Goal: Task Accomplishment & Management: Use online tool/utility

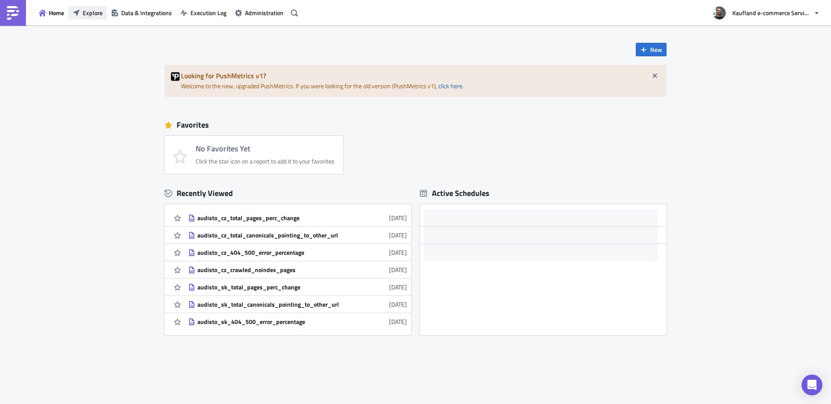
click at [91, 15] on span "Explore" at bounding box center [93, 12] width 20 height 9
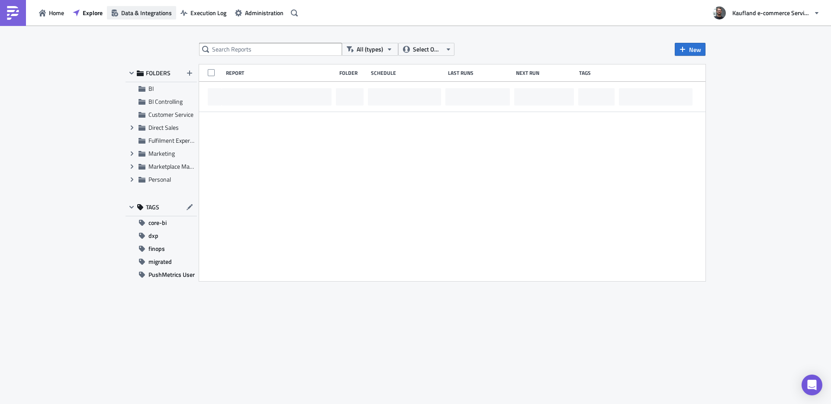
click at [144, 16] on span "Data & Integrations" at bounding box center [146, 12] width 51 height 9
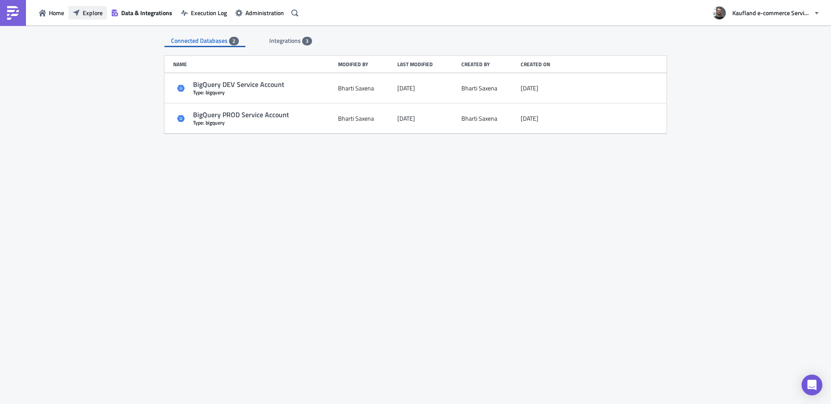
click at [88, 13] on span "Explore" at bounding box center [93, 12] width 20 height 9
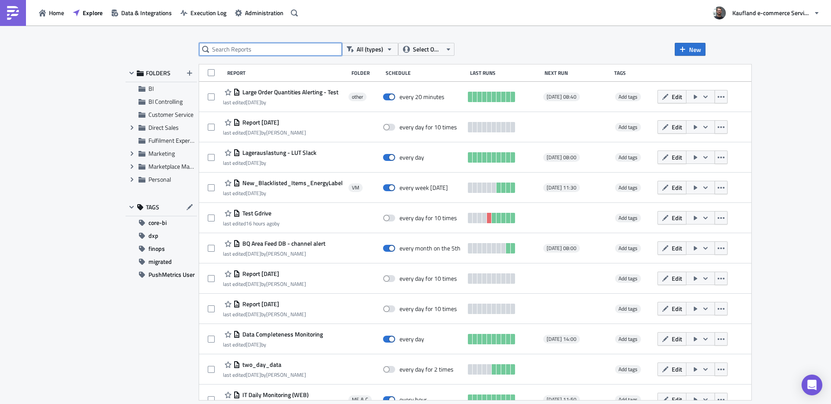
click at [274, 43] on input "text" at bounding box center [270, 49] width 143 height 13
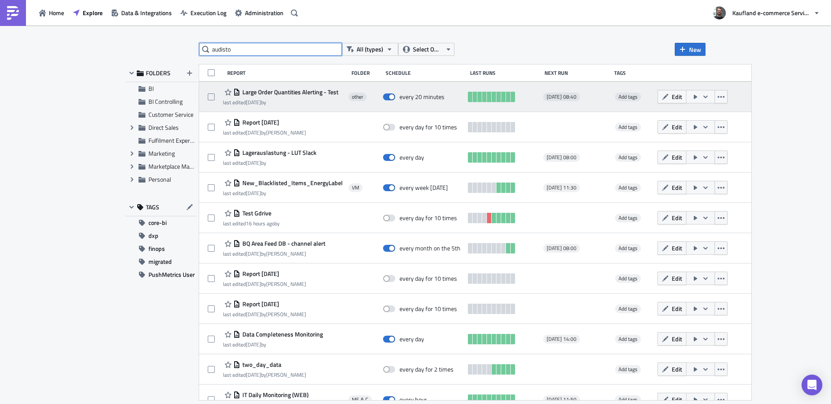
type input "audisto"
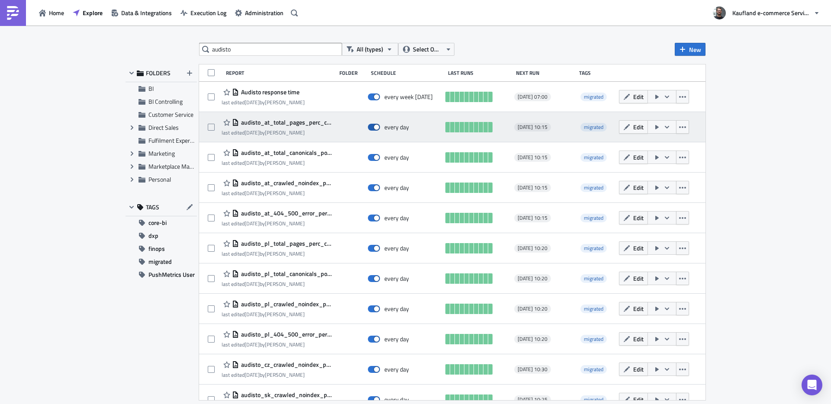
click at [372, 129] on span at bounding box center [374, 127] width 12 height 7
click at [372, 129] on input "checkbox" at bounding box center [373, 128] width 6 height 6
checkbox input "false"
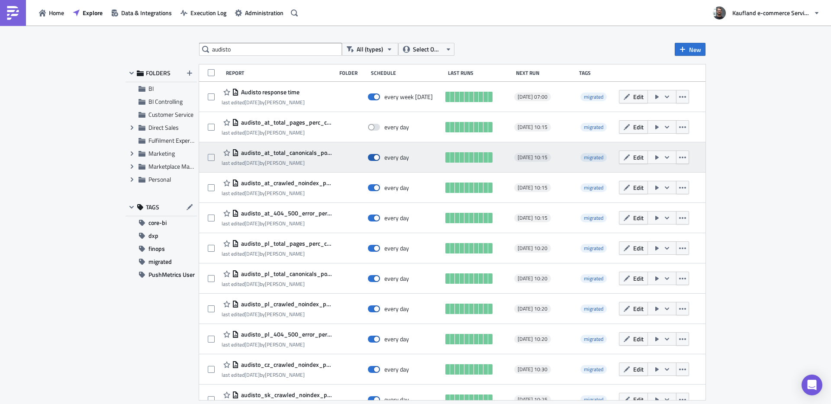
click at [377, 158] on span at bounding box center [374, 157] width 12 height 7
click at [375, 158] on input "checkbox" at bounding box center [373, 158] width 6 height 6
checkbox input "false"
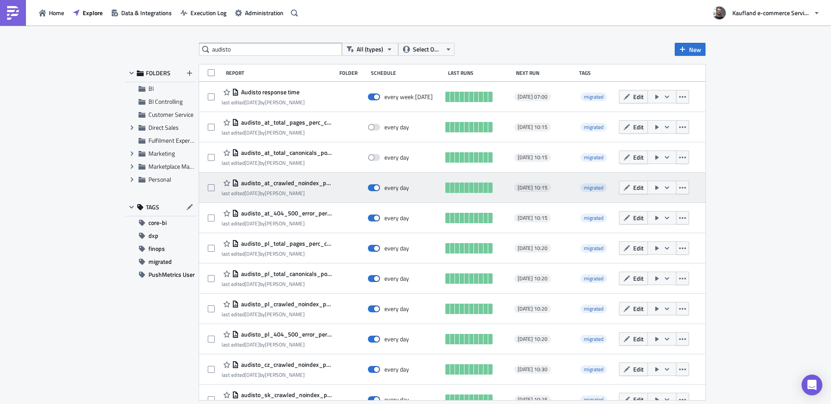
click at [373, 192] on div "every day" at bounding box center [405, 187] width 74 height 17
click at [376, 185] on span at bounding box center [374, 187] width 12 height 7
click at [375, 185] on input "checkbox" at bounding box center [373, 188] width 6 height 6
checkbox input "false"
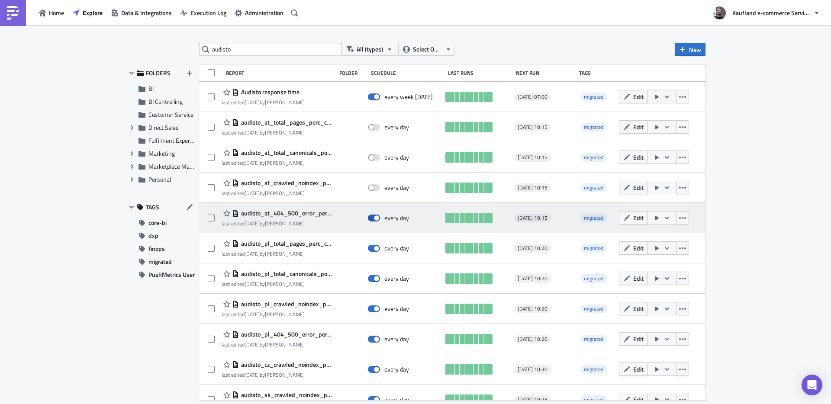
click at [371, 216] on span at bounding box center [374, 218] width 12 height 7
click at [371, 216] on input "checkbox" at bounding box center [373, 219] width 6 height 6
checkbox input "false"
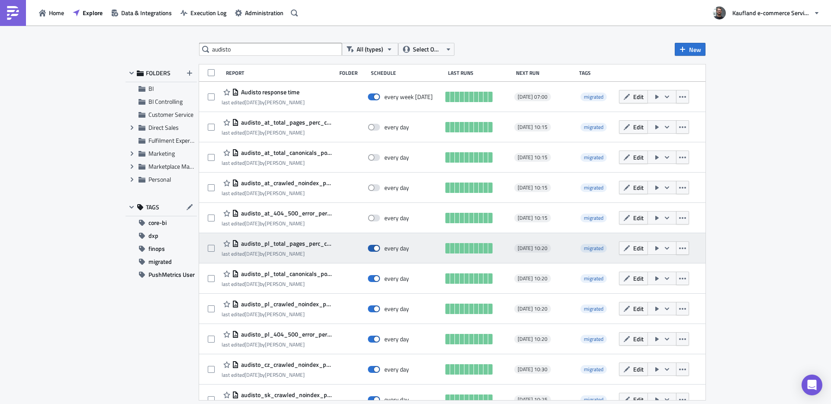
click at [372, 245] on span at bounding box center [374, 248] width 12 height 7
click at [372, 246] on input "checkbox" at bounding box center [373, 249] width 6 height 6
checkbox input "false"
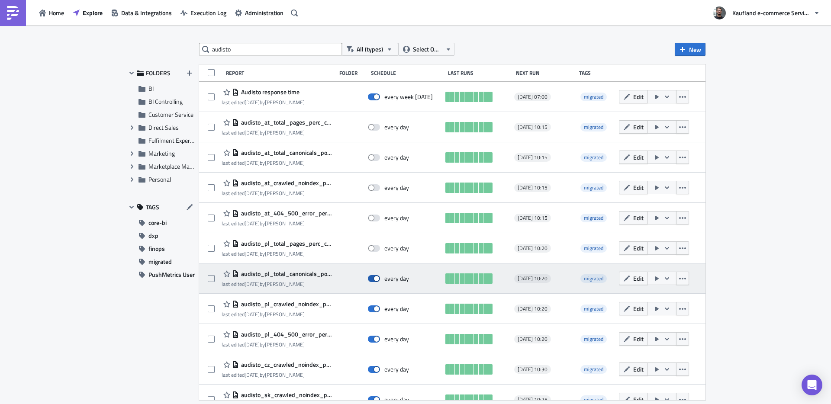
click at [371, 278] on span at bounding box center [374, 278] width 12 height 7
click at [371, 278] on input "checkbox" at bounding box center [373, 279] width 6 height 6
checkbox input "false"
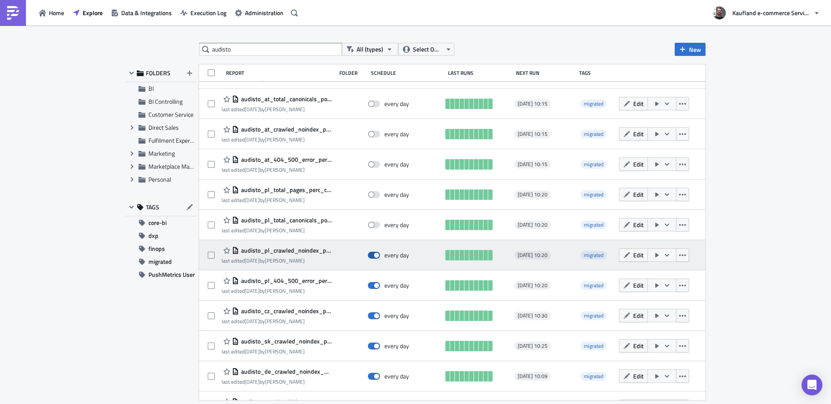
scroll to position [58, 0]
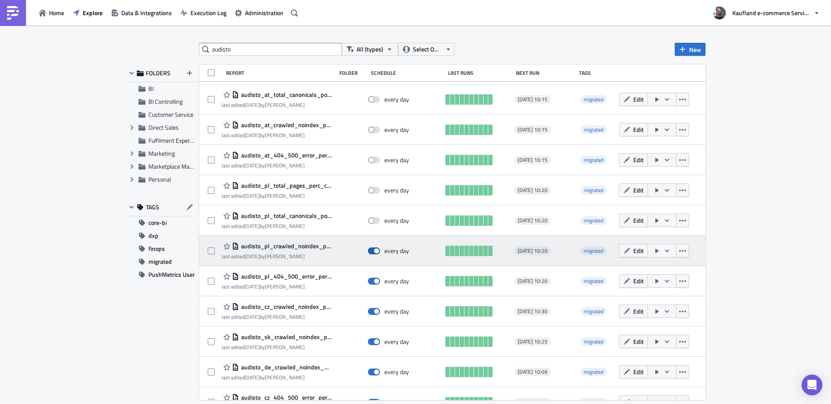
click at [373, 248] on span at bounding box center [374, 251] width 12 height 7
click at [373, 248] on input "checkbox" at bounding box center [373, 251] width 6 height 6
checkbox input "false"
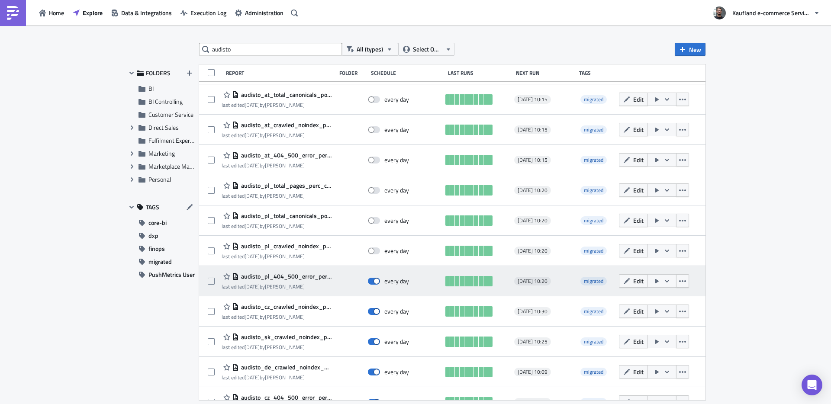
click at [368, 285] on div "every day" at bounding box center [405, 281] width 74 height 17
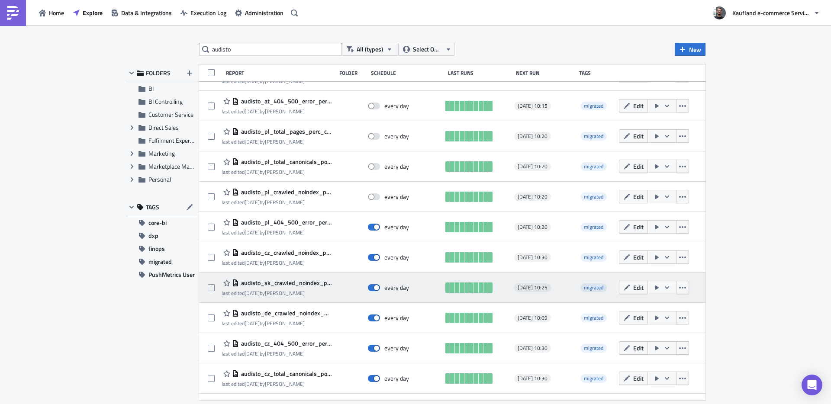
scroll to position [128, 0]
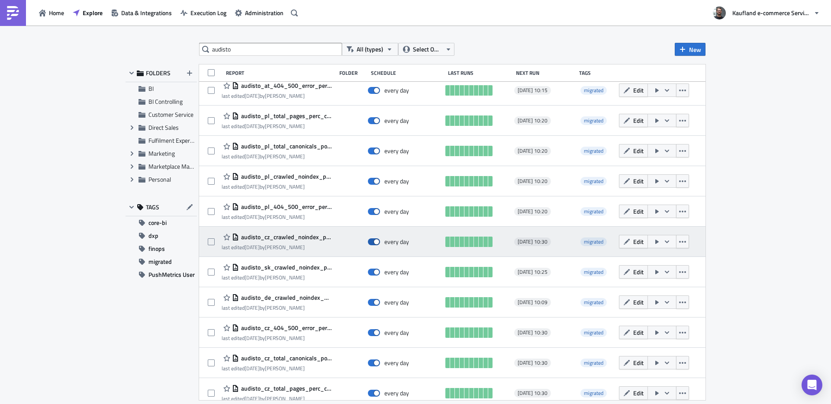
click at [373, 243] on span at bounding box center [374, 242] width 12 height 7
click at [373, 243] on input "checkbox" at bounding box center [373, 242] width 6 height 6
checkbox input "false"
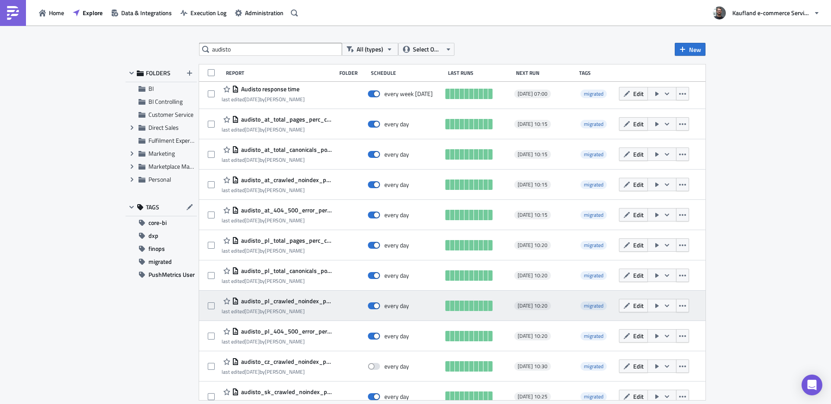
scroll to position [0, 0]
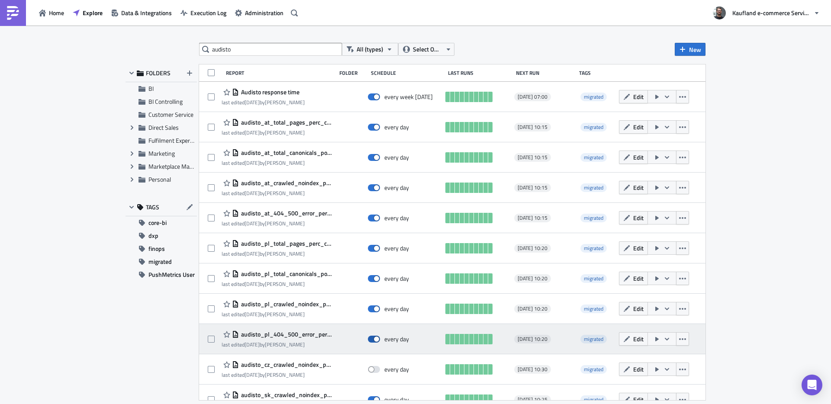
click at [372, 339] on span at bounding box center [374, 339] width 12 height 7
click at [372, 339] on input "checkbox" at bounding box center [373, 340] width 6 height 6
checkbox input "false"
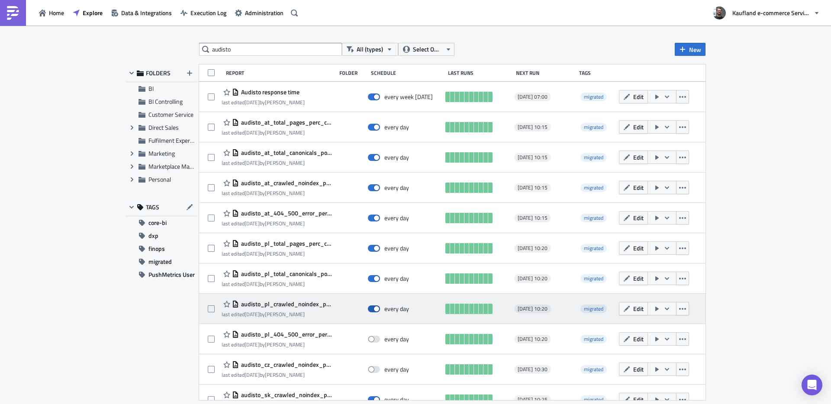
click at [374, 308] on span at bounding box center [374, 309] width 12 height 7
click at [374, 308] on input "checkbox" at bounding box center [373, 309] width 6 height 6
checkbox input "false"
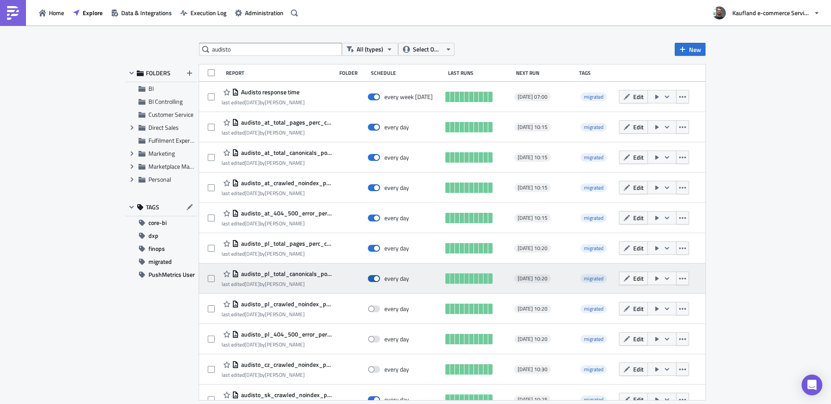
click at [372, 278] on span at bounding box center [374, 278] width 12 height 7
click at [372, 278] on input "checkbox" at bounding box center [373, 279] width 6 height 6
checkbox input "false"
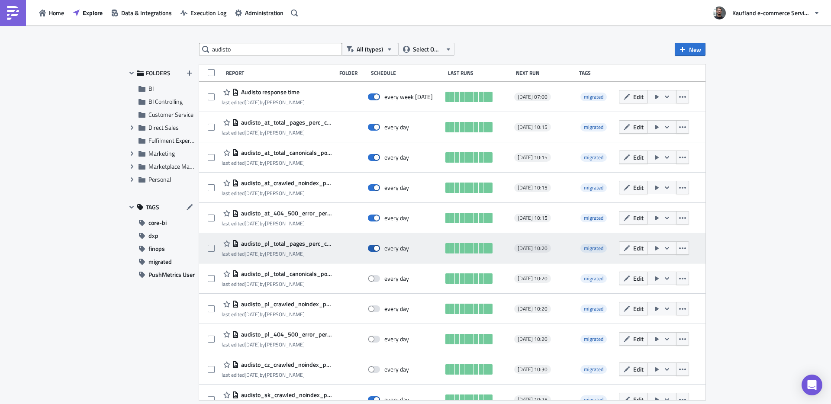
click at [373, 246] on span at bounding box center [374, 248] width 12 height 7
click at [373, 246] on input "checkbox" at bounding box center [373, 249] width 6 height 6
checkbox input "false"
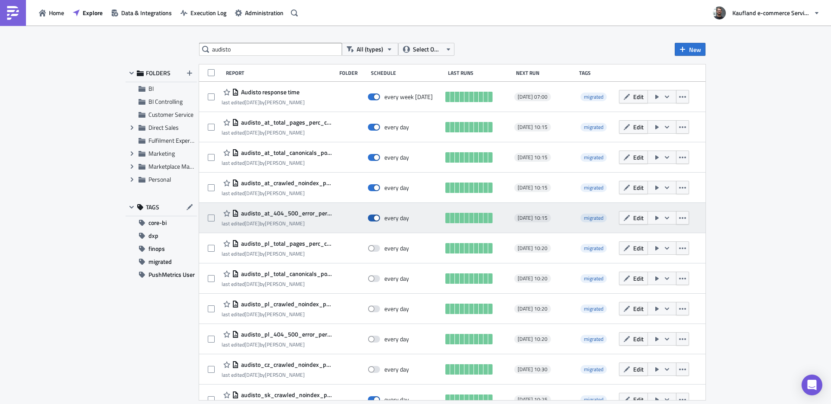
click at [368, 217] on span at bounding box center [374, 218] width 12 height 7
click at [370, 217] on input "checkbox" at bounding box center [373, 219] width 6 height 6
checkbox input "false"
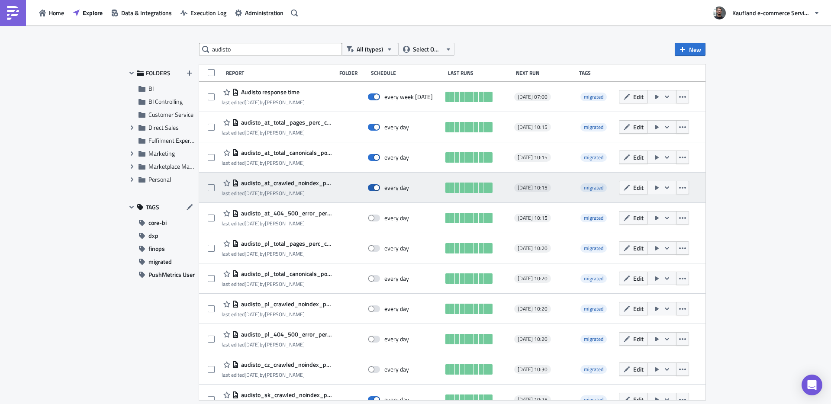
click at [377, 186] on label at bounding box center [376, 188] width 16 height 8
click at [375, 186] on input "checkbox" at bounding box center [373, 188] width 6 height 6
checkbox input "false"
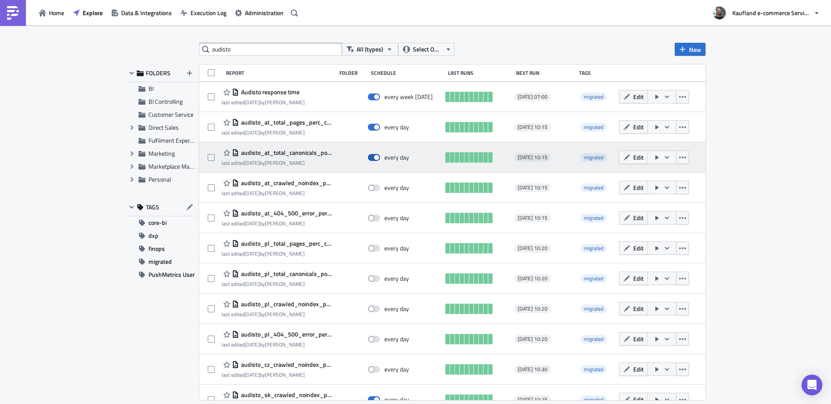
click at [374, 155] on span at bounding box center [374, 157] width 12 height 7
click at [374, 155] on input "checkbox" at bounding box center [373, 158] width 6 height 6
checkbox input "false"
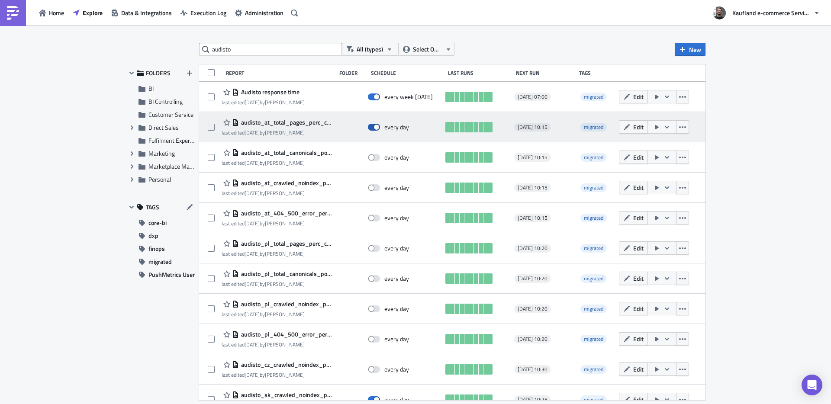
click at [371, 129] on span at bounding box center [374, 127] width 12 height 7
click at [371, 129] on input "checkbox" at bounding box center [373, 128] width 6 height 6
checkbox input "false"
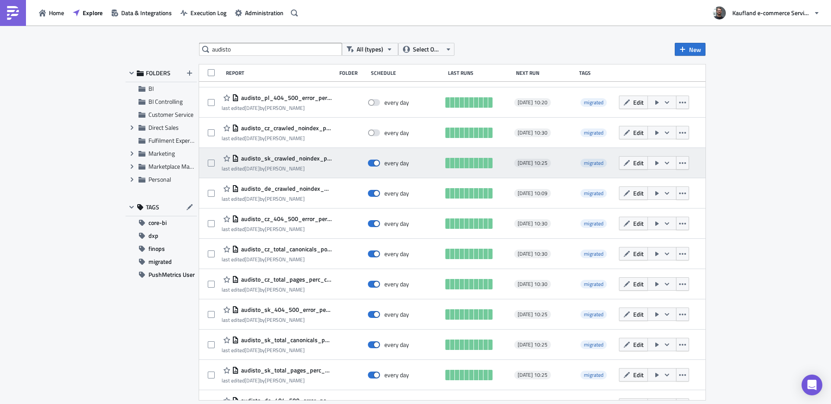
scroll to position [246, 0]
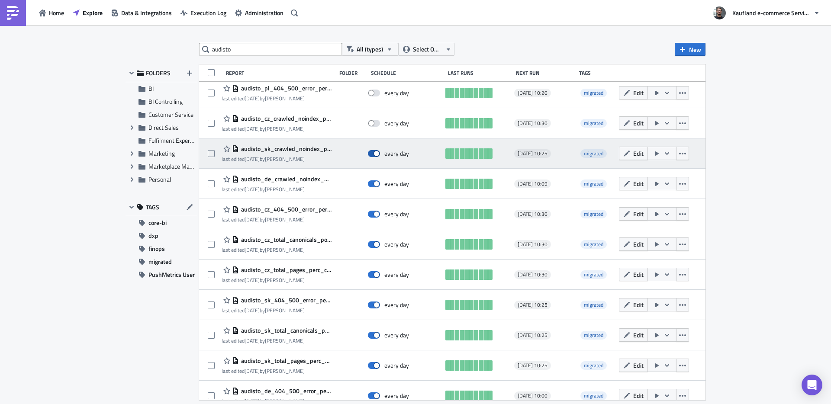
click at [369, 152] on span at bounding box center [374, 153] width 12 height 7
click at [370, 152] on input "checkbox" at bounding box center [373, 154] width 6 height 6
checkbox input "false"
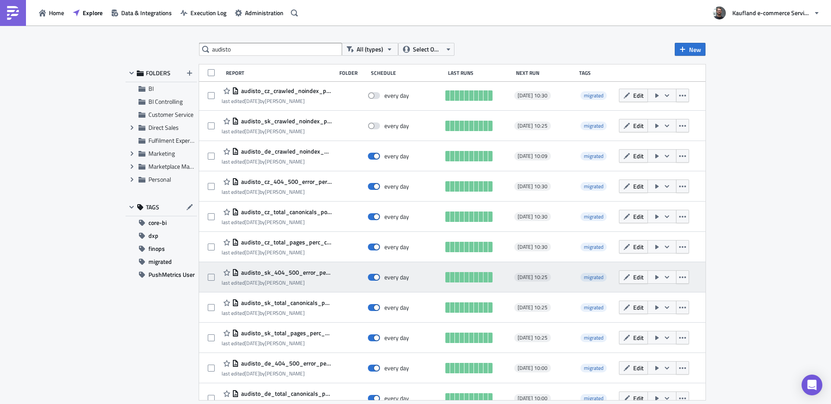
scroll to position [318, 0]
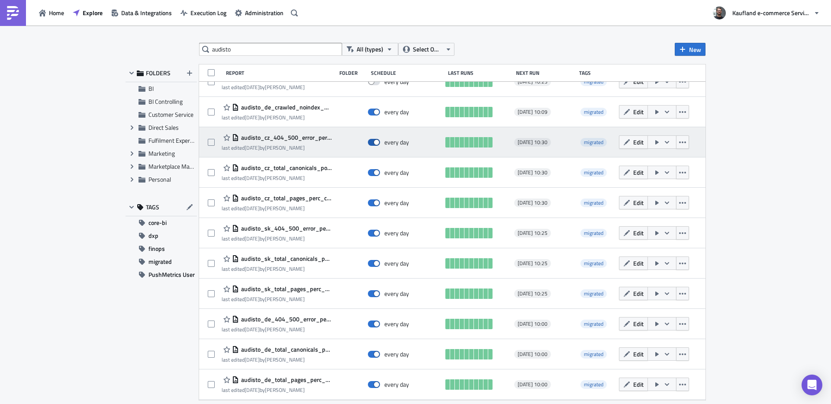
click at [372, 142] on span at bounding box center [374, 142] width 12 height 7
click at [372, 142] on input "checkbox" at bounding box center [373, 143] width 6 height 6
checkbox input "false"
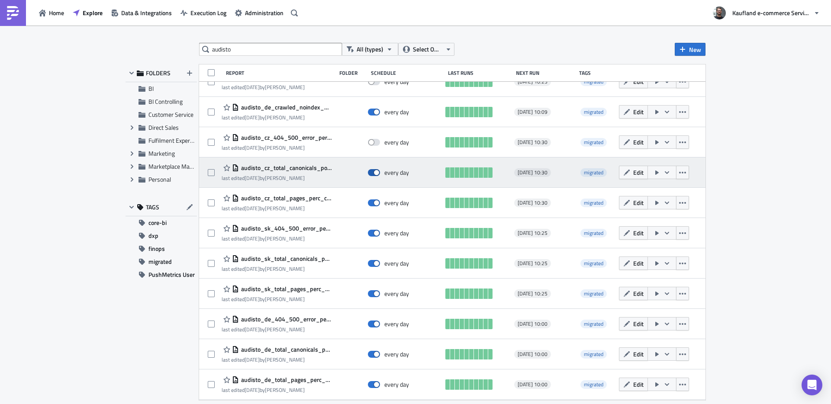
click at [374, 173] on span at bounding box center [374, 172] width 12 height 7
click at [374, 173] on input "checkbox" at bounding box center [373, 173] width 6 height 6
checkbox input "false"
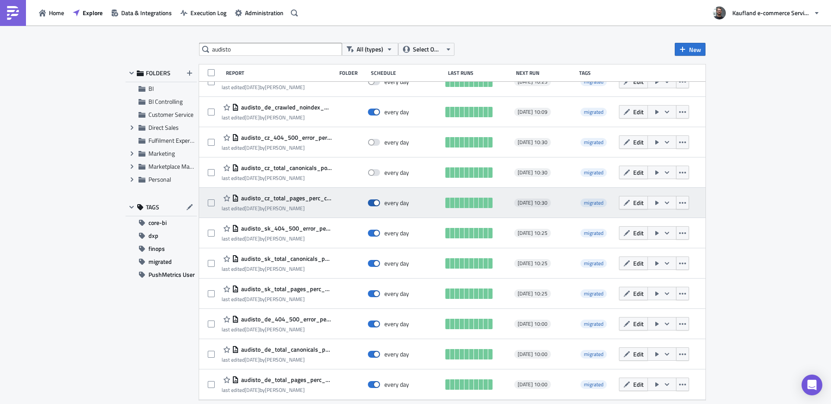
click at [375, 200] on span at bounding box center [374, 203] width 12 height 7
click at [375, 200] on input "checkbox" at bounding box center [373, 203] width 6 height 6
checkbox input "false"
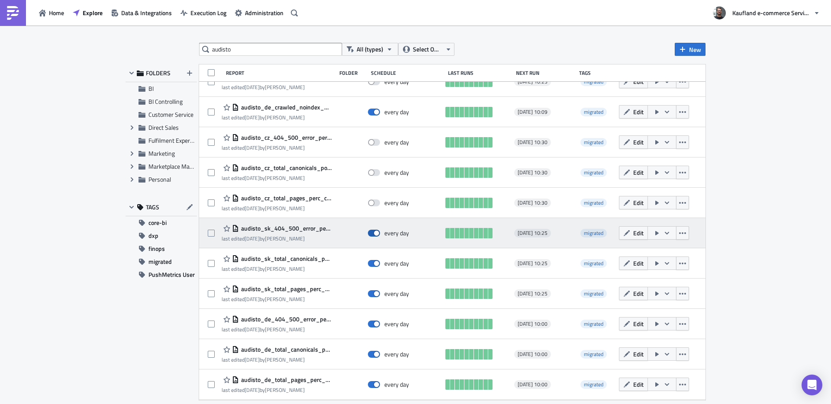
click at [378, 234] on label at bounding box center [376, 233] width 16 height 8
click at [375, 234] on input "checkbox" at bounding box center [373, 234] width 6 height 6
checkbox input "false"
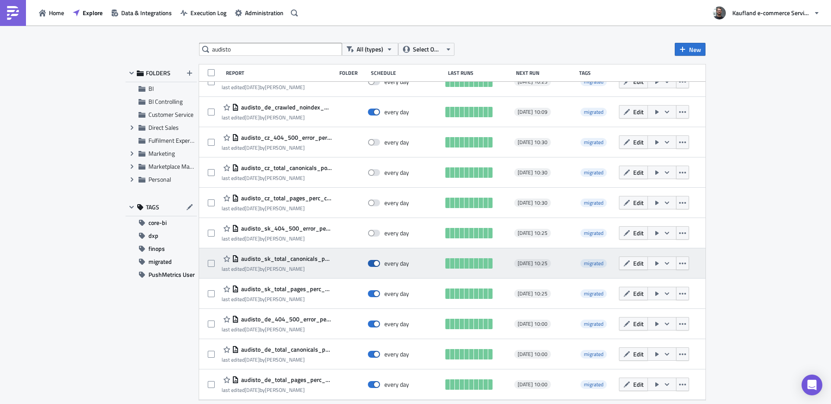
click at [372, 266] on span at bounding box center [374, 263] width 12 height 7
click at [372, 266] on input "checkbox" at bounding box center [373, 264] width 6 height 6
checkbox input "false"
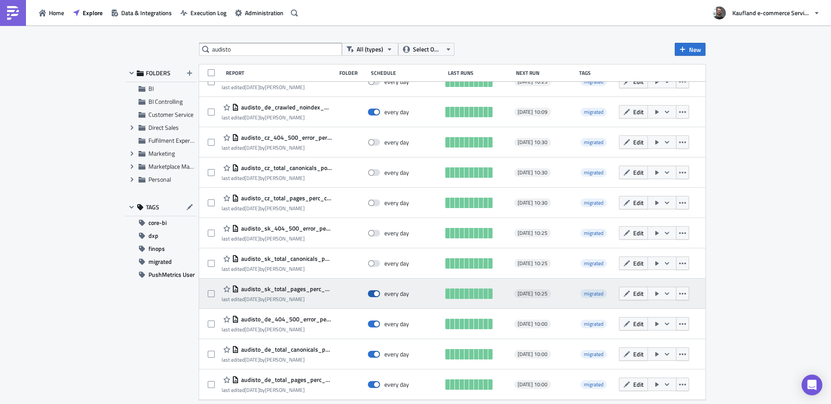
click at [374, 291] on span at bounding box center [374, 293] width 12 height 7
click at [374, 291] on input "checkbox" at bounding box center [373, 294] width 6 height 6
checkbox input "false"
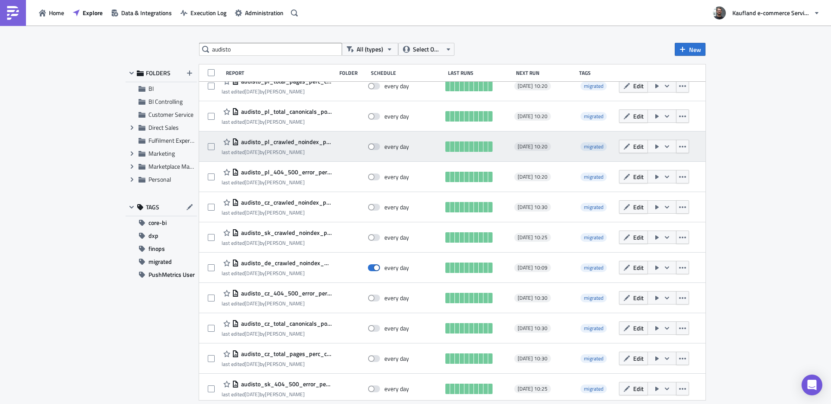
scroll to position [0, 0]
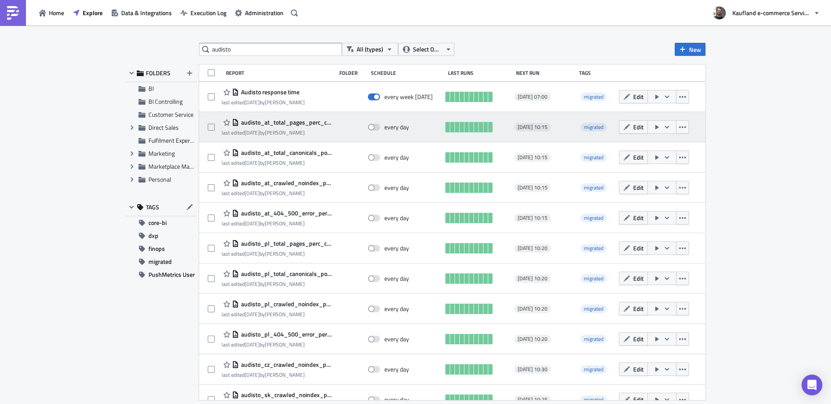
click at [282, 122] on span "audisto_at_total_pages_perc_change" at bounding box center [285, 123] width 93 height 8
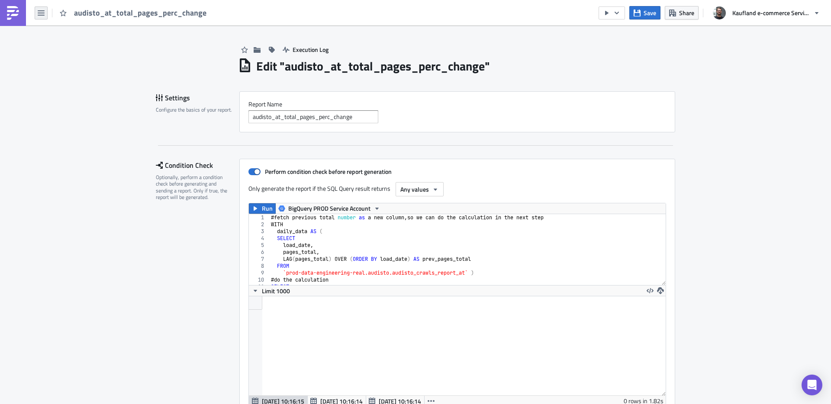
click at [44, 12] on icon "button" at bounding box center [41, 12] width 7 height 5
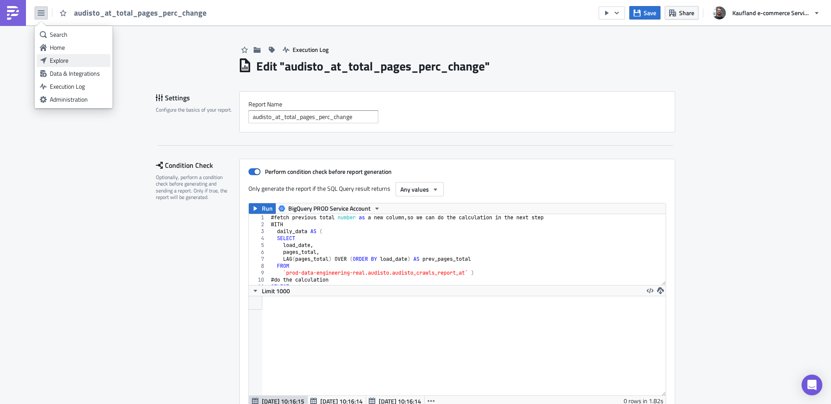
click at [64, 59] on div "Explore" at bounding box center [79, 60] width 58 height 9
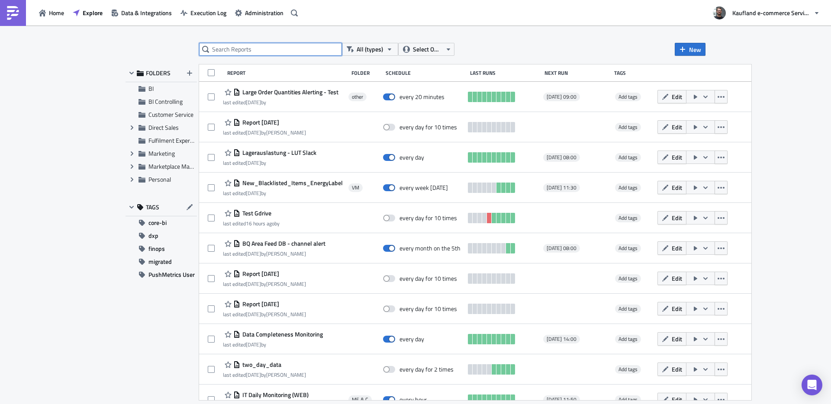
click at [273, 49] on input "text" at bounding box center [270, 49] width 143 height 13
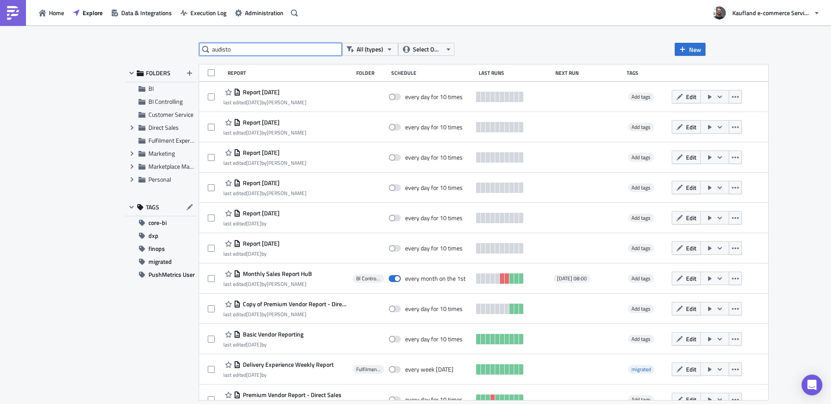
type input "audisto"
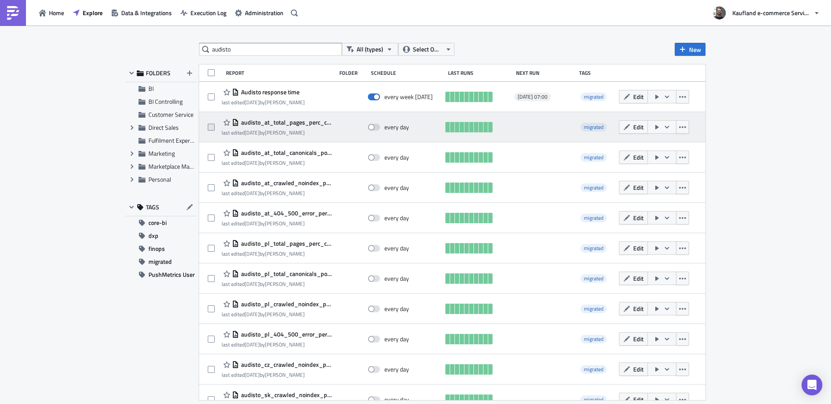
click at [211, 128] on span at bounding box center [211, 127] width 7 height 7
click at [211, 128] on input "checkbox" at bounding box center [213, 128] width 6 height 6
checkbox input "true"
click at [679, 127] on icon "button" at bounding box center [682, 127] width 7 height 2
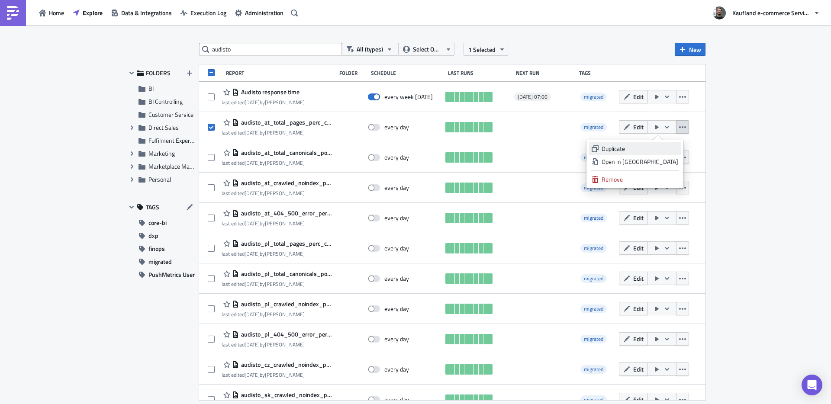
click at [633, 149] on div "Duplicate" at bounding box center [640, 149] width 77 height 9
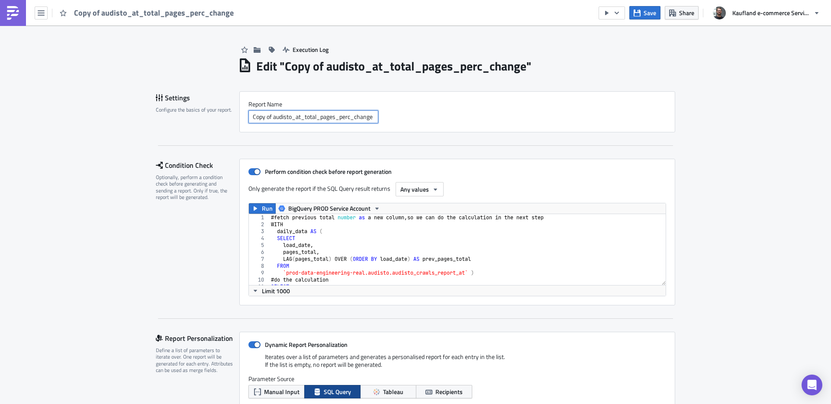
drag, startPoint x: 270, startPoint y: 116, endPoint x: 255, endPoint y: 122, distance: 16.2
click at [226, 115] on div "Settings Configure the basics of your report. Report Nam﻿e Copy of audisto_at_t…" at bounding box center [415, 111] width 519 height 41
click at [300, 116] on input "Copy of audisto_at_total_pages_perc_change" at bounding box center [313, 116] width 130 height 13
drag, startPoint x: 269, startPoint y: 117, endPoint x: 226, endPoint y: 116, distance: 43.3
click at [226, 116] on div "Settings Configure the basics of your report. Report Nam﻿e Copy of audisto_fr_t…" at bounding box center [415, 111] width 519 height 41
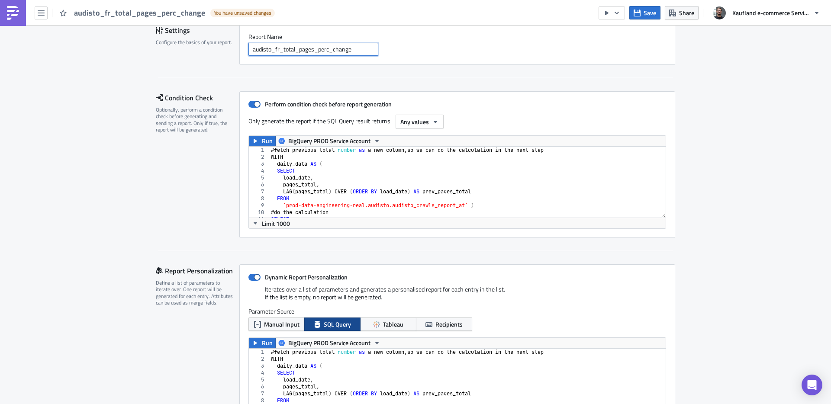
scroll to position [73, 0]
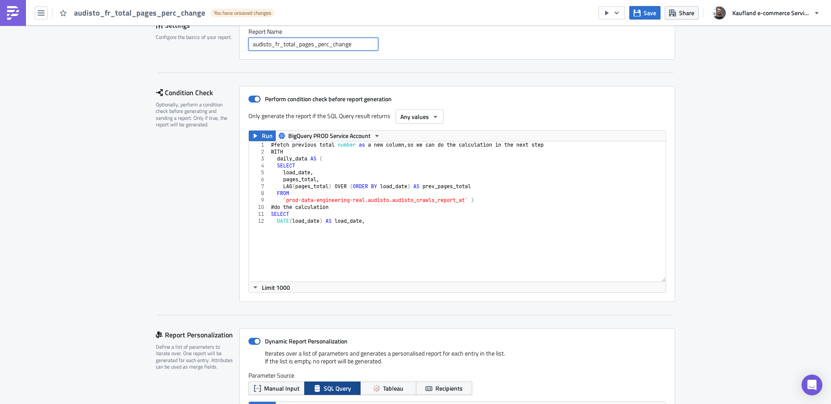
drag, startPoint x: 658, startPoint y: 209, endPoint x: 660, endPoint y: 305, distance: 96.1
click at [660, 305] on div "Condition Check Optionally, perform a condition check before generating and sen…" at bounding box center [415, 200] width 519 height 229
type input "audisto_fr_total_pages_perc_change"
click at [487, 218] on div "# fetch previous total number as a new column , so we can do the calculation in…" at bounding box center [464, 184] width 390 height 85
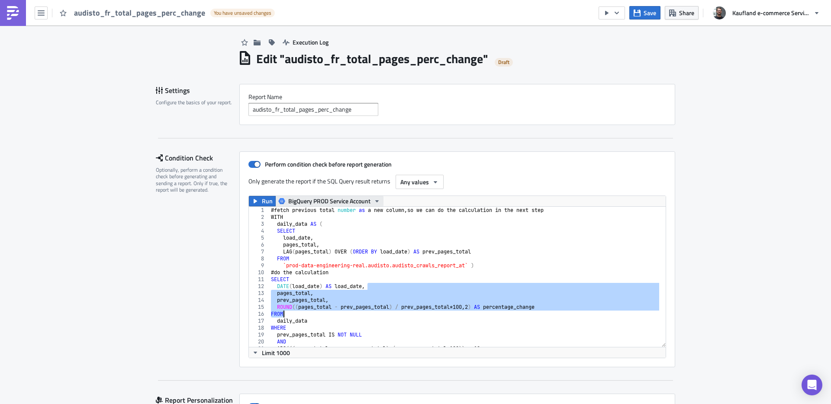
scroll to position [0, 0]
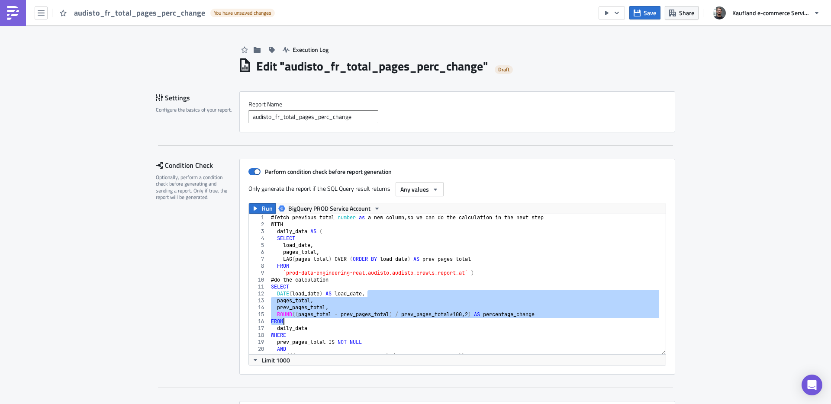
click at [397, 250] on div "# fetch previous total number as a new column , so we can do the calculation in…" at bounding box center [464, 291] width 390 height 154
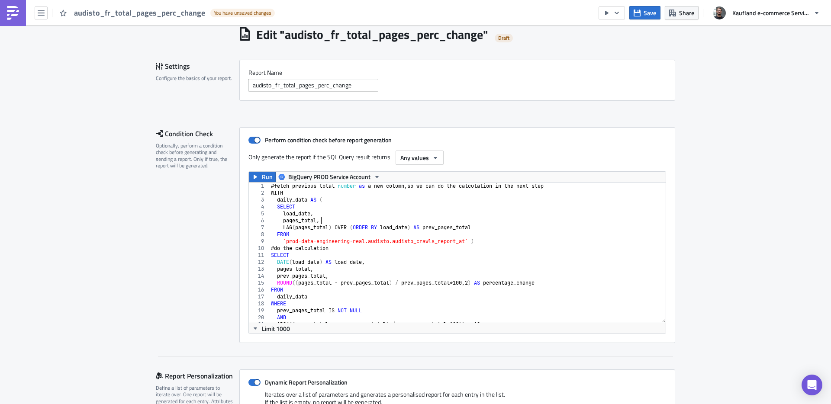
scroll to position [7, 0]
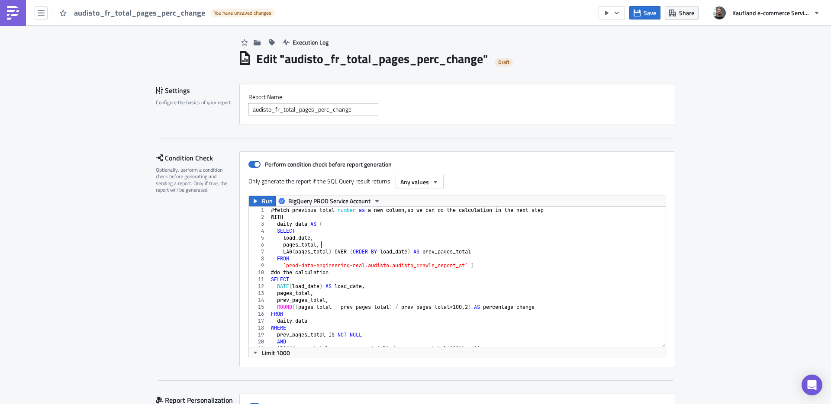
click at [351, 245] on div "# fetch previous total number as a new column , so we can do the calculation in…" at bounding box center [464, 284] width 390 height 154
click at [362, 266] on div "# fetch previous total number as a new column , so we can do the calculation in…" at bounding box center [464, 284] width 390 height 154
click at [396, 269] on div "# fetch previous total number as a new column , so we can do the calculation in…" at bounding box center [464, 284] width 390 height 154
click at [465, 265] on div "# fetch previous total number as a new column , so we can do the calculation in…" at bounding box center [464, 284] width 390 height 154
click at [406, 276] on div "# fetch previous total number as a new column , so we can do the calculation in…" at bounding box center [464, 284] width 390 height 154
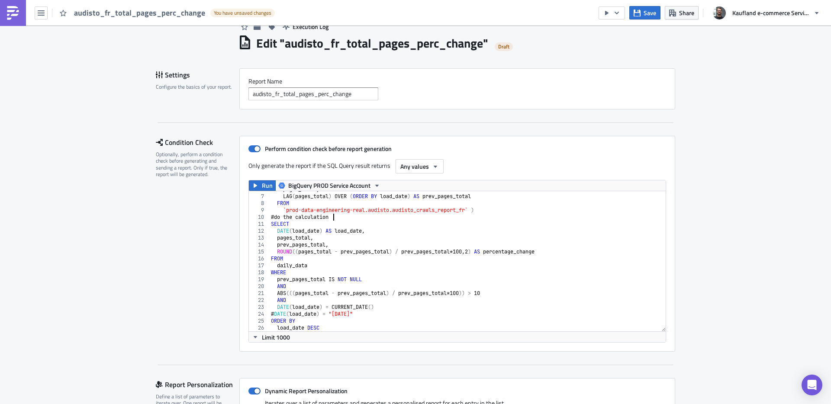
scroll to position [37, 0]
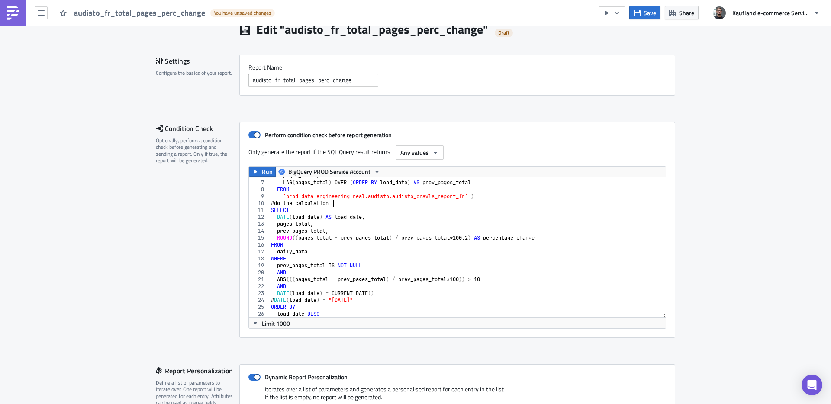
click at [346, 298] on div "pages_total , LAG ( pages_total ) OVER ( ORDER BY load_date ) AS prev_pages_tot…" at bounding box center [464, 249] width 390 height 154
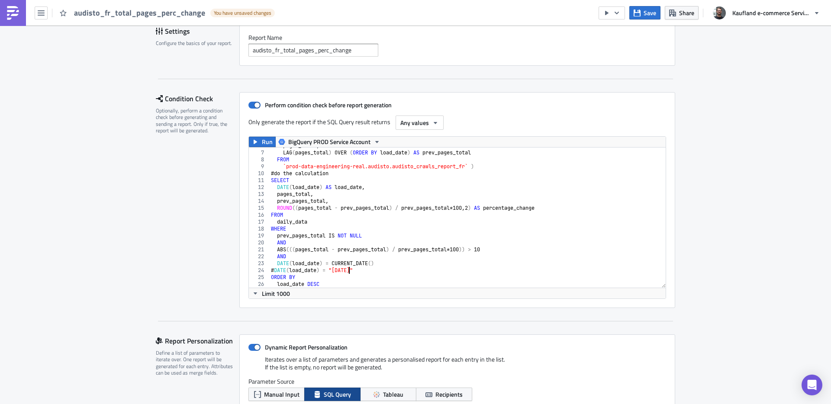
scroll to position [67, 0]
click at [255, 139] on icon "button" at bounding box center [255, 141] width 7 height 7
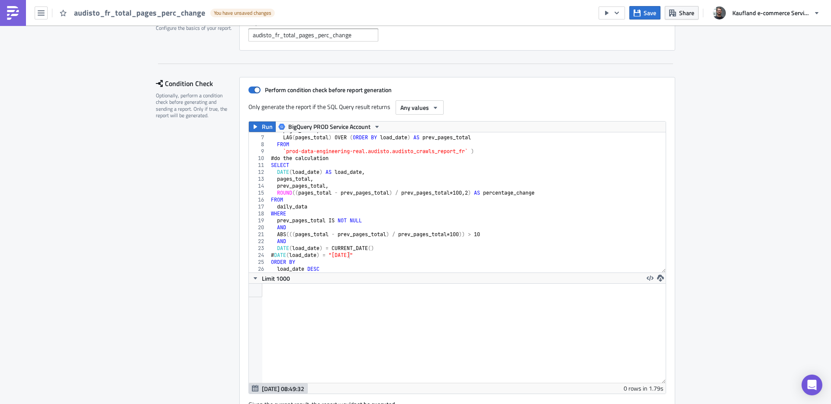
scroll to position [99, 417]
click at [416, 212] on div "pages_total , LAG ( pages_total ) OVER ( ORDER BY load_date ) AS prev_pages_tot…" at bounding box center [464, 204] width 390 height 154
click at [381, 250] on div "pages_total , LAG ( pages_total ) OVER ( ORDER BY load_date ) AS prev_pages_tot…" at bounding box center [464, 204] width 390 height 154
click at [281, 255] on div "pages_total , LAG ( pages_total ) OVER ( ORDER BY load_date ) AS prev_pages_tot…" at bounding box center [464, 204] width 390 height 154
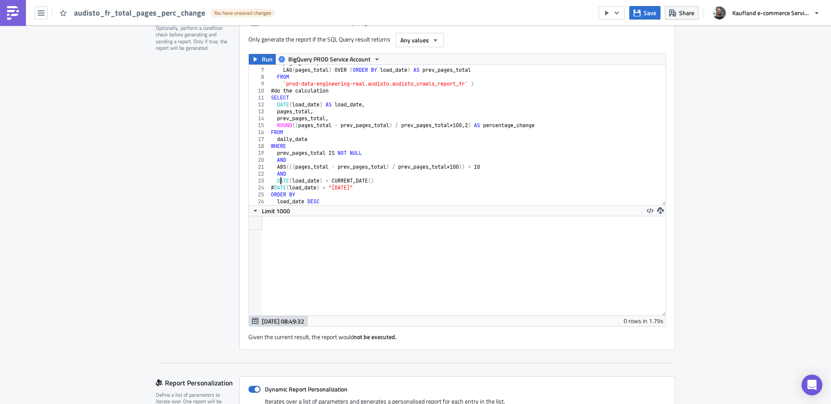
scroll to position [152, 0]
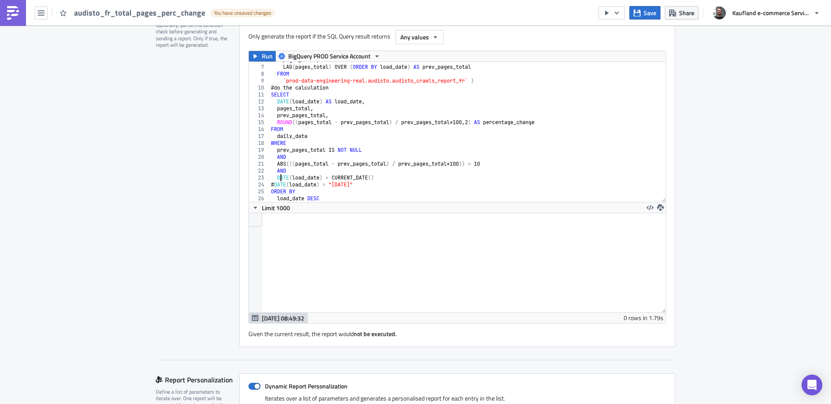
click at [389, 185] on div "pages_total , LAG ( pages_total ) OVER ( ORDER BY load_date ) AS prev_pages_tot…" at bounding box center [464, 134] width 390 height 154
click at [403, 240] on div at bounding box center [457, 262] width 417 height 99
click at [351, 164] on div "pages_total , LAG ( pages_total ) OVER ( ORDER BY load_date ) AS prev_pages_tot…" at bounding box center [464, 134] width 390 height 154
type textarea "ORDER BY load_date DESC"
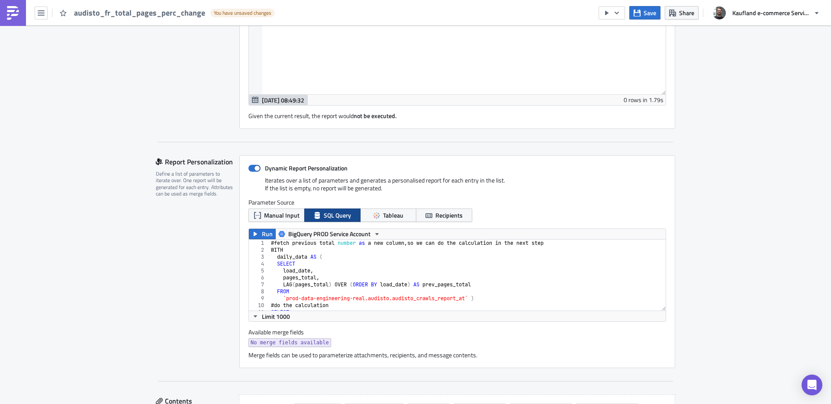
scroll to position [382, 0]
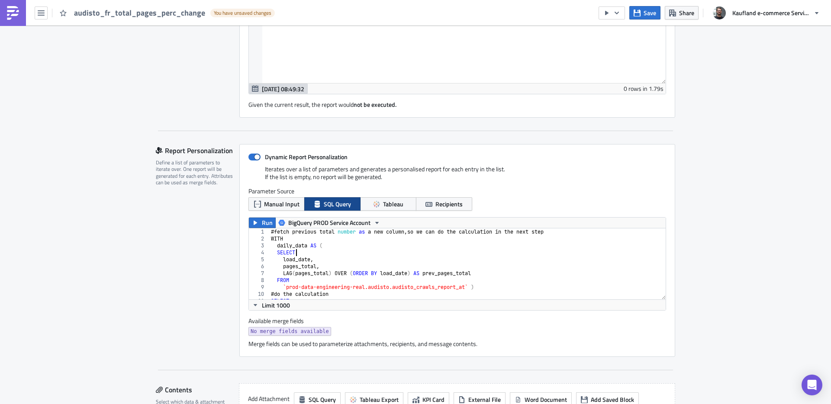
click at [365, 256] on div "# fetch previous total number as a new column , so we can do the calculation in…" at bounding box center [464, 271] width 390 height 85
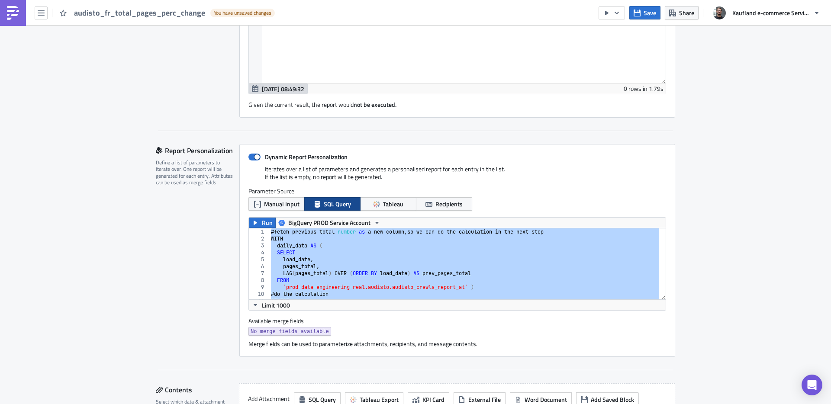
paste textarea
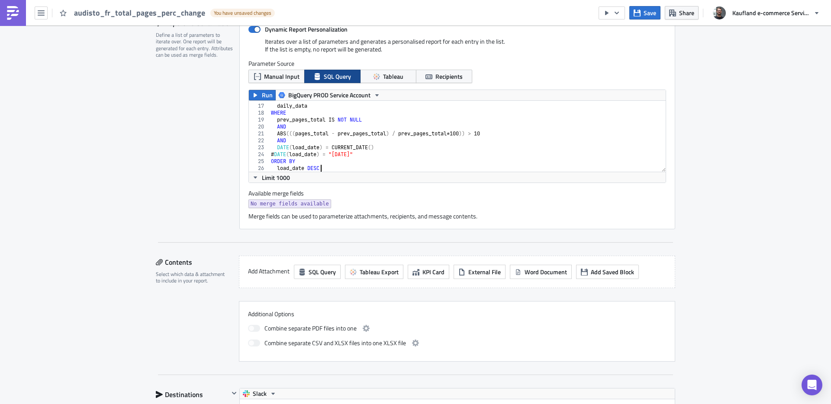
scroll to position [464, 0]
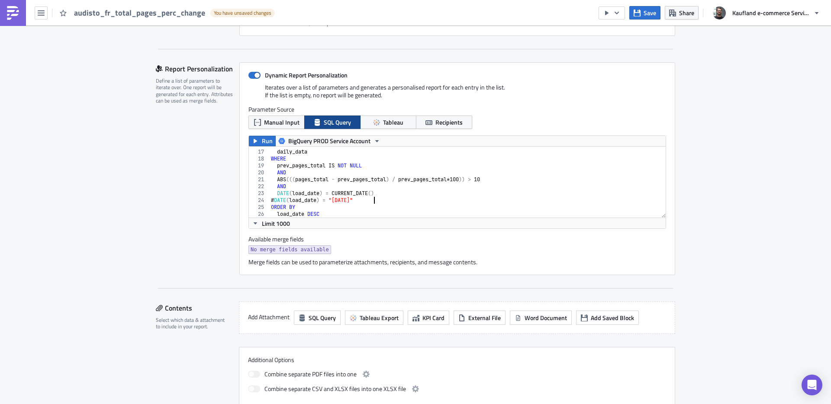
click at [403, 203] on div "FROM daily_data WHERE prev_pages_total IS NOT NULL AND ABS ((( pages_total - pr…" at bounding box center [464, 184] width 390 height 85
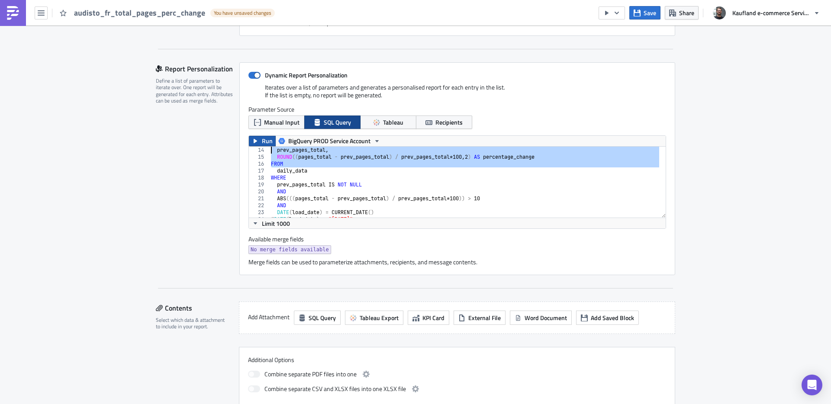
click at [262, 144] on span "Run" at bounding box center [267, 141] width 11 height 10
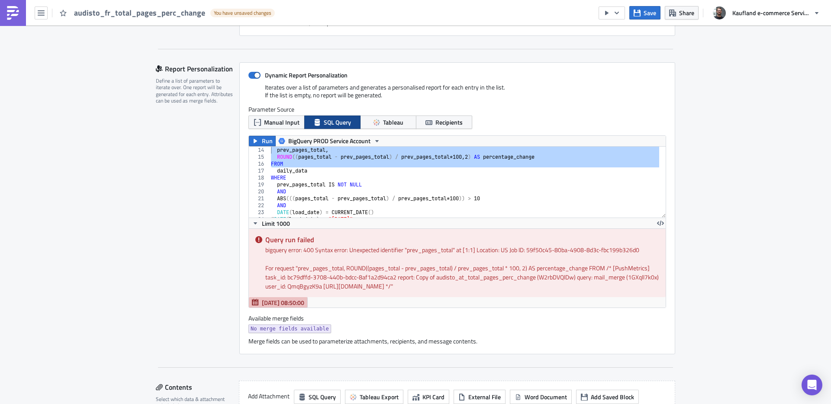
click at [403, 188] on div "prev_pages_total , ROUND (( pages_total - prev_pages_total ) / prev_pages_total…" at bounding box center [464, 189] width 390 height 85
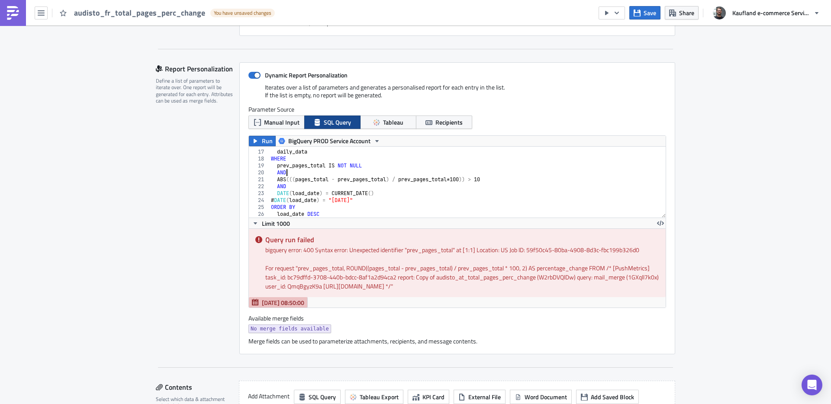
scroll to position [0, 0]
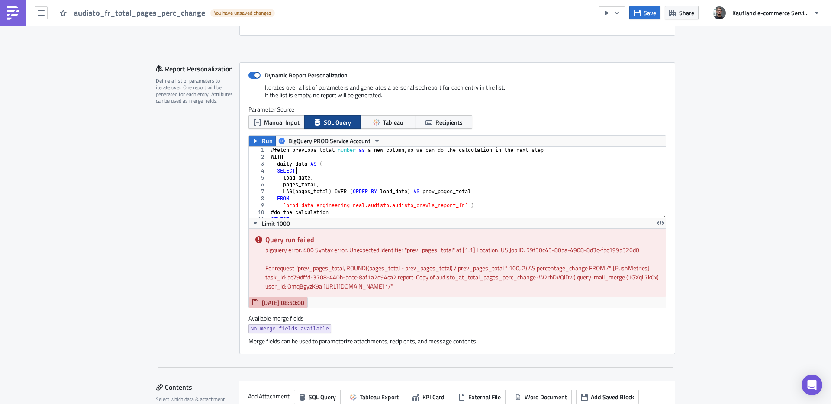
click at [386, 170] on div "# fetch previous total number as a new column , so we can do the calculation in…" at bounding box center [464, 189] width 390 height 85
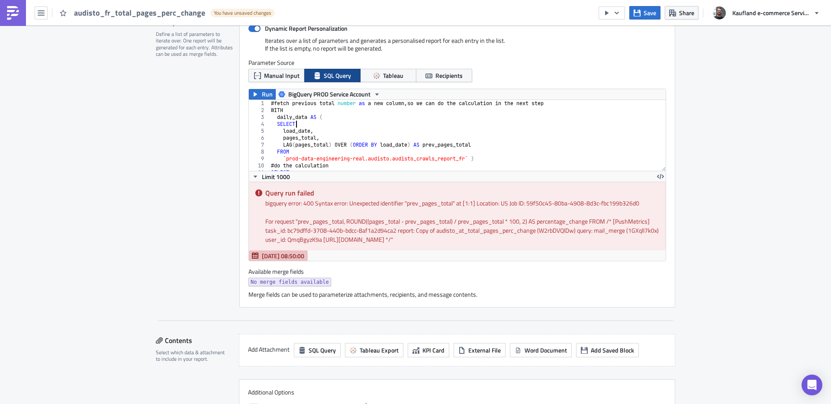
scroll to position [26, 0]
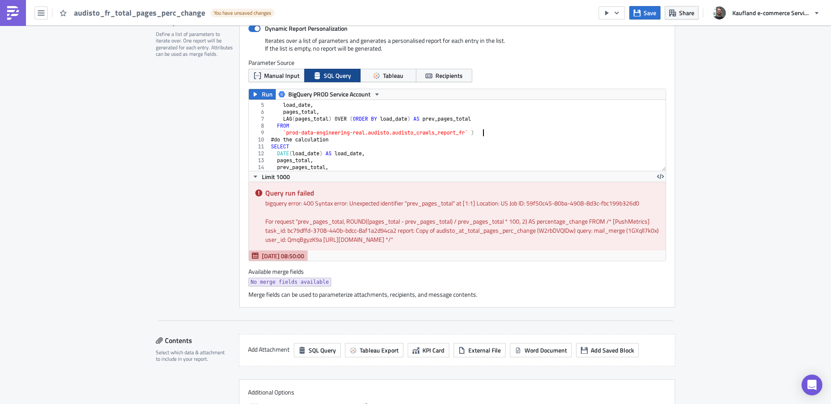
click at [506, 134] on div "SELECT load_date , pages_total , LAG ( pages_total ) OVER ( ORDER BY load_date …" at bounding box center [464, 137] width 390 height 85
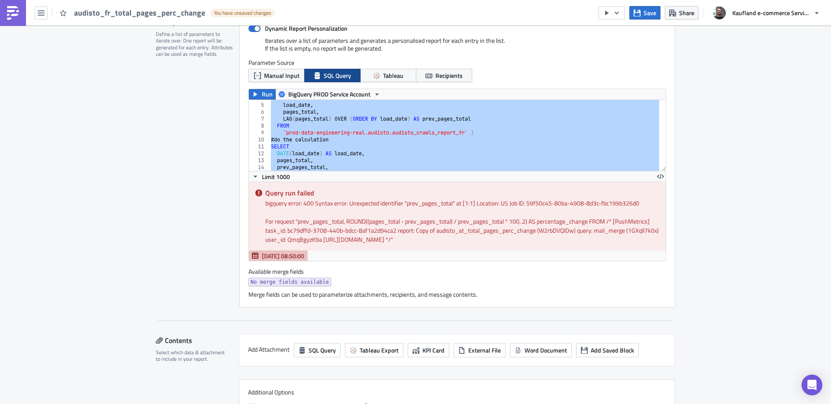
paste textarea
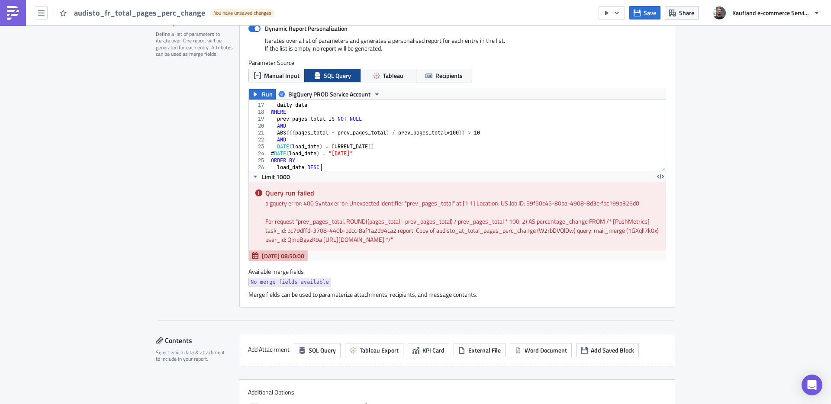
click at [501, 145] on div "FROM daily_data WHERE prev_pages_total IS NOT NULL AND ABS ((( pages_total - pr…" at bounding box center [464, 137] width 390 height 85
click at [360, 167] on div "FROM daily_data WHERE prev_pages_total IS NOT NULL AND ABS ((( pages_total - pr…" at bounding box center [464, 137] width 390 height 85
type textarea "load_date DESC"
click at [256, 92] on button "Run" at bounding box center [262, 94] width 27 height 10
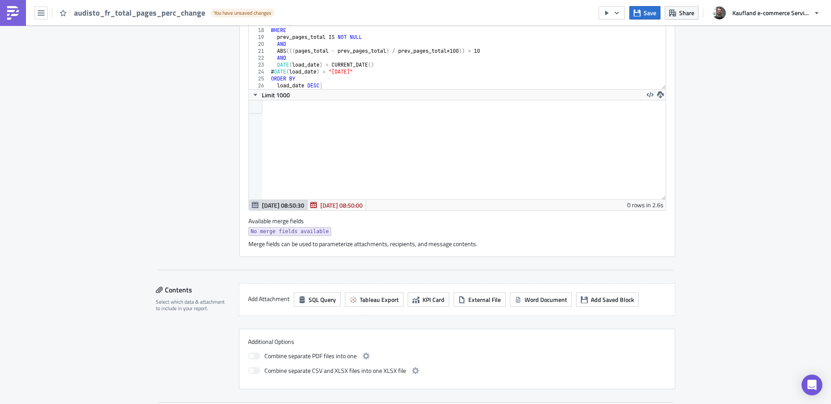
scroll to position [680, 0]
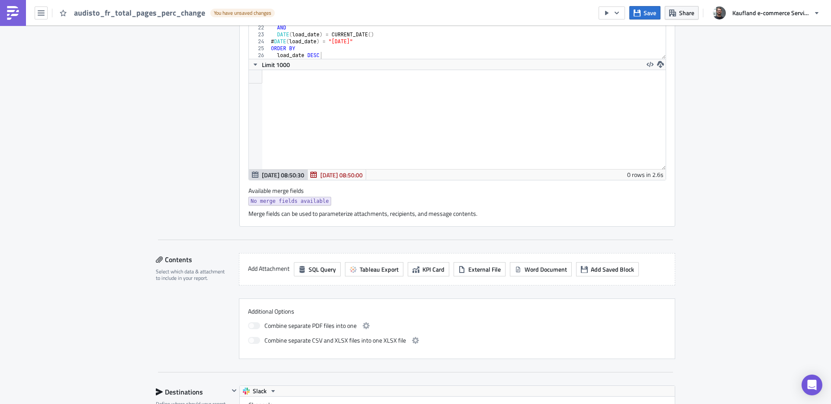
click at [335, 121] on div at bounding box center [457, 119] width 417 height 99
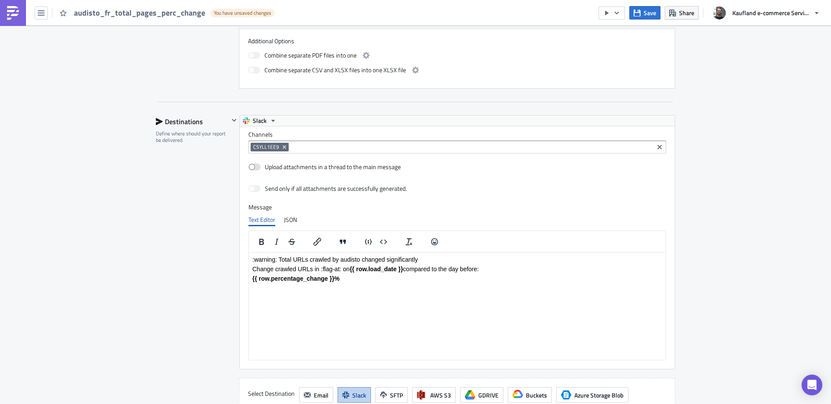
scroll to position [912, 0]
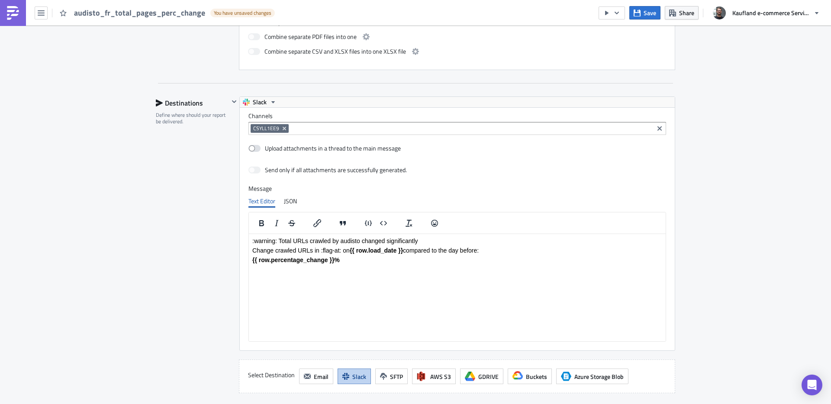
click at [335, 250] on p "Change crawled URLs in :flag-at: on {{ row.load_date }} compared to the day bef…" at bounding box center [457, 250] width 410 height 7
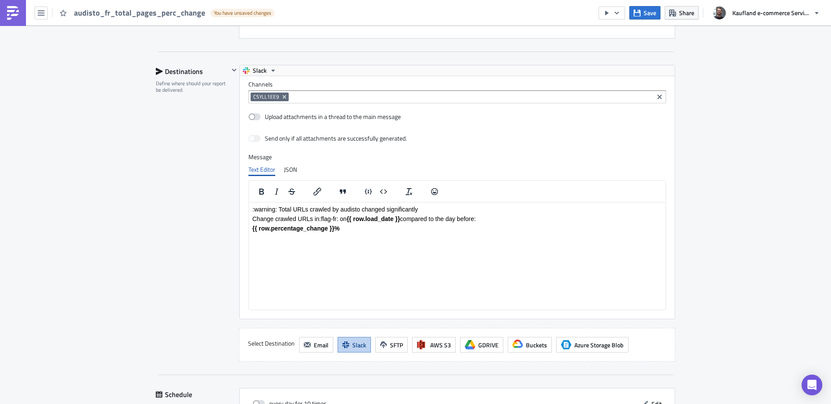
scroll to position [1059, 0]
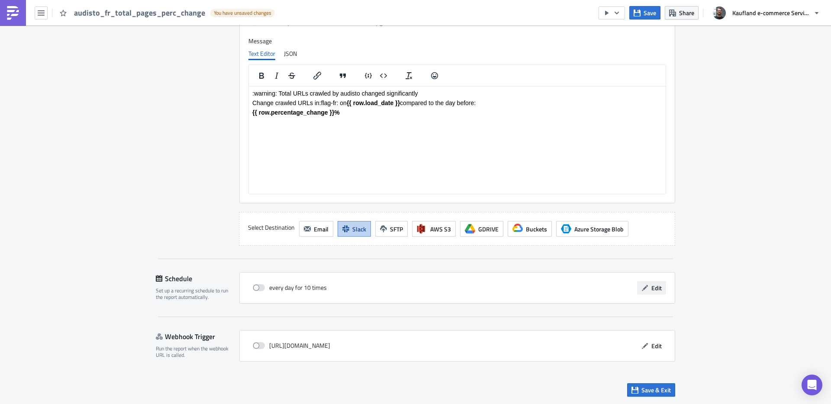
click at [654, 293] on button "Edit" at bounding box center [651, 287] width 29 height 13
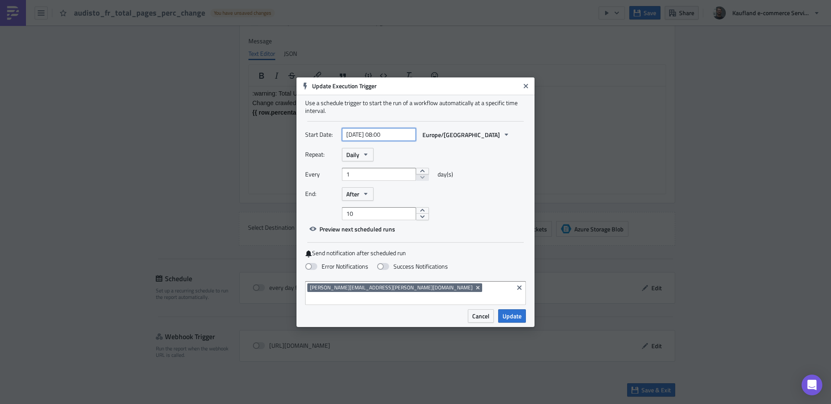
click at [384, 140] on input "[DATE] 08:00" at bounding box center [379, 134] width 74 height 13
select select "9"
select select "2025"
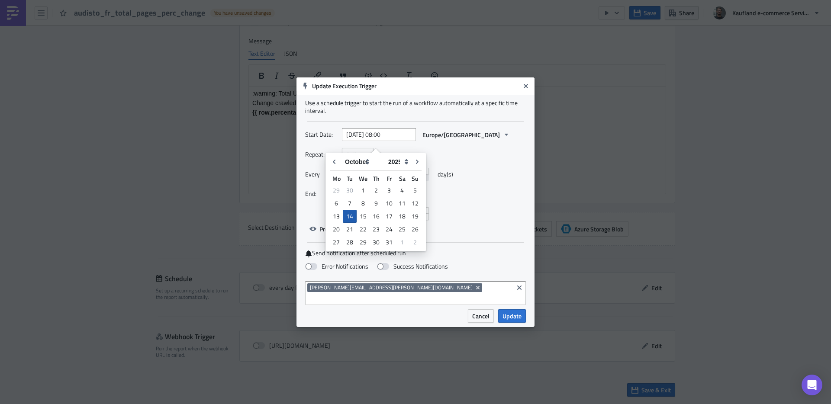
click at [351, 217] on div "14" at bounding box center [350, 216] width 14 height 13
click at [387, 138] on input "text" at bounding box center [379, 134] width 74 height 13
click at [349, 218] on div "14" at bounding box center [350, 216] width 14 height 13
type input "[DATE] 00:00"
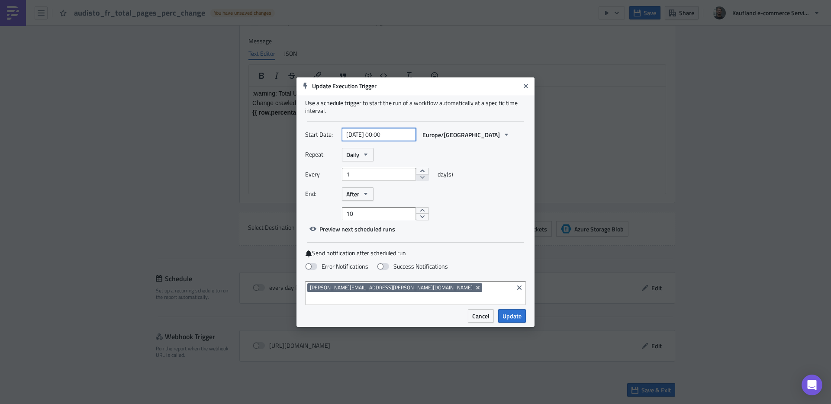
click at [384, 141] on input "[DATE] 00:00" at bounding box center [379, 134] width 74 height 13
select select "9"
select select "2025"
type input "[DATE] 11:00"
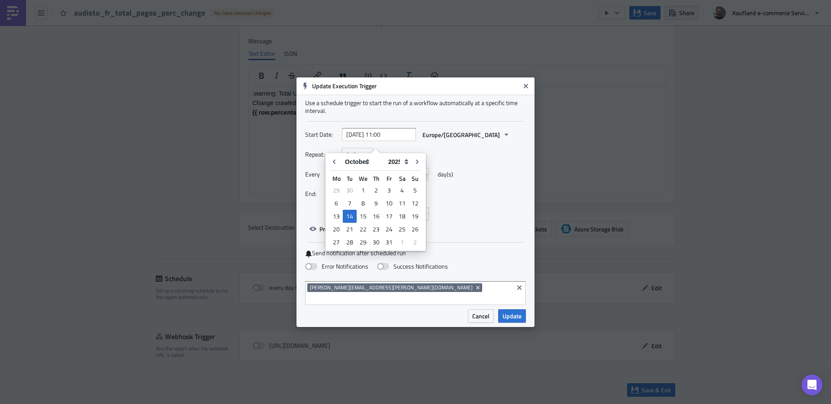
click at [474, 142] on div "Start Date: [DATE] 11:00 [GEOGRAPHIC_DATA]/[GEOGRAPHIC_DATA]" at bounding box center [415, 134] width 221 height 13
click at [368, 197] on icon "button" at bounding box center [365, 193] width 7 height 7
click at [363, 213] on div "Never" at bounding box center [383, 209] width 72 height 9
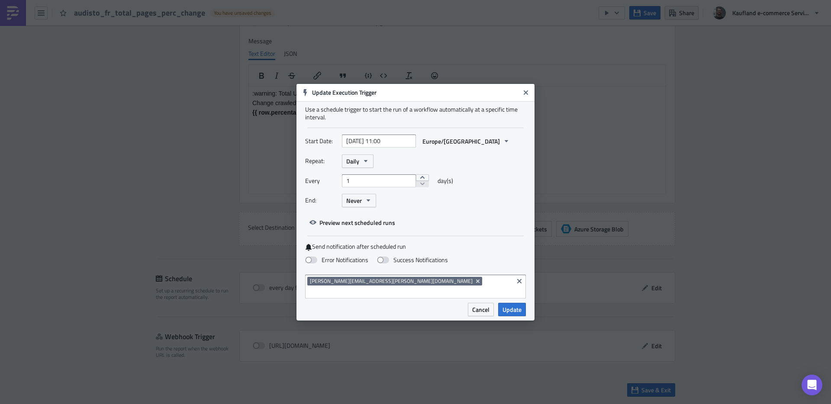
click at [428, 207] on div "End: Never" at bounding box center [415, 200] width 221 height 13
click at [359, 227] on span "Preview next scheduled runs" at bounding box center [357, 222] width 76 height 9
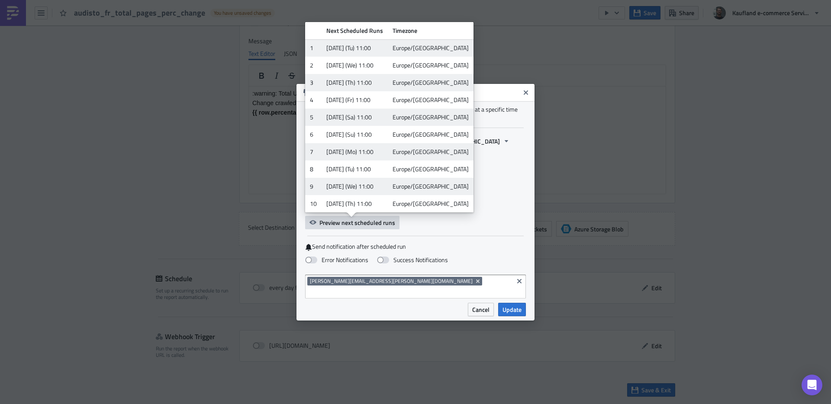
click at [483, 207] on div "End: Never" at bounding box center [415, 200] width 221 height 13
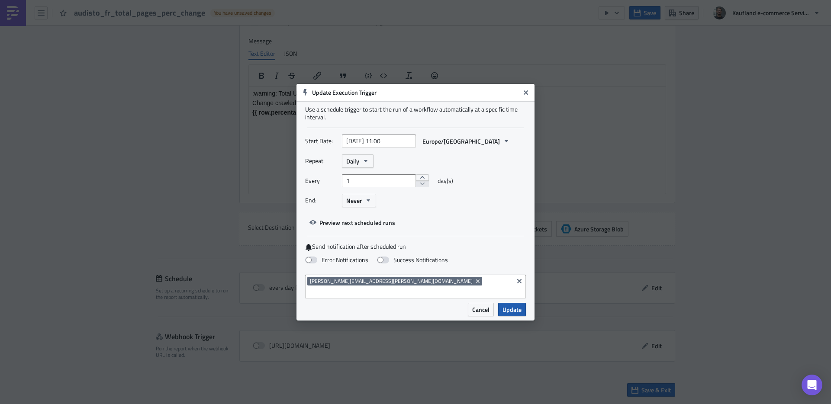
click at [510, 305] on span "Update" at bounding box center [512, 309] width 19 height 9
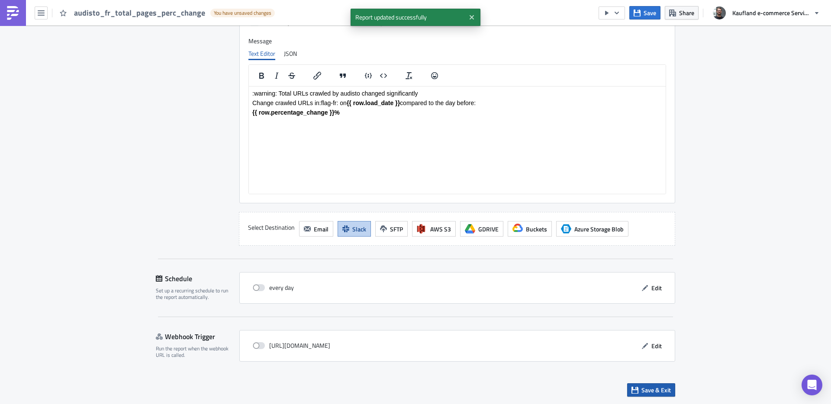
click at [645, 387] on span "Save & Exit" at bounding box center [656, 390] width 29 height 9
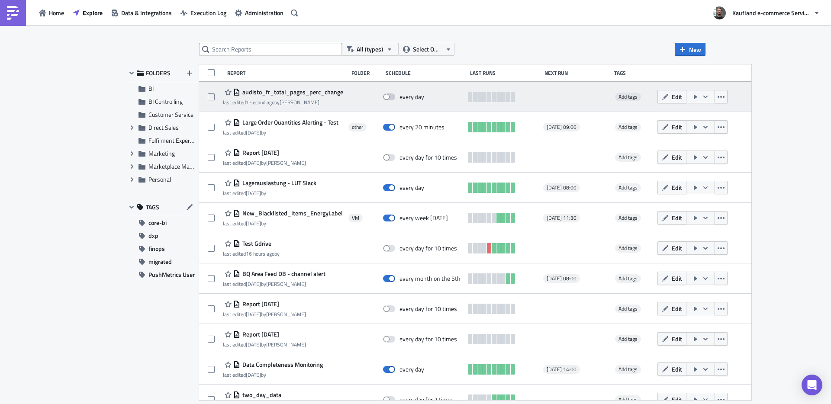
click at [395, 98] on span at bounding box center [389, 97] width 12 height 7
click at [390, 98] on input "checkbox" at bounding box center [388, 97] width 6 height 6
checkbox input "true"
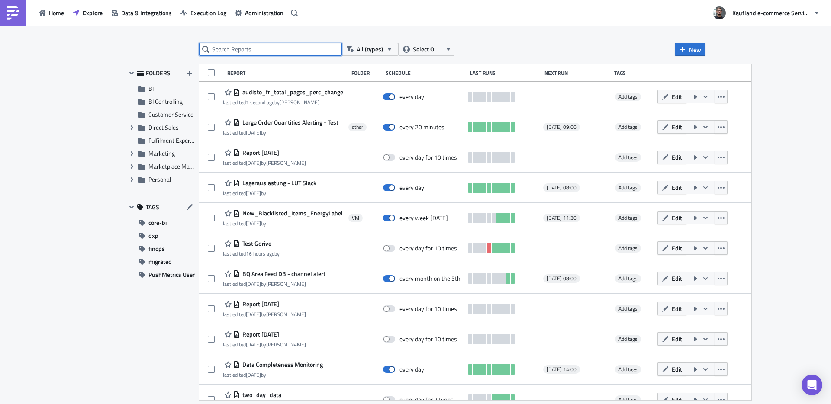
click at [274, 55] on input "text" at bounding box center [270, 49] width 143 height 13
type input "audisto"
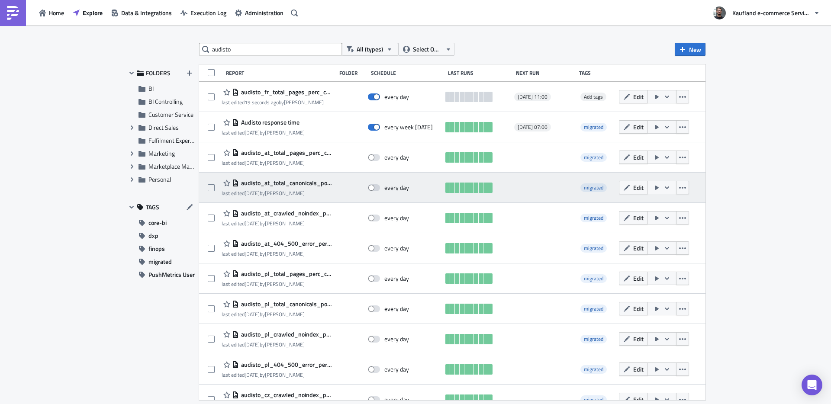
click at [288, 183] on span "audisto_at_total_canonicals_pointing_to_other_url" at bounding box center [285, 183] width 93 height 8
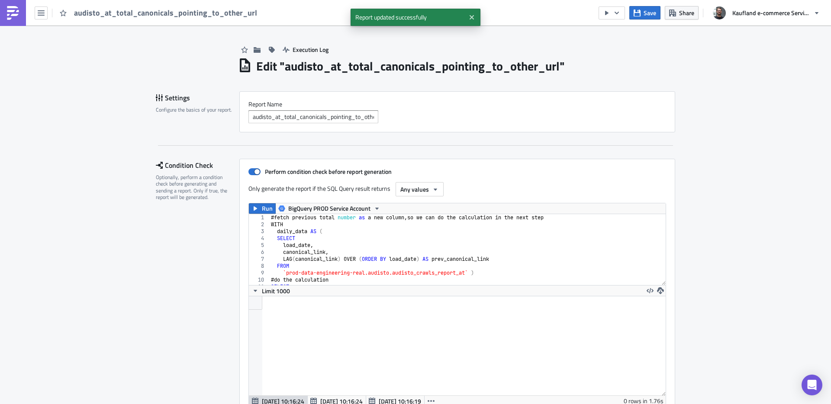
scroll to position [99, 417]
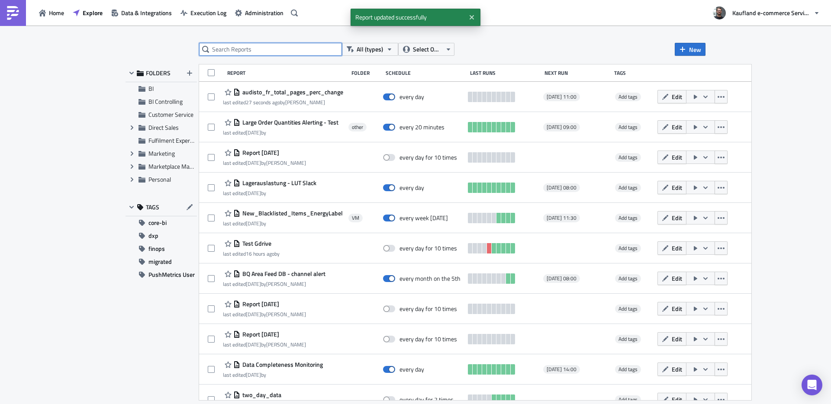
click at [271, 45] on input "text" at bounding box center [270, 49] width 143 height 13
type input "audisto_at"
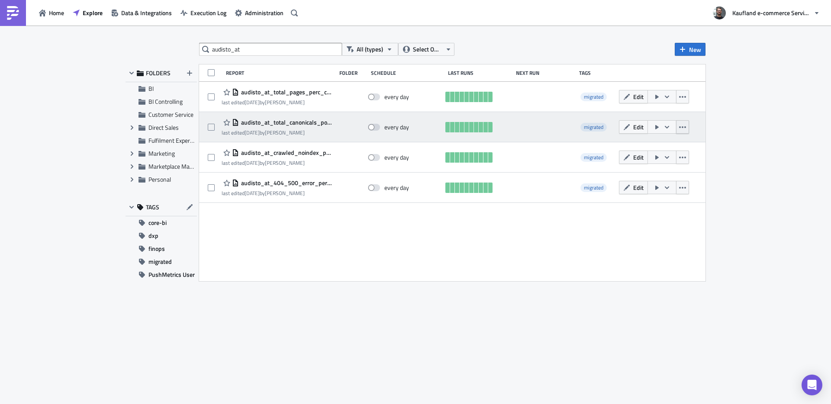
click at [683, 128] on icon "button" at bounding box center [682, 127] width 7 height 2
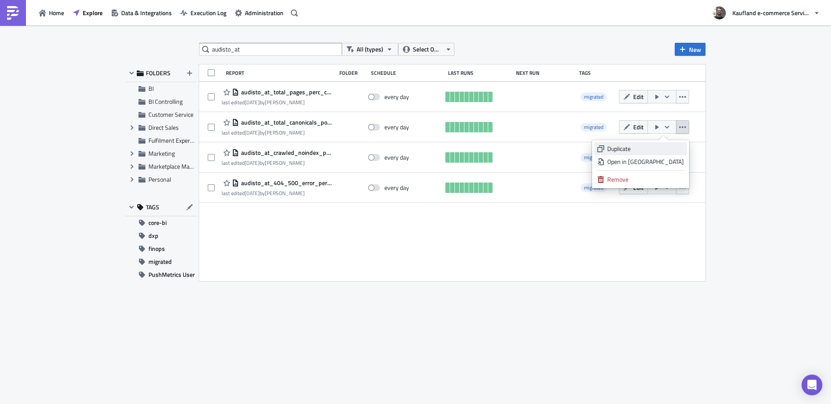
click at [640, 145] on div "Duplicate" at bounding box center [645, 149] width 77 height 9
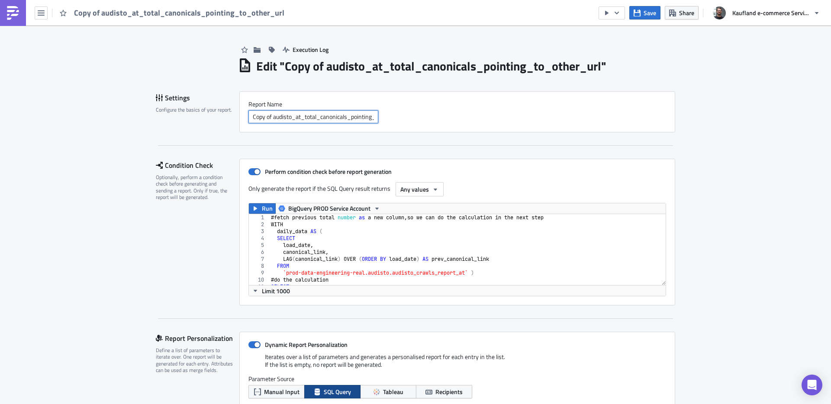
drag, startPoint x: 294, startPoint y: 119, endPoint x: 342, endPoint y: 140, distance: 51.7
click at [294, 119] on input "Copy of audisto_at_total_canonicals_pointing_to_other_url" at bounding box center [313, 116] width 130 height 13
type input "Copy of audisto_fr_total_canonicals_pointing_to_other_url"
click at [361, 220] on div "# fetch previous total number as a new column , so we can do the calculation in…" at bounding box center [464, 256] width 390 height 85
click at [467, 272] on div "# fetch previous total number as a new column , so we can do the calculation in…" at bounding box center [464, 256] width 390 height 85
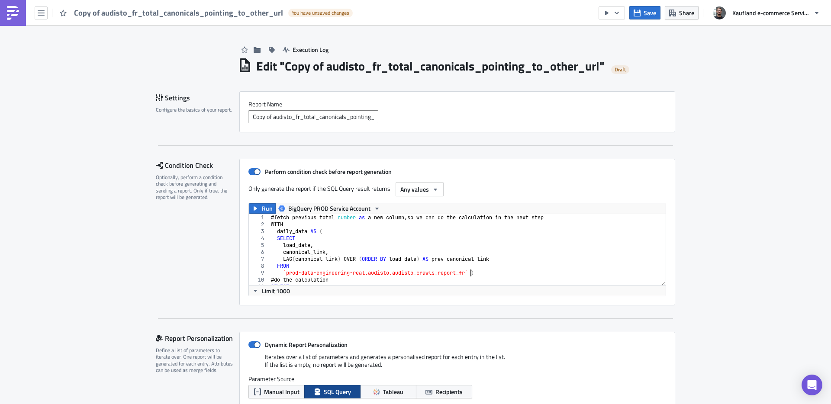
click at [401, 226] on div "# fetch previous total number as a new column , so we can do the calculation in…" at bounding box center [464, 256] width 390 height 85
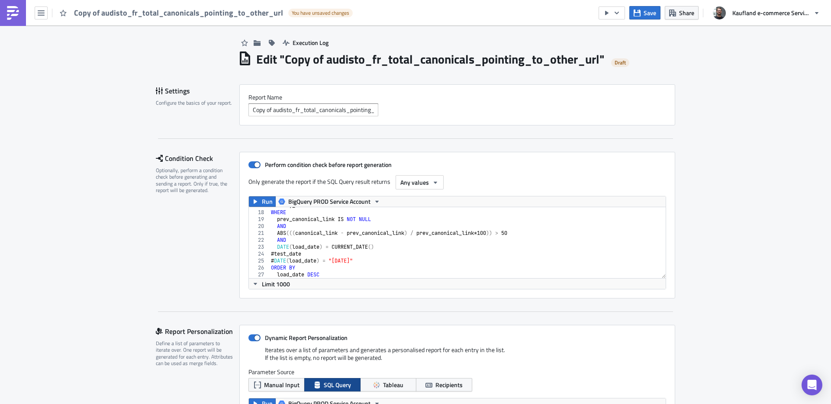
scroll to position [11, 0]
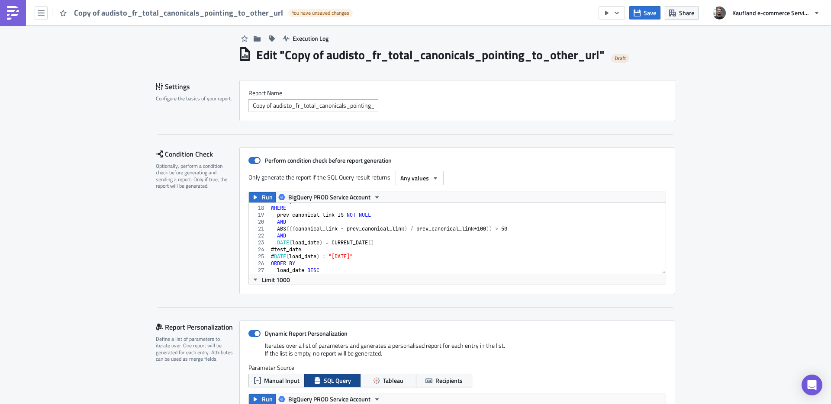
click at [431, 241] on div "daily_data WHERE prev_canonical_link IS NOT NULL AND ABS ((( canonical_link - p…" at bounding box center [464, 240] width 390 height 85
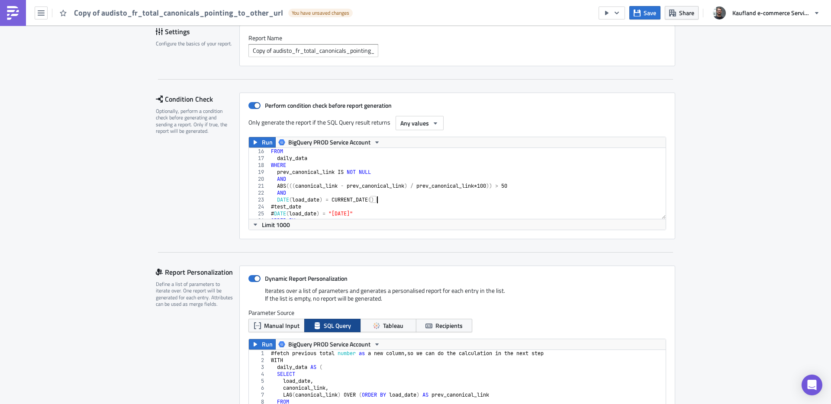
scroll to position [116, 0]
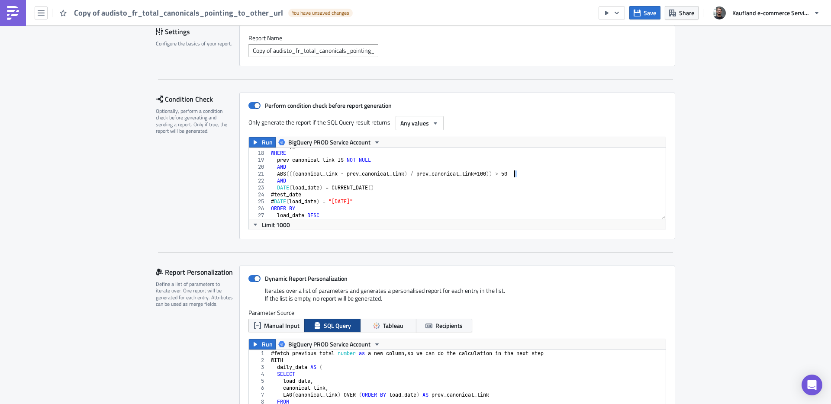
click at [512, 173] on div "daily_data WHERE prev_canonical_link IS NOT NULL AND ABS ((( canonical_link - p…" at bounding box center [464, 185] width 390 height 85
click at [512, 172] on div "daily_data WHERE prev_canonical_link IS NOT NULL AND ABS ((( canonical_link - p…" at bounding box center [464, 185] width 390 height 85
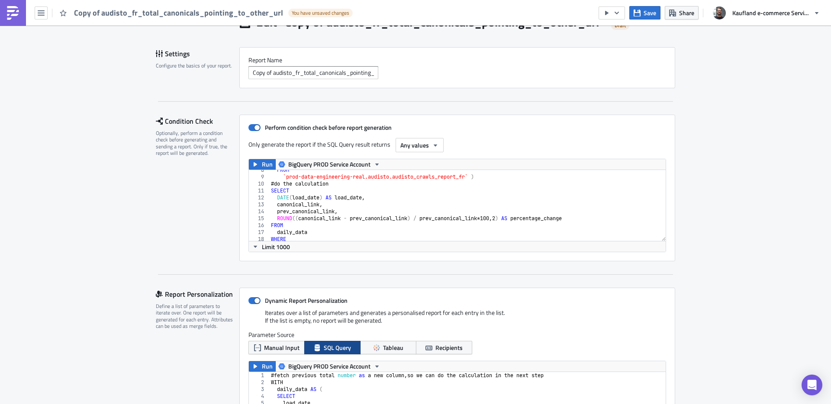
scroll to position [116, 0]
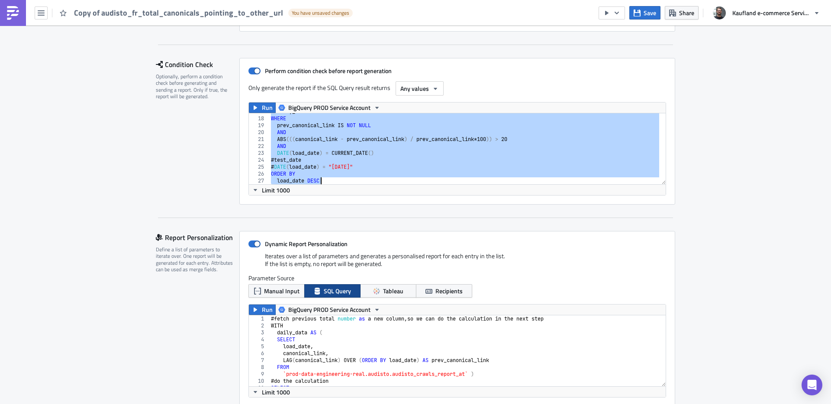
click at [485, 165] on div "daily_data WHERE prev_canonical_link IS NOT NULL AND ABS ((( canonical_link - p…" at bounding box center [464, 150] width 390 height 85
type textarea "#DATE(load_date) = "[DATE]""
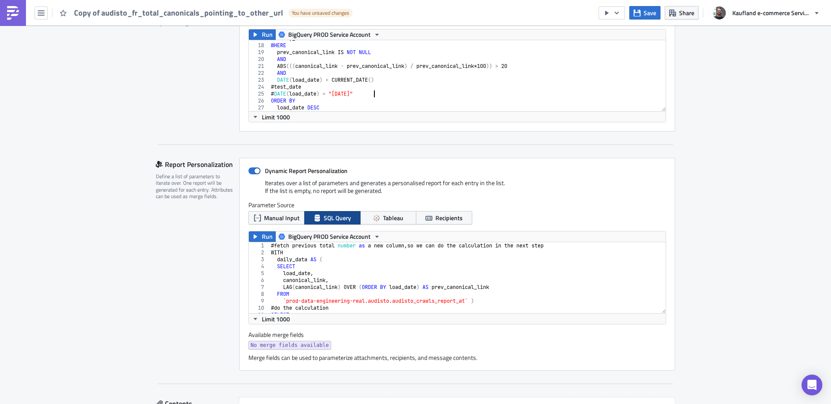
click at [431, 265] on div "# fetch previous total number as a new column , so we can do the calculation in…" at bounding box center [464, 284] width 390 height 85
click at [263, 33] on span "Run" at bounding box center [267, 34] width 11 height 10
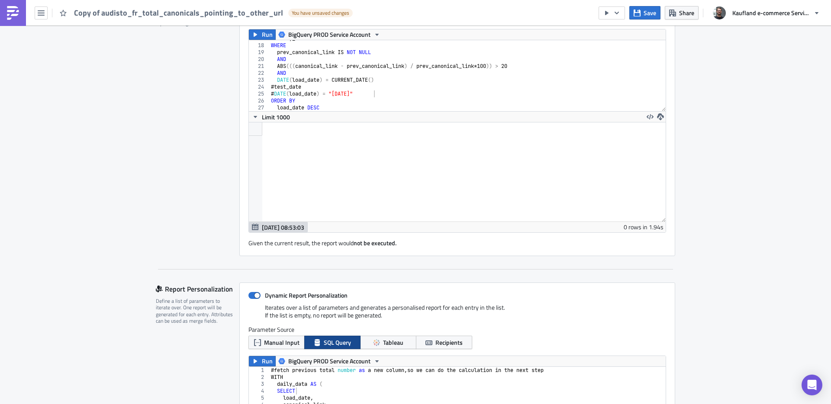
scroll to position [99, 417]
click at [378, 375] on div "# fetch previous total number as a new column , so we can do the calculation in…" at bounding box center [464, 409] width 390 height 85
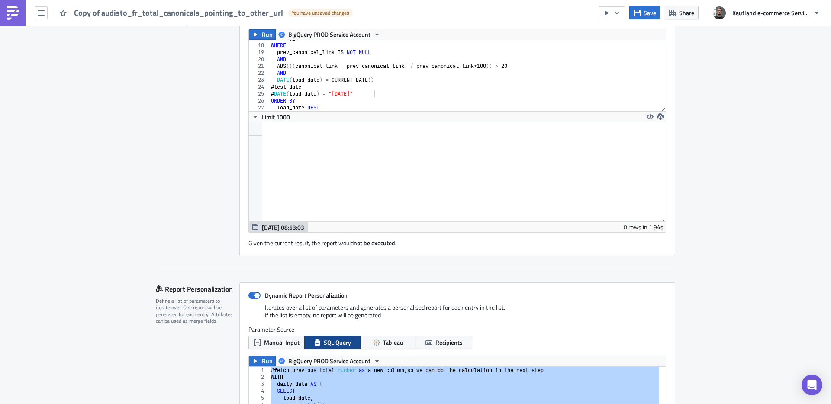
paste textarea
type textarea "load_date DESC"
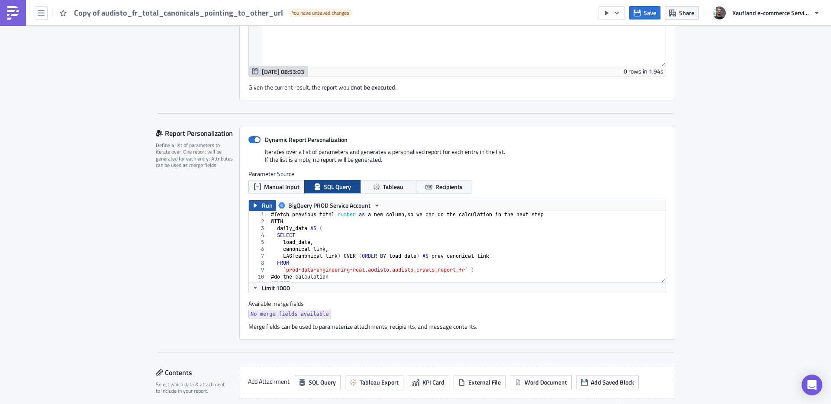
click at [265, 209] on span "Run" at bounding box center [267, 205] width 11 height 10
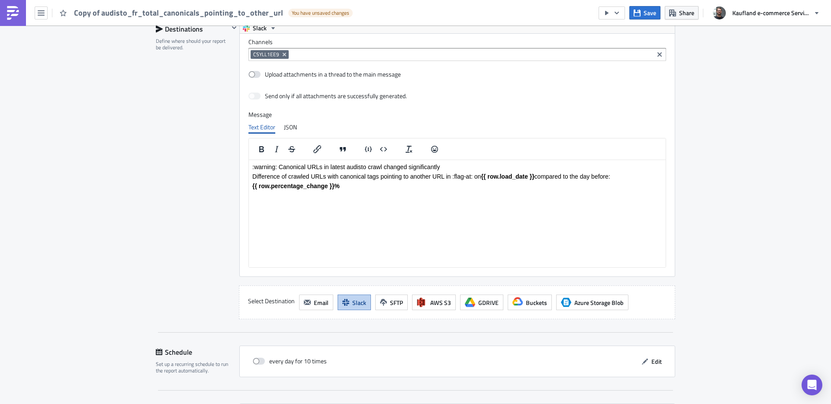
click at [335, 178] on p "Difference of crawled URLs with canonical tags pointing to another URL in :flag…" at bounding box center [457, 176] width 410 height 7
click at [471, 177] on p "Difference of crawled URLs with canonical tags pointing to another URL in :flag…" at bounding box center [457, 176] width 410 height 7
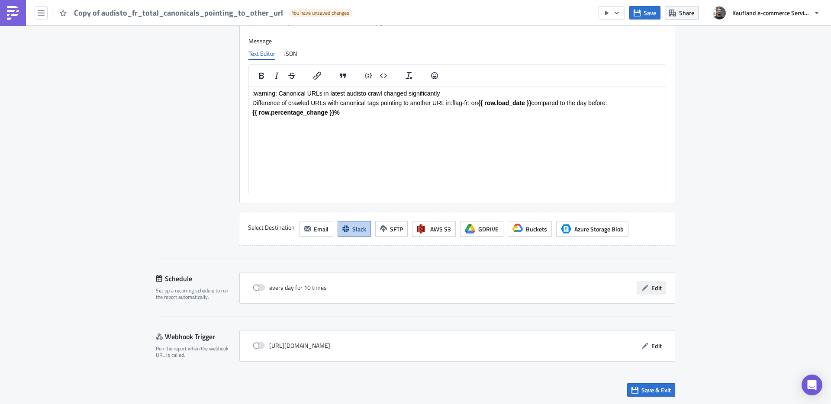
click at [652, 288] on span "Edit" at bounding box center [656, 288] width 10 height 9
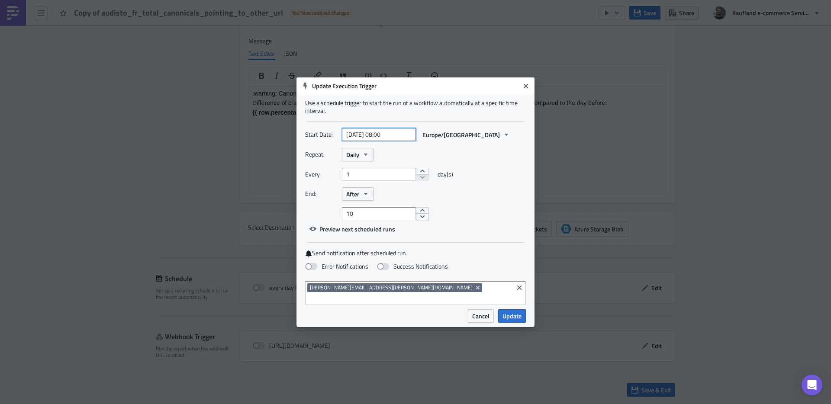
select select "9"
select select "2025"
click at [400, 141] on input "[DATE] 08:00" at bounding box center [379, 134] width 74 height 13
drag, startPoint x: 386, startPoint y: 139, endPoint x: 381, endPoint y: 139, distance: 5.2
click at [381, 139] on input "[DATE] 08:00" at bounding box center [379, 134] width 74 height 13
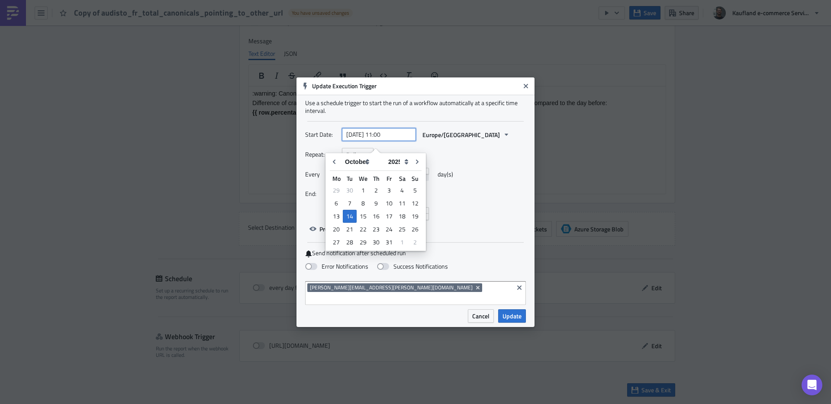
type input "[DATE] 11:00"
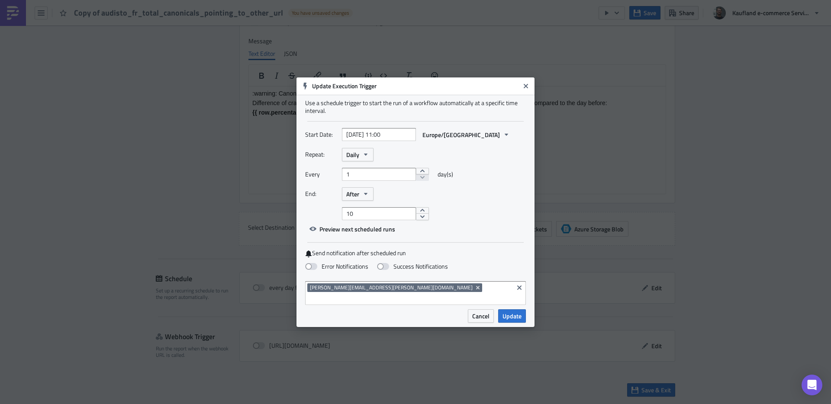
click at [504, 157] on div "Repeat: Daily" at bounding box center [415, 154] width 221 height 13
click at [359, 201] on button "After" at bounding box center [358, 193] width 32 height 13
click at [359, 210] on link "Never" at bounding box center [383, 209] width 78 height 13
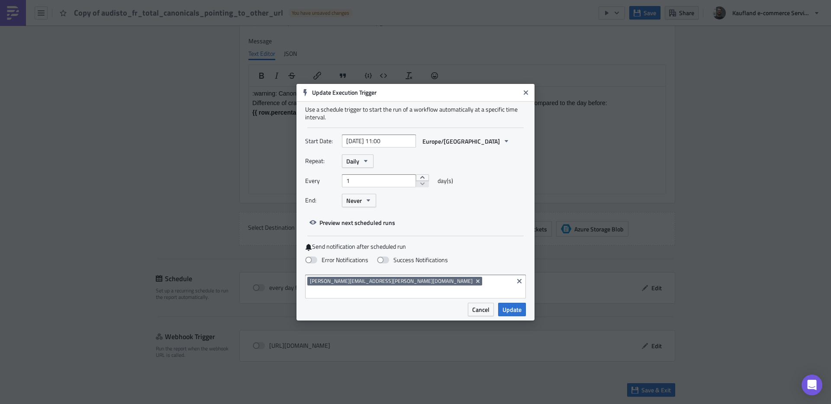
click at [489, 188] on div "Every 1 day(s)" at bounding box center [415, 183] width 221 height 19
click at [512, 308] on span "Update" at bounding box center [512, 309] width 19 height 9
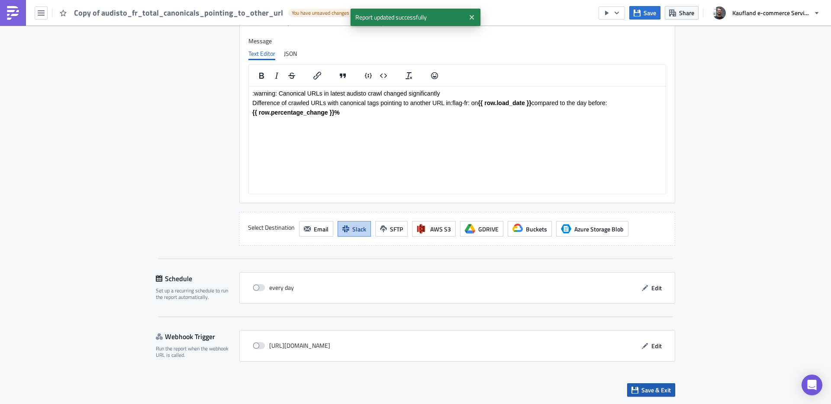
click at [648, 392] on span "Save & Exit" at bounding box center [656, 390] width 29 height 9
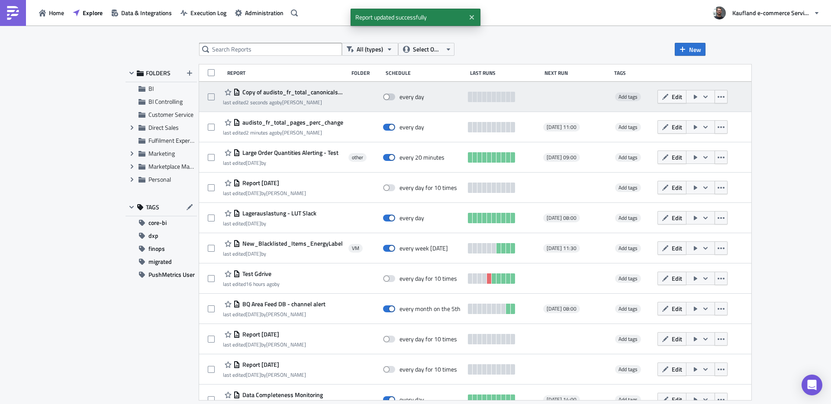
click at [394, 98] on span at bounding box center [389, 97] width 12 height 7
click at [390, 98] on input "checkbox" at bounding box center [388, 97] width 6 height 6
checkbox input "true"
click at [306, 92] on span "Copy of audisto_fr_total_canonicals_pointing_to_other_url" at bounding box center [292, 92] width 104 height 8
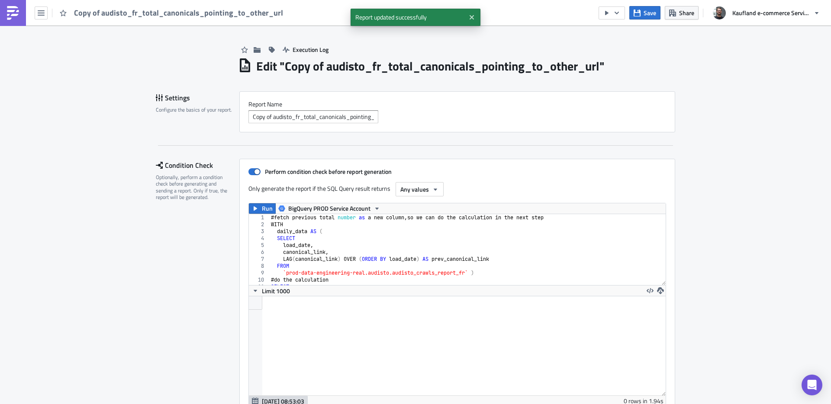
scroll to position [99, 417]
drag, startPoint x: 271, startPoint y: 116, endPoint x: 239, endPoint y: 114, distance: 32.1
click at [239, 114] on div "Report Nam﻿e Copy of audisto_fr_total_canonicals_pointing_to_other_url" at bounding box center [457, 111] width 436 height 41
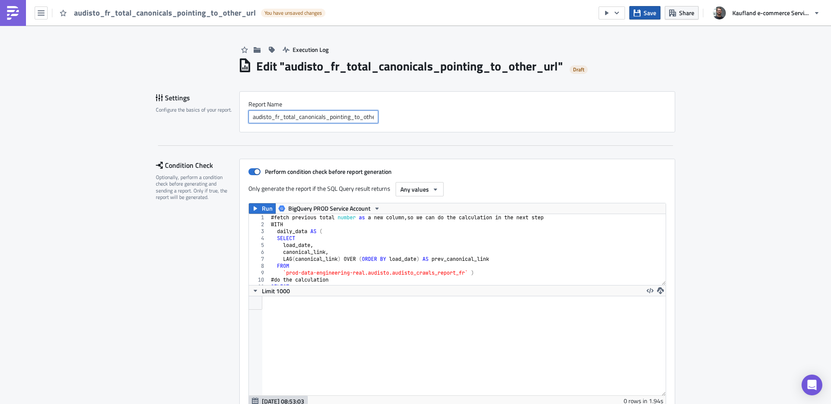
type input "audisto_fr_total_canonicals_pointing_to_other_url"
click at [642, 13] on button "Save" at bounding box center [644, 12] width 31 height 13
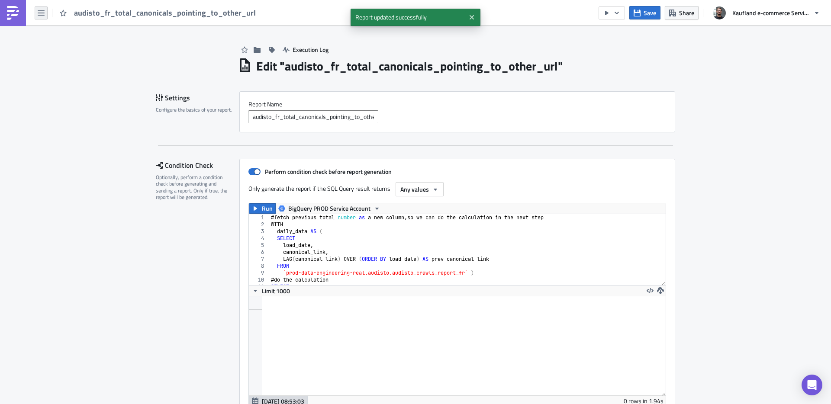
click at [41, 11] on icon "button" at bounding box center [41, 13] width 7 height 7
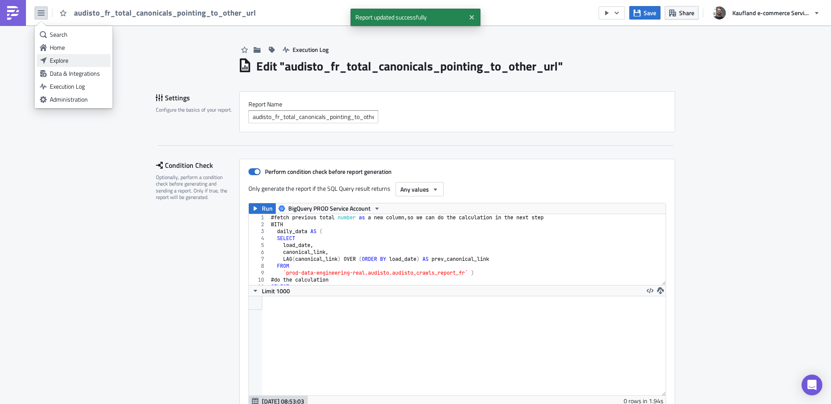
click at [51, 59] on div "Explore" at bounding box center [79, 60] width 58 height 9
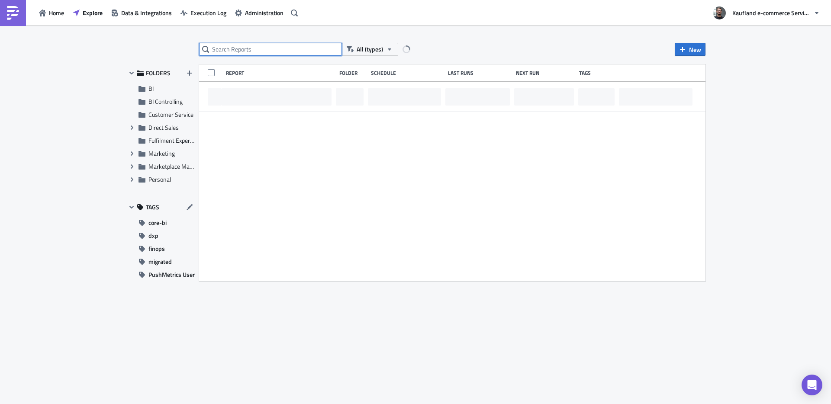
click at [254, 47] on input "text" at bounding box center [270, 49] width 143 height 13
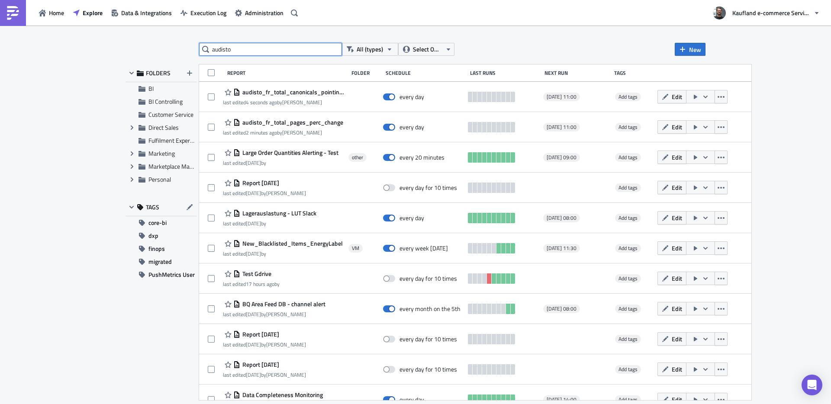
type input "audisto"
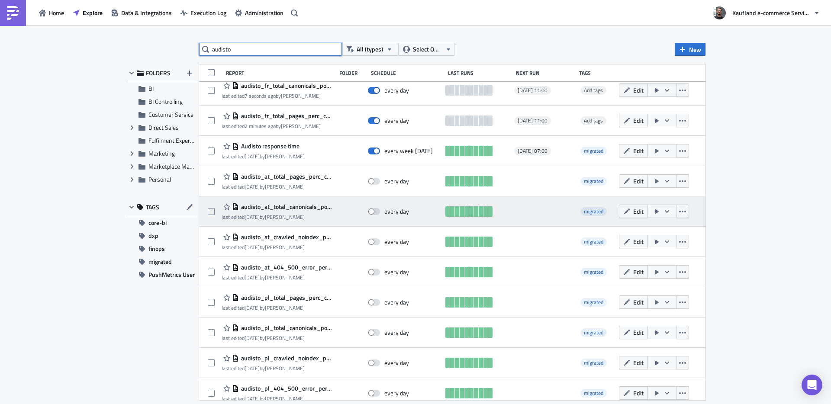
scroll to position [16, 0]
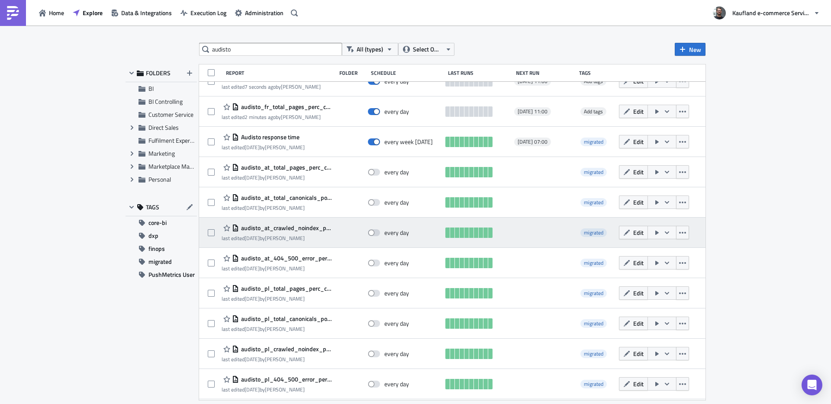
click at [299, 229] on span "audisto_at_crawled_noindex_pages" at bounding box center [285, 228] width 93 height 8
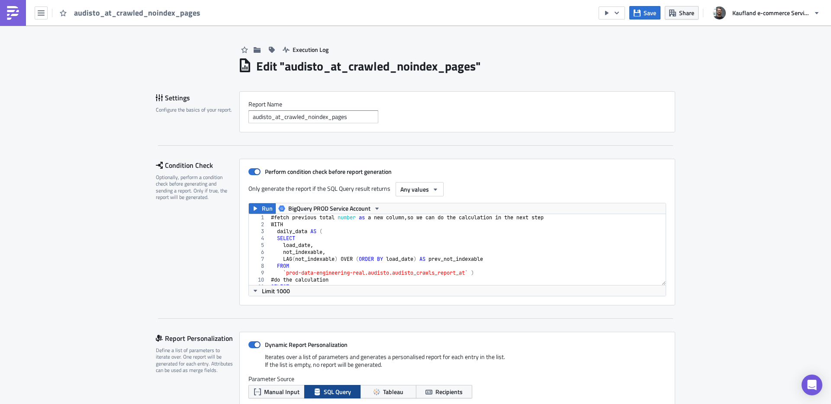
drag, startPoint x: 373, startPoint y: 185, endPoint x: 377, endPoint y: 189, distance: 5.5
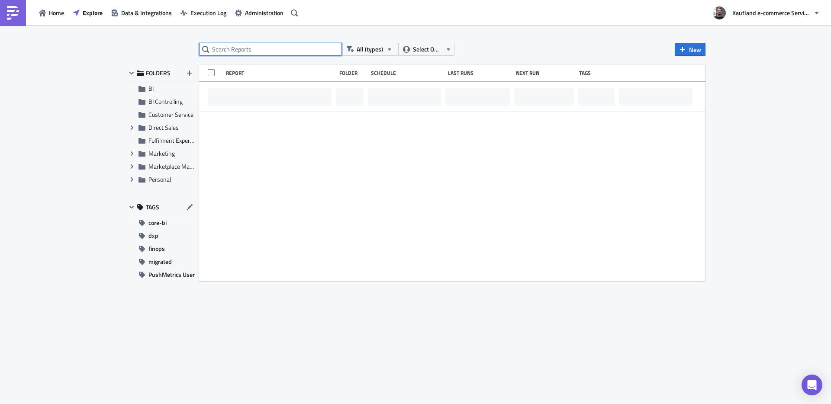
click at [253, 51] on input "text" at bounding box center [270, 49] width 143 height 13
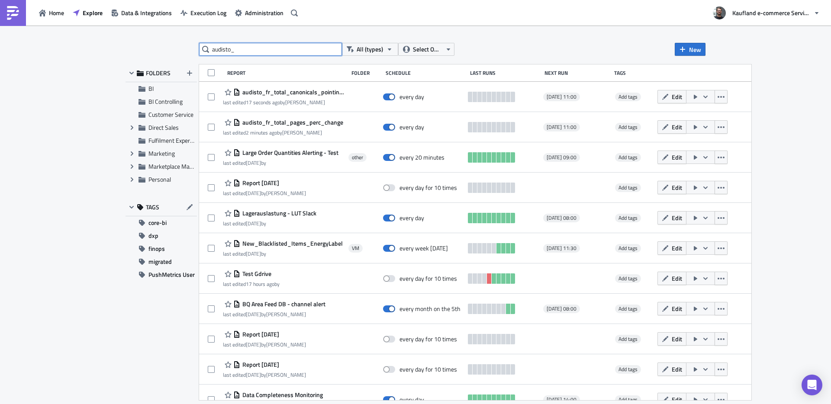
type input "audisto_"
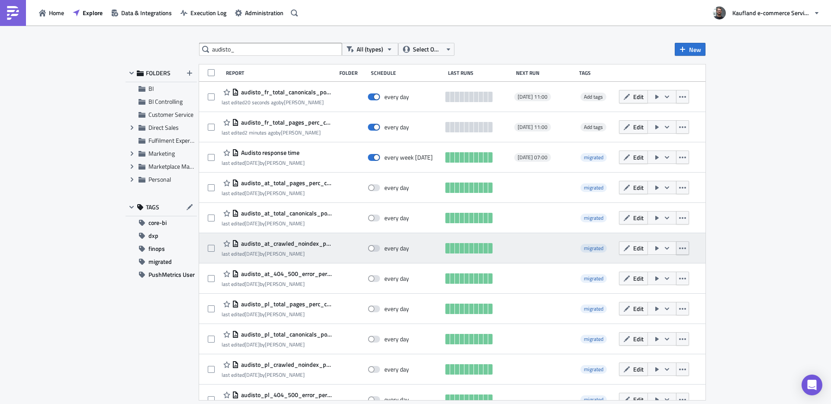
click at [679, 249] on icon "button" at bounding box center [682, 248] width 7 height 7
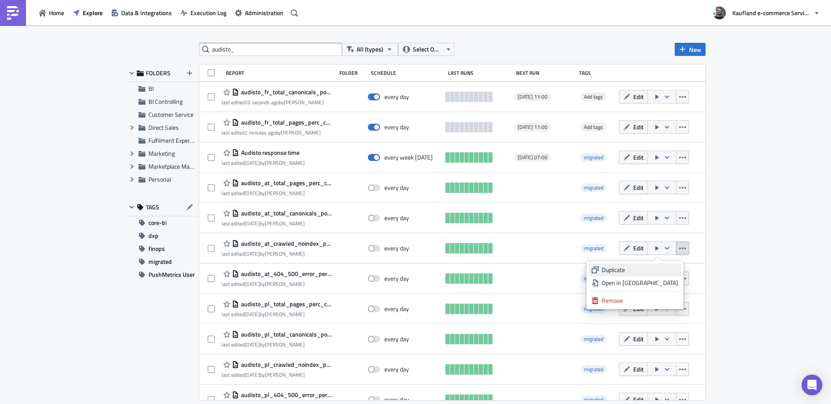
click at [633, 268] on div "Duplicate" at bounding box center [640, 270] width 77 height 9
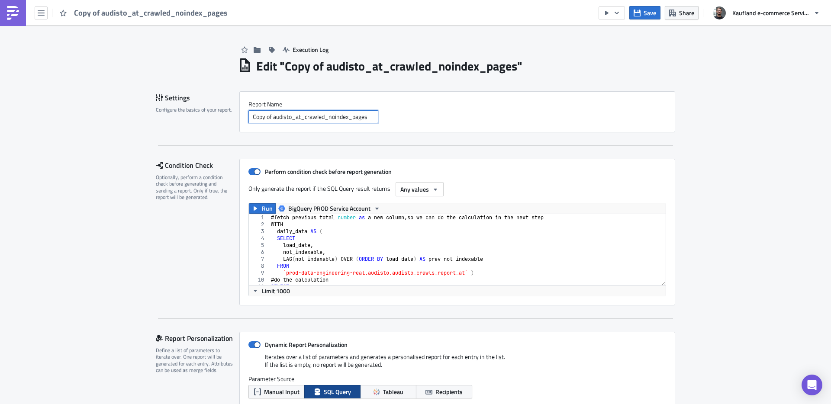
click at [295, 119] on input "Copy of audisto_at_crawled_noindex_pages" at bounding box center [313, 116] width 130 height 13
type input "Copy of audisto_fr_crawled_noindex_pages"
click at [361, 244] on div "# fetch previous total number as a new column , so we can do the calculation in…" at bounding box center [464, 256] width 390 height 85
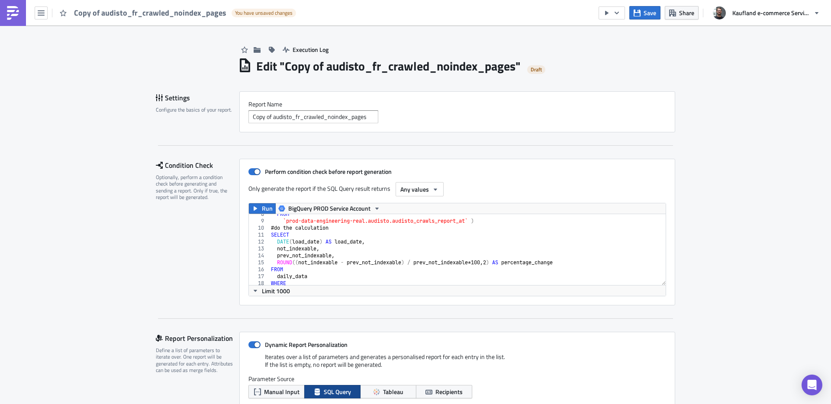
click at [462, 217] on div "FROM `prod-data-engineering-real.audisto.audisto_crawls_report_at` ) # do the c…" at bounding box center [464, 253] width 390 height 85
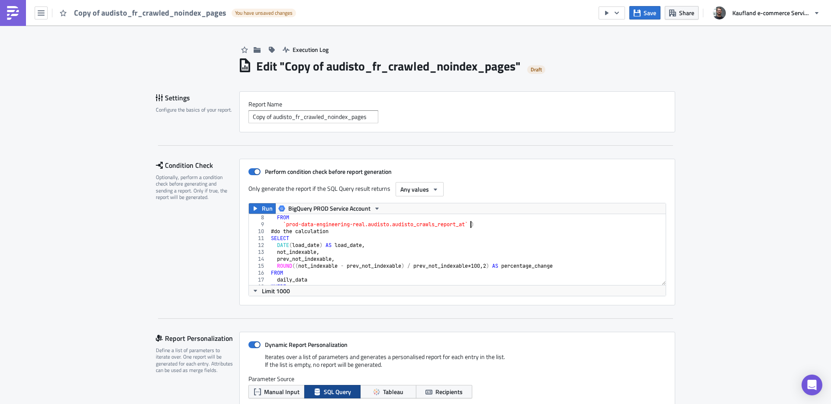
drag, startPoint x: 468, startPoint y: 223, endPoint x: 481, endPoint y: 233, distance: 16.5
click at [468, 223] on div "FROM `prod-data-engineering-real.audisto.audisto_crawls_report_at` ) # do the c…" at bounding box center [464, 256] width 390 height 85
click at [437, 248] on div "FROM `prod-data-engineering-real.audisto.audisto_crawls_report_fr` ) # do the c…" at bounding box center [464, 256] width 390 height 85
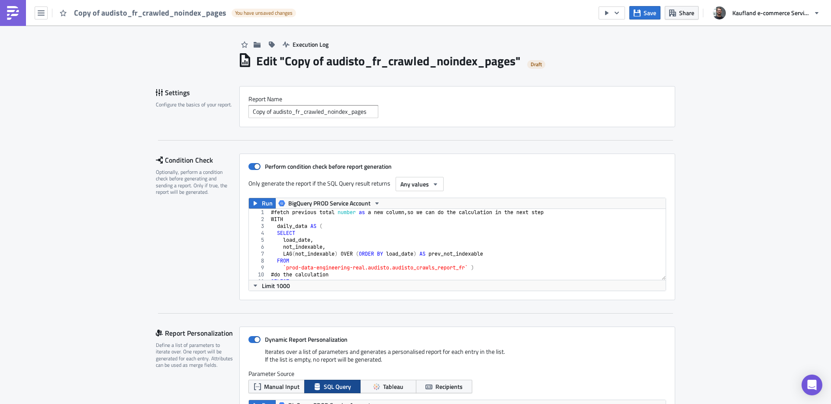
scroll to position [0, 0]
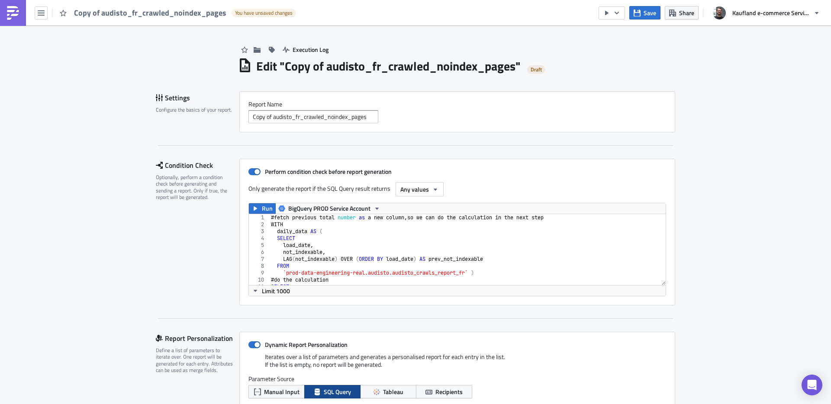
click at [431, 235] on div "# fetch previous total number as a new column , so we can do the calculation in…" at bounding box center [464, 256] width 390 height 85
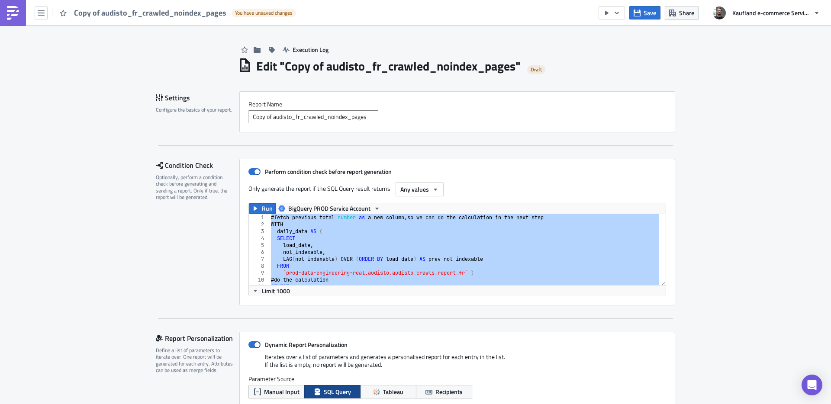
click at [434, 238] on div "# fetch previous total number as a new column , so we can do the calculation in…" at bounding box center [464, 256] width 390 height 85
type textarea "SELECT"
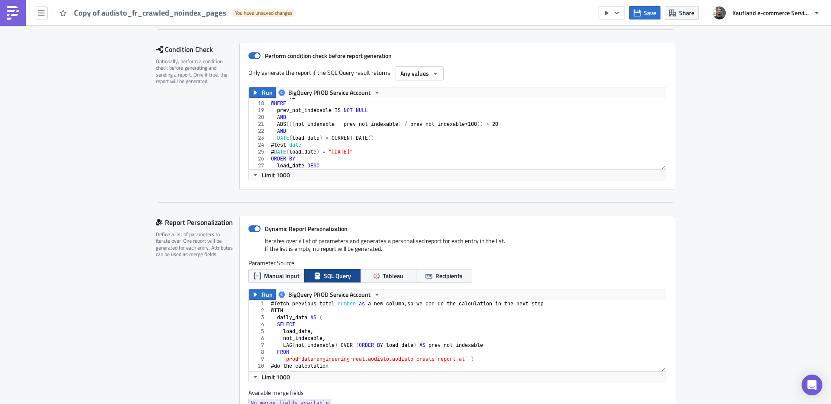
scroll to position [118, 0]
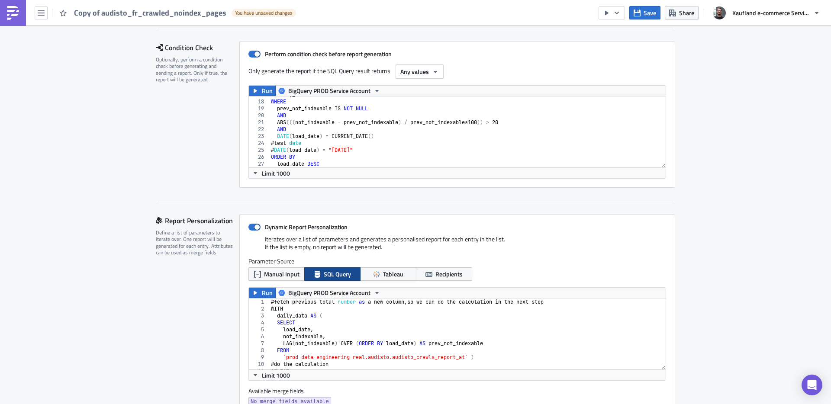
drag, startPoint x: 386, startPoint y: 351, endPoint x: 394, endPoint y: 341, distance: 12.9
click at [386, 351] on div "# fetch previous total number as a new column , so we can do the calculation in…" at bounding box center [464, 341] width 390 height 85
paste textarea
type textarea "load_date DESC"
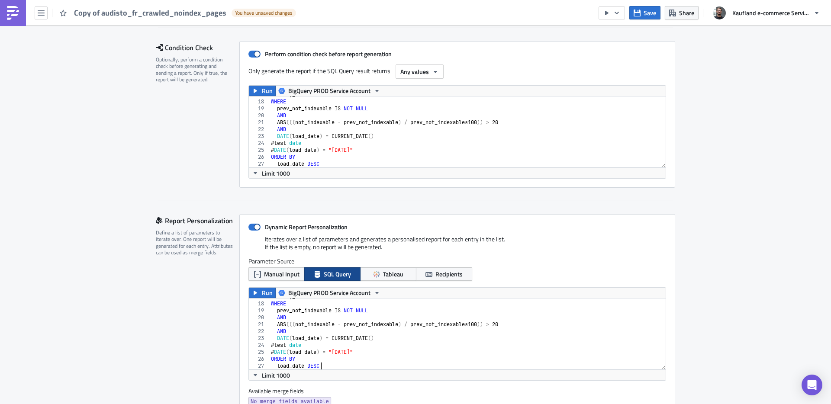
scroll to position [116, 0]
click at [262, 94] on span "Run" at bounding box center [267, 91] width 11 height 10
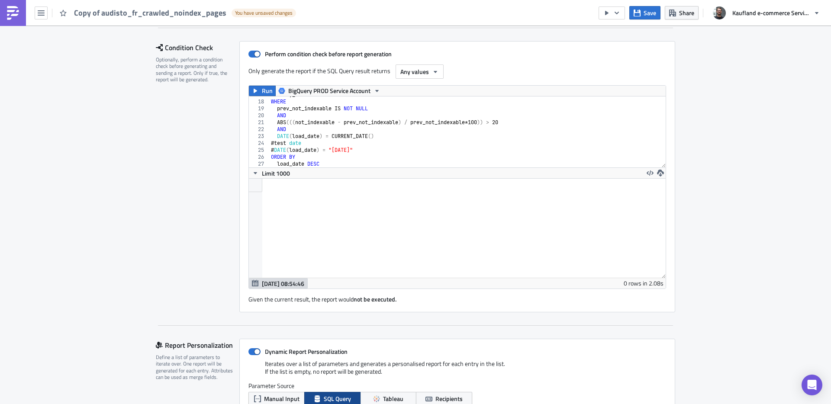
scroll to position [99, 417]
click at [505, 121] on div "daily_data WHERE prev_not_indexable IS NOT NULL AND ABS ((( not_indexable - pre…" at bounding box center [464, 133] width 390 height 85
click at [262, 90] on span "Run" at bounding box center [267, 91] width 11 height 10
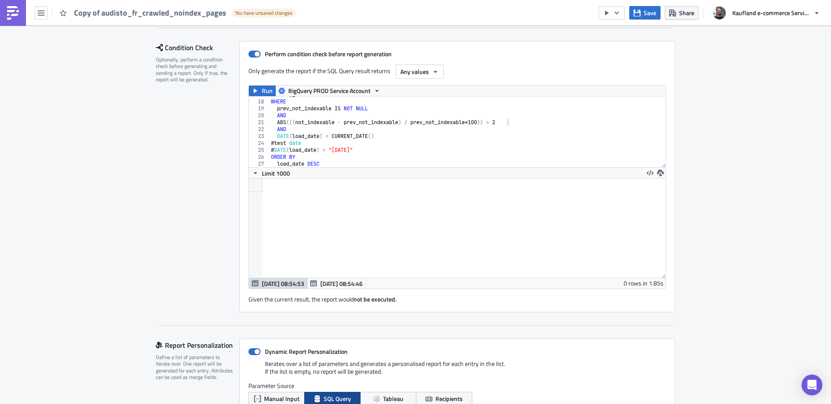
scroll to position [99, 417]
drag, startPoint x: 503, startPoint y: 122, endPoint x: 513, endPoint y: 123, distance: 10.1
click at [513, 123] on div "daily_data WHERE prev_not_indexable IS NOT NULL AND ABS ((( not_indexable - pre…" at bounding box center [464, 133] width 390 height 85
click at [503, 123] on div "daily_data WHERE prev_not_indexable IS NOT NULL AND ABS ((( not_indexable - pre…" at bounding box center [464, 132] width 390 height 71
drag, startPoint x: 502, startPoint y: 122, endPoint x: 511, endPoint y: 123, distance: 9.3
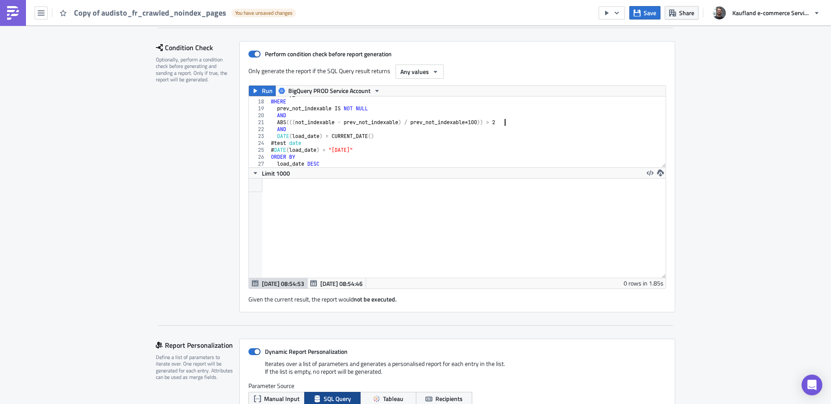
click at [511, 123] on div "daily_data WHERE prev_not_indexable IS NOT NULL AND ABS ((( not_indexable - pre…" at bounding box center [464, 133] width 390 height 85
click at [480, 136] on div "daily_data WHERE prev_not_indexable IS NOT NULL AND ABS ((( not_indexable - pre…" at bounding box center [464, 133] width 390 height 85
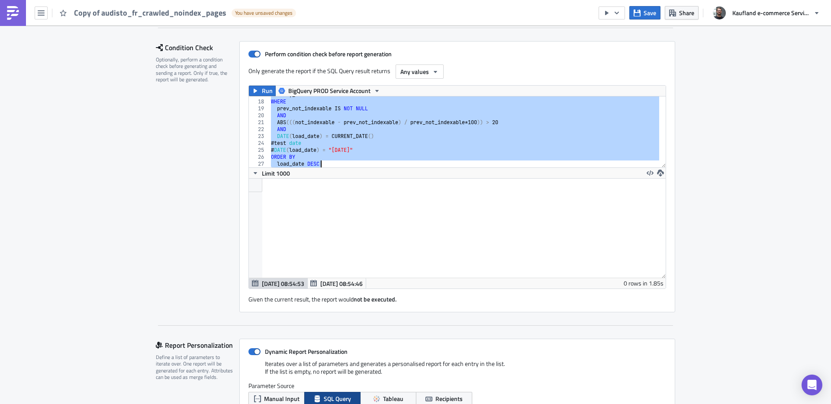
click at [505, 123] on div "daily_data WHERE prev_not_indexable IS NOT NULL AND ABS ((( not_indexable - pre…" at bounding box center [464, 133] width 390 height 85
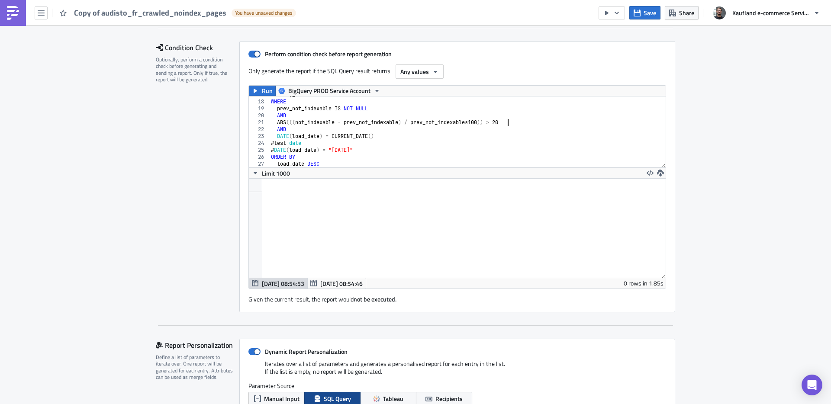
click at [505, 123] on div "daily_data WHERE prev_not_indexable IS NOT NULL AND ABS ((( not_indexable - pre…" at bounding box center [464, 133] width 390 height 85
click at [453, 132] on div "daily_data WHERE prev_not_indexable IS NOT NULL AND ABS ((( not_indexable - pre…" at bounding box center [464, 133] width 390 height 85
click at [408, 135] on div "daily_data WHERE prev_not_indexable IS NOT NULL AND ABS ((( not_indexable - pre…" at bounding box center [464, 133] width 390 height 85
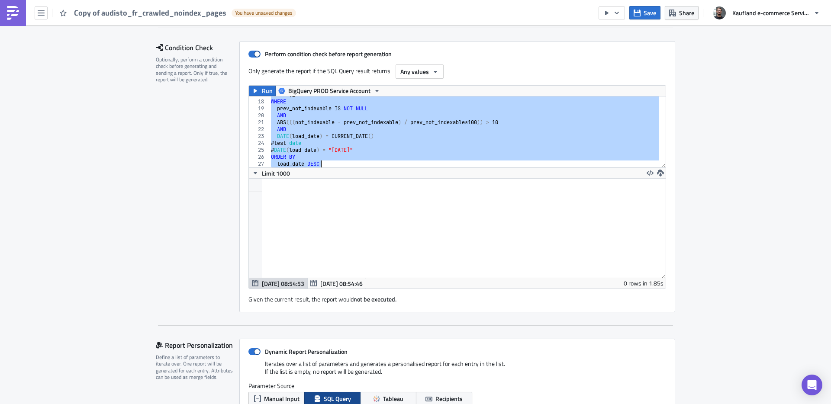
click at [417, 143] on div "daily_data WHERE prev_not_indexable IS NOT NULL AND ABS ((( not_indexable - pre…" at bounding box center [464, 133] width 390 height 85
type textarea "#test date"
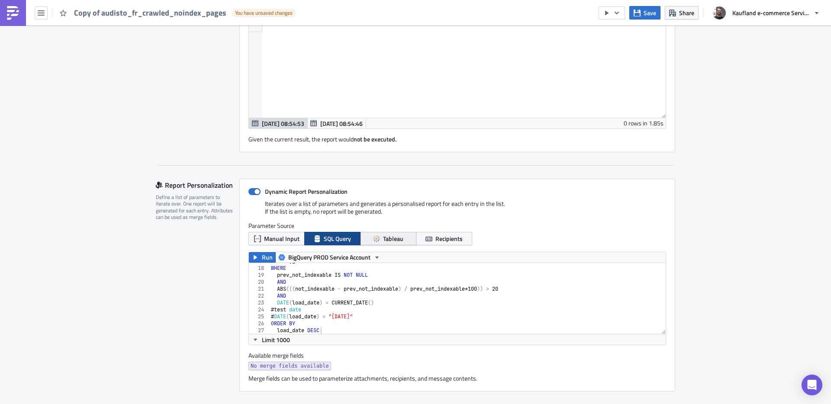
scroll to position [286, 0]
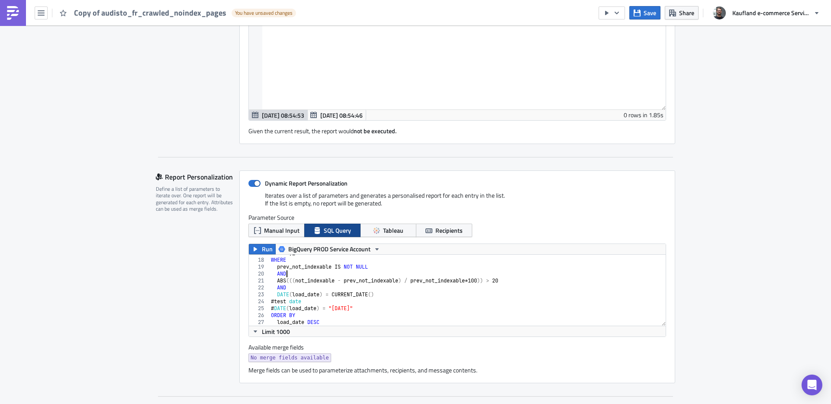
click at [374, 276] on div "daily_data WHERE prev_not_indexable IS NOT NULL AND ABS ((( not_indexable - pre…" at bounding box center [464, 292] width 390 height 85
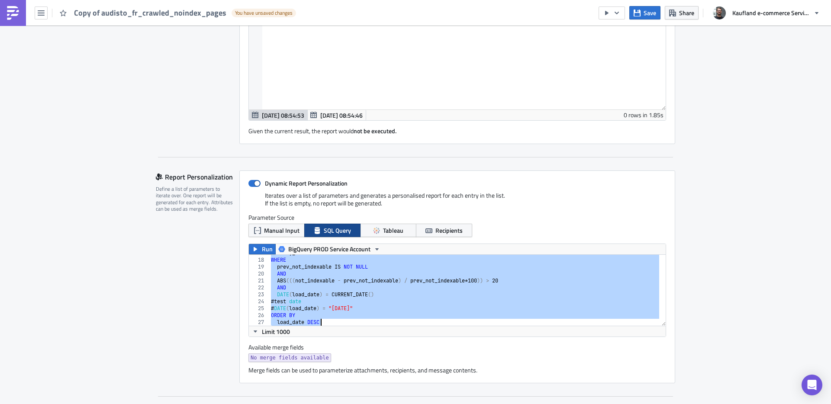
paste textarea
type textarea "load_date DESC"
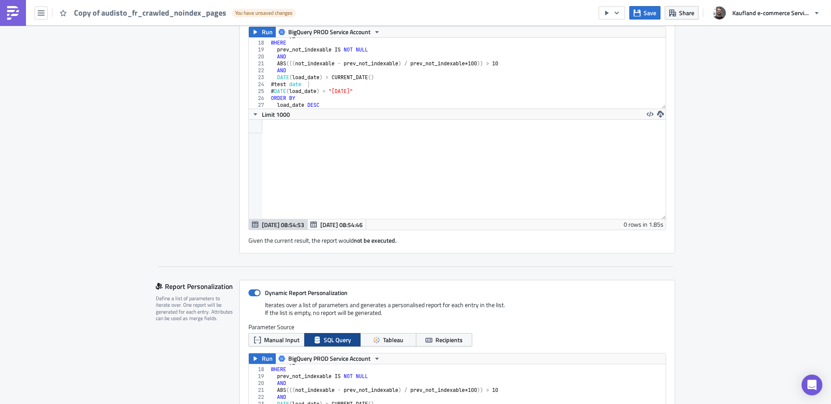
scroll to position [118, 0]
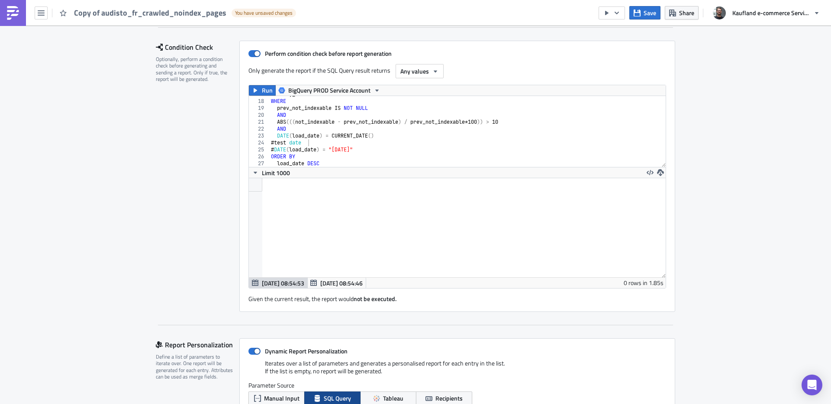
click at [260, 97] on div "17" at bounding box center [259, 94] width 21 height 7
click at [268, 88] on span "Run" at bounding box center [267, 90] width 11 height 10
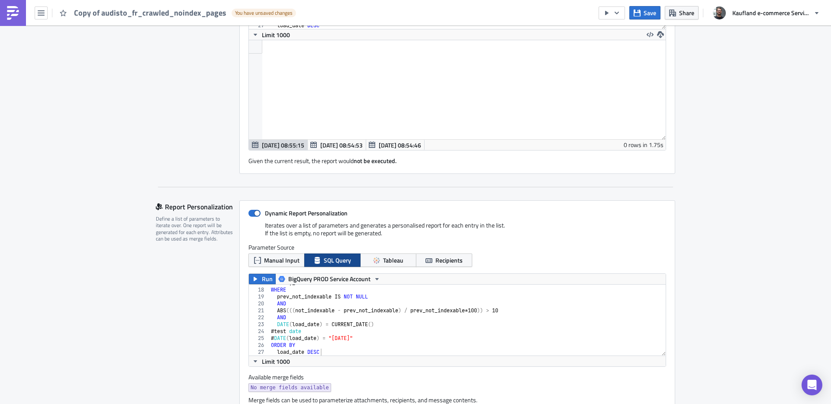
scroll to position [0, 0]
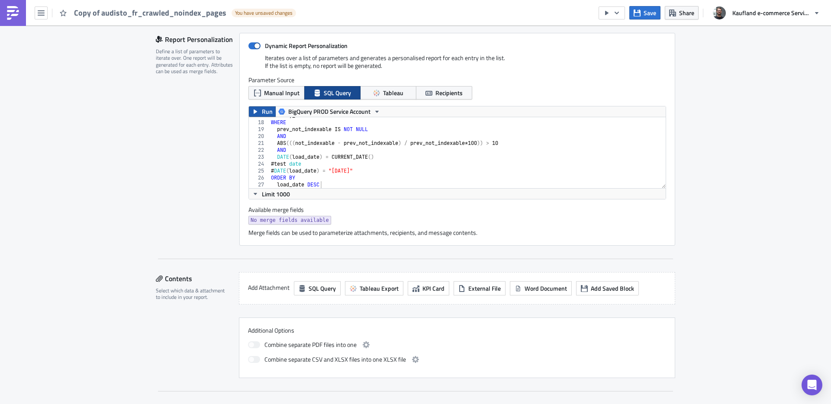
click at [256, 113] on button "Run" at bounding box center [262, 111] width 27 height 10
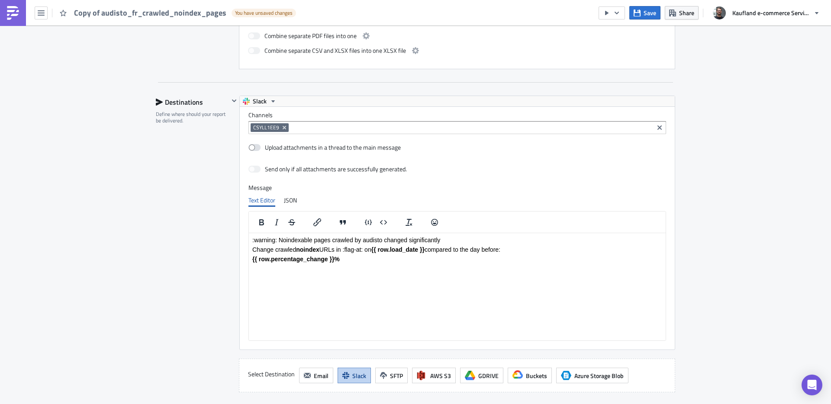
scroll to position [882, 0]
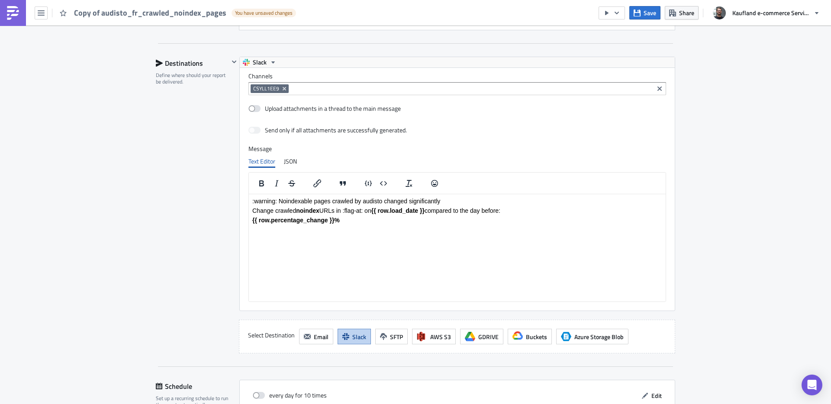
click at [364, 211] on p "Change crawled noindex URLs in :flag-at: on {{ row.load_date }} compared to the…" at bounding box center [457, 210] width 410 height 7
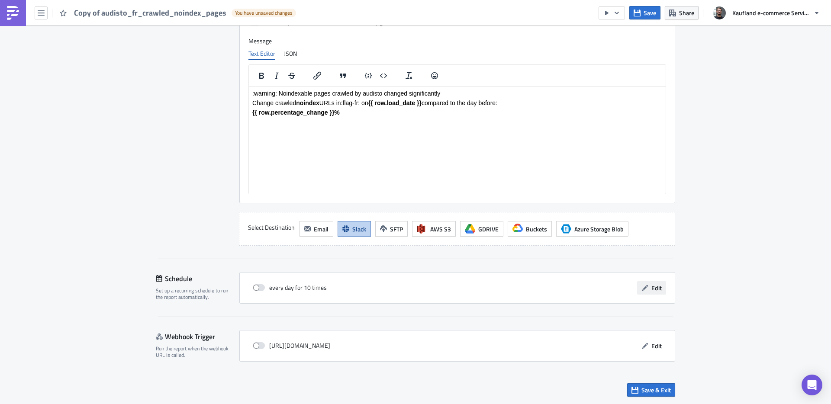
click at [655, 284] on span "Edit" at bounding box center [656, 288] width 10 height 9
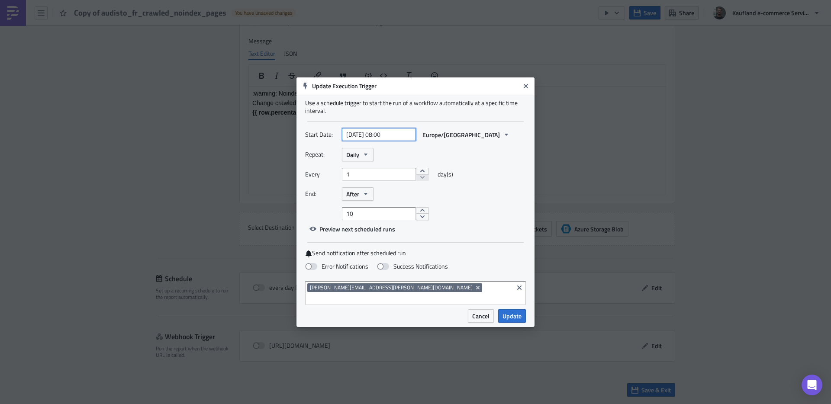
click at [392, 141] on input "[DATE] 08:00" at bounding box center [379, 134] width 74 height 13
select select "9"
select select "2025"
click at [386, 141] on input "[DATE] 08:00" at bounding box center [379, 134] width 74 height 13
type input "[DATE] 11:00"
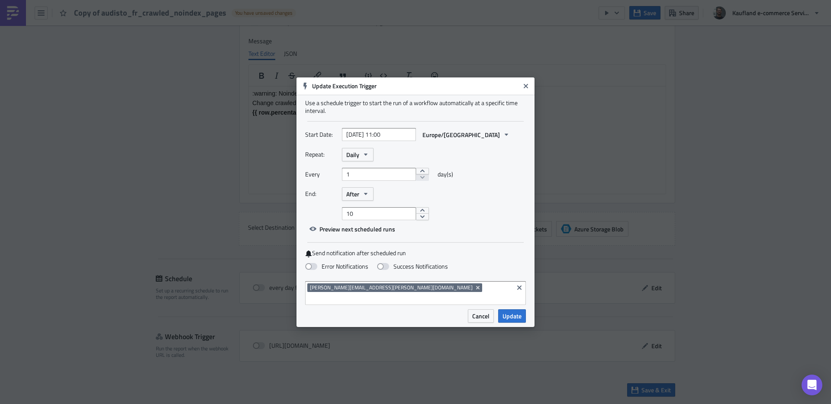
click at [500, 137] on div "Start Date: [DATE] 11:00 [GEOGRAPHIC_DATA]/[GEOGRAPHIC_DATA]" at bounding box center [415, 134] width 221 height 13
click at [357, 196] on span "After" at bounding box center [352, 194] width 13 height 9
click at [359, 210] on div "Never" at bounding box center [383, 209] width 72 height 9
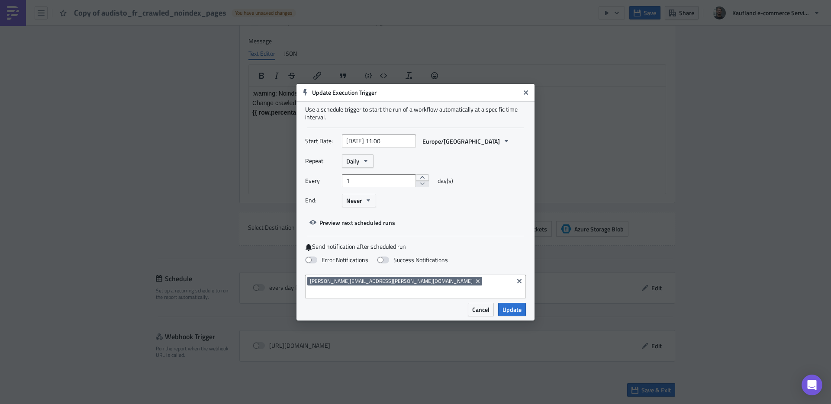
click at [474, 192] on div "Every 1 day(s)" at bounding box center [415, 183] width 221 height 19
click at [510, 305] on span "Update" at bounding box center [512, 309] width 19 height 9
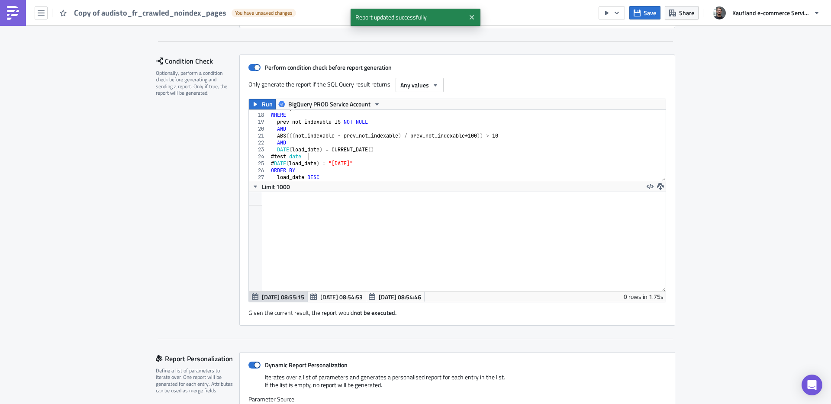
scroll to position [0, 0]
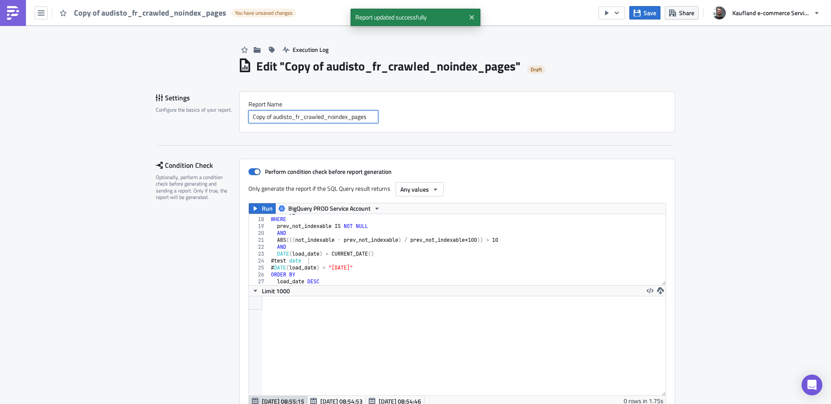
drag, startPoint x: 272, startPoint y: 116, endPoint x: 250, endPoint y: 116, distance: 22.5
click at [250, 116] on input "Copy of audisto_fr_crawled_noindex_pages" at bounding box center [313, 116] width 130 height 13
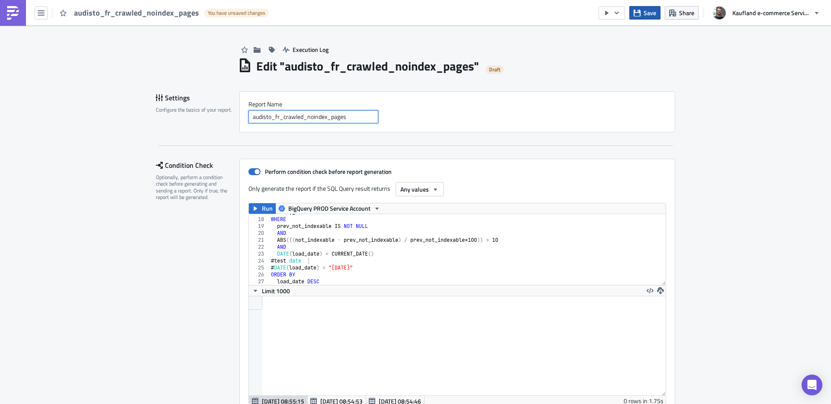
type input "audisto_fr_crawled_noindex_pages"
click at [636, 15] on icon "button" at bounding box center [637, 13] width 7 height 7
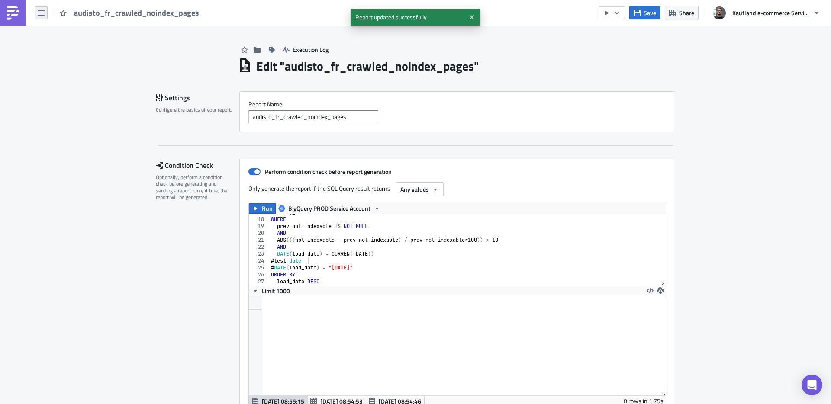
click at [41, 14] on icon "button" at bounding box center [41, 13] width 7 height 7
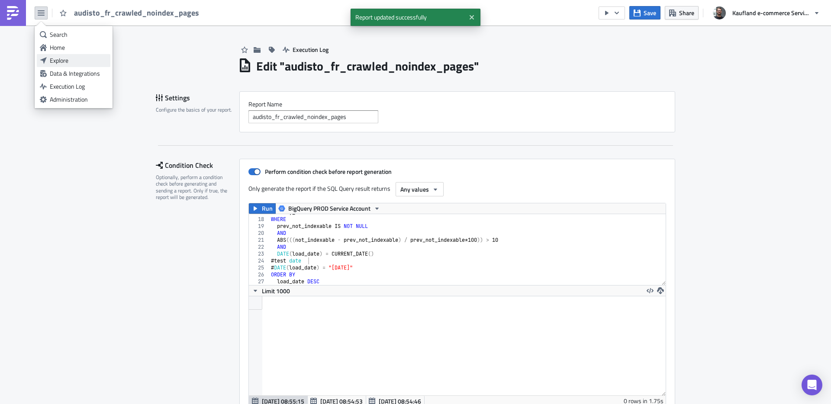
click at [52, 60] on div "Explore" at bounding box center [79, 60] width 58 height 9
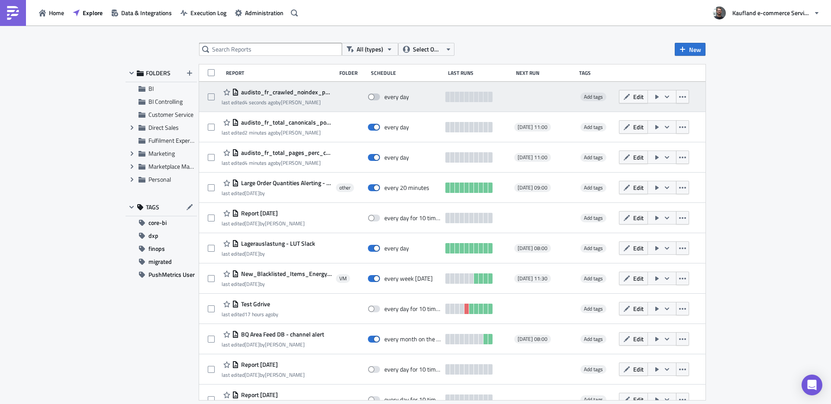
click at [376, 95] on span at bounding box center [374, 97] width 12 height 7
click at [375, 95] on input "checkbox" at bounding box center [373, 97] width 6 height 6
checkbox input "true"
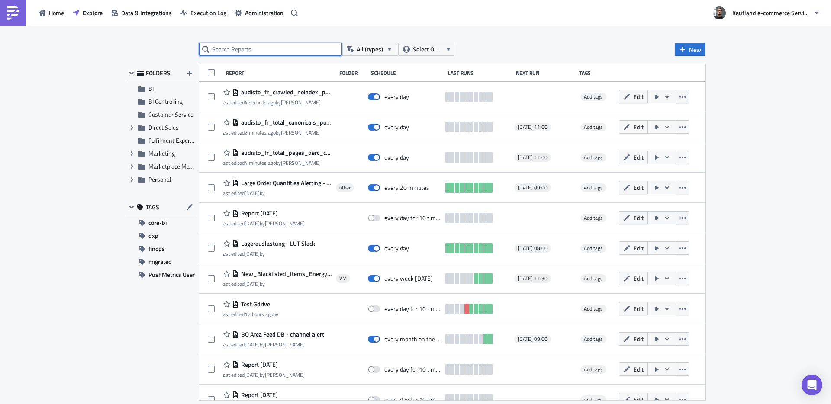
click at [274, 51] on input "text" at bounding box center [270, 49] width 143 height 13
type input "audisto"
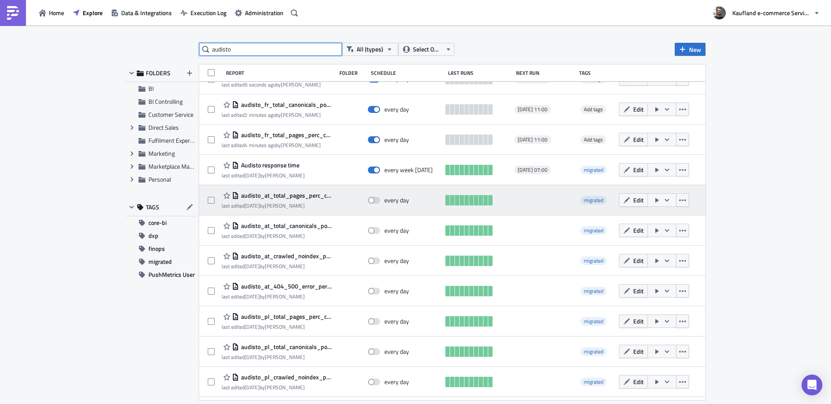
scroll to position [19, 0]
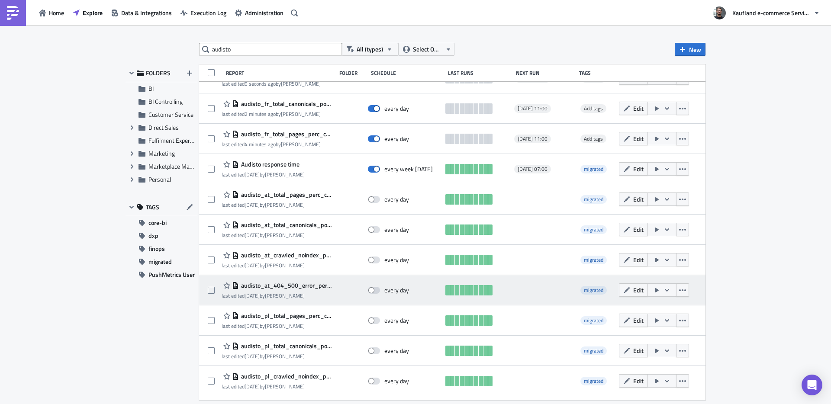
click at [302, 287] on span "audisto_at_404_500_error_percentage" at bounding box center [285, 286] width 93 height 8
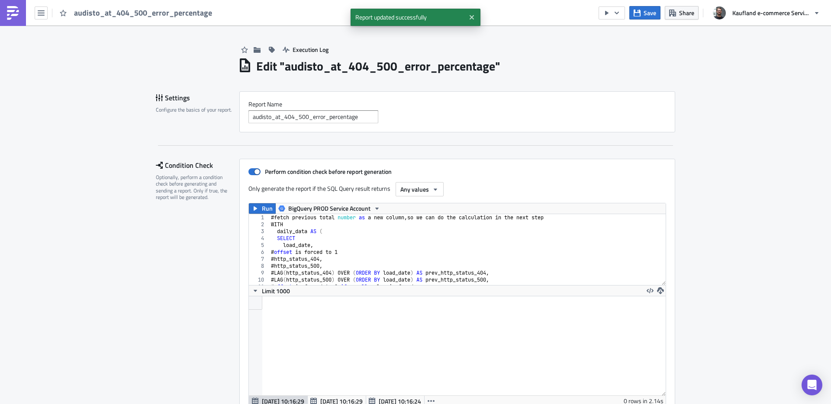
scroll to position [99, 417]
drag, startPoint x: 268, startPoint y: 125, endPoint x: 281, endPoint y: 132, distance: 15.1
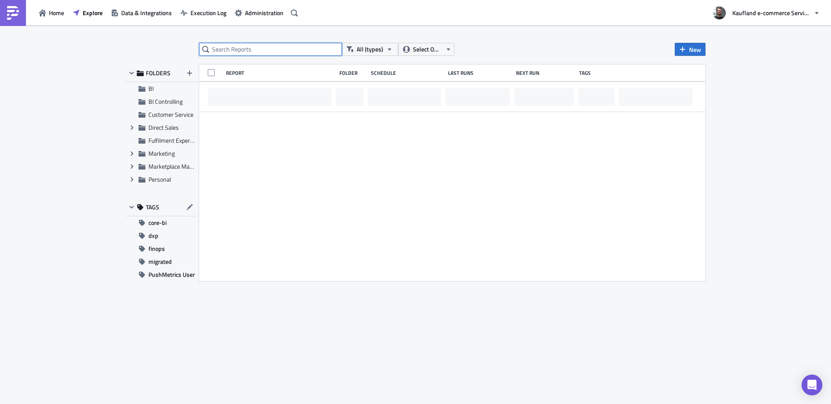
click at [244, 48] on input "text" at bounding box center [270, 49] width 143 height 13
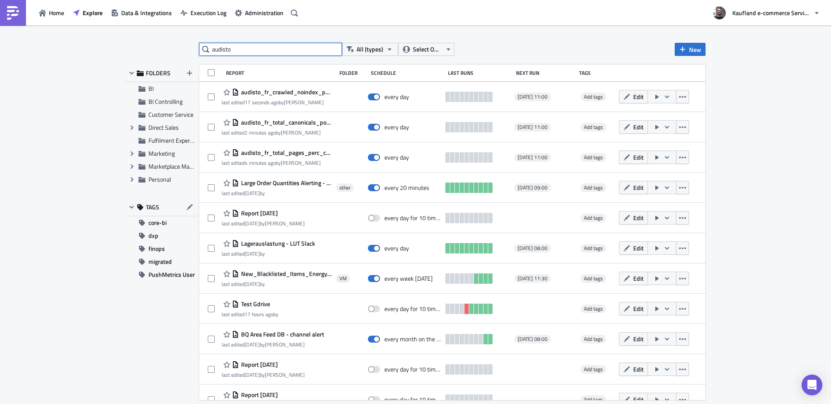
type input "audisto"
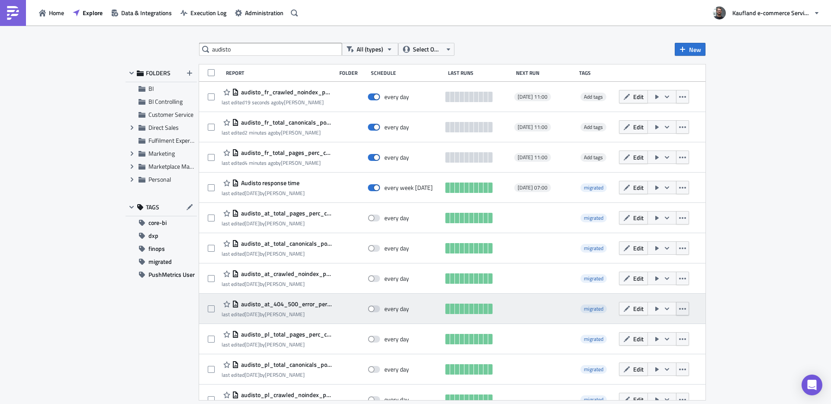
click at [680, 313] on button "button" at bounding box center [682, 308] width 13 height 13
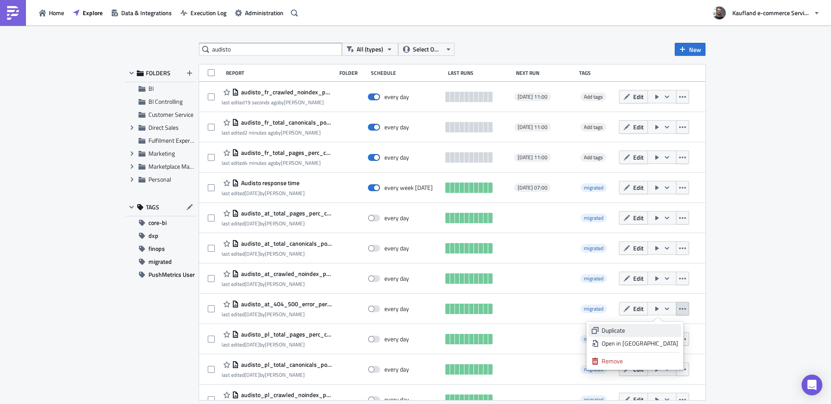
click at [621, 329] on div "Duplicate" at bounding box center [640, 330] width 77 height 9
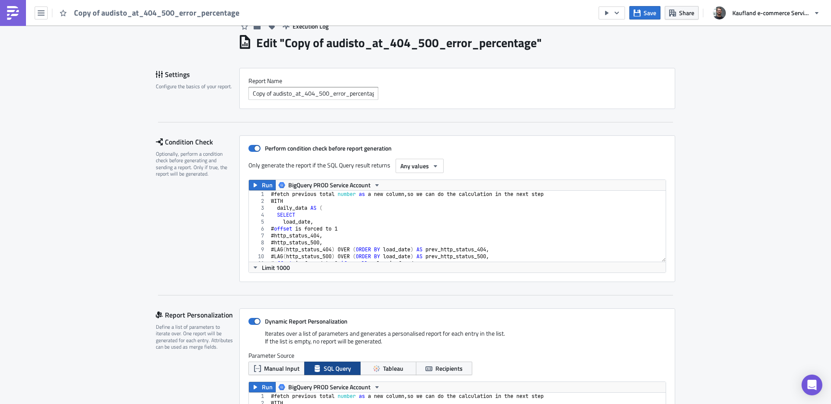
scroll to position [42, 0]
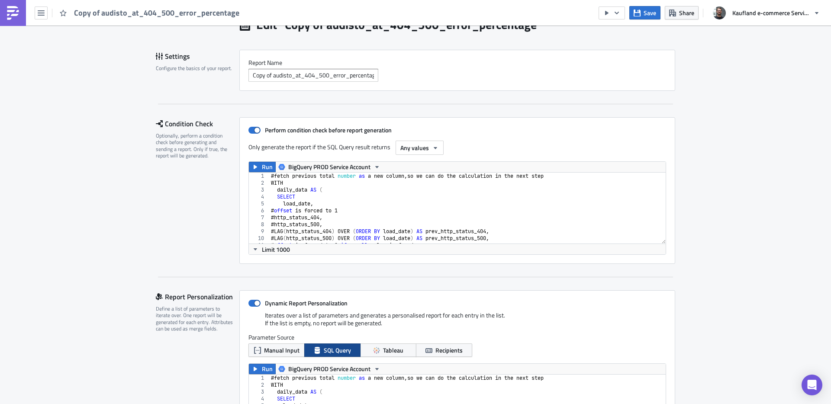
click at [378, 202] on div "# fetch previous total number as a new column , so we can do the calculation in…" at bounding box center [482, 212] width 427 height 78
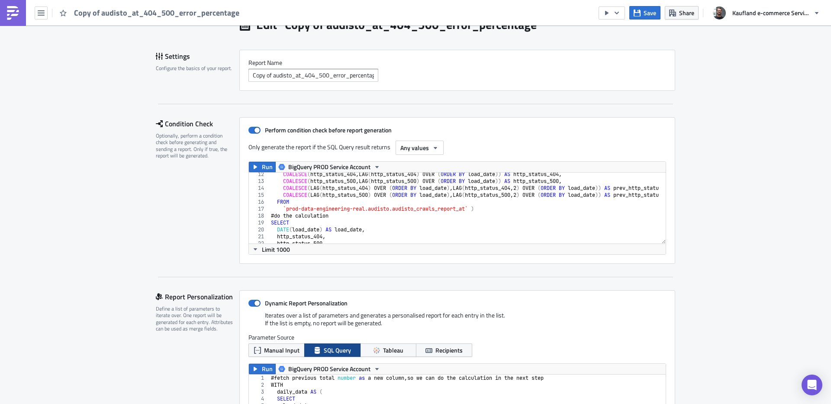
scroll to position [78, 0]
click at [464, 210] on div "COALESCE ( http_status_404 , LAG ( http_status_404 ) OVER ( ORDER BY load_date …" at bounding box center [482, 210] width 427 height 78
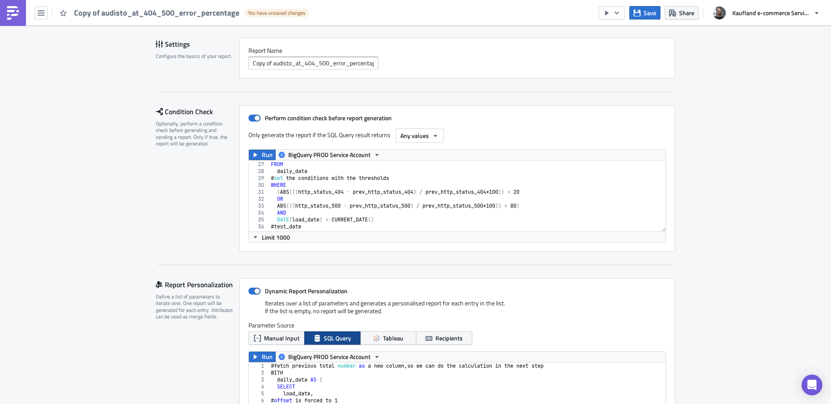
scroll to position [180, 0]
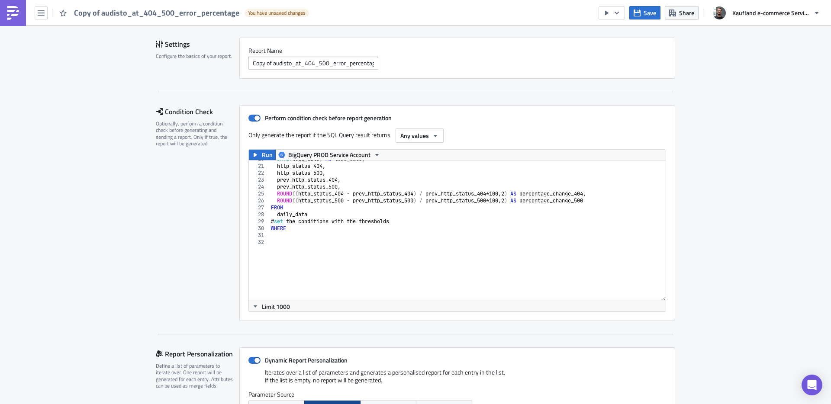
drag, startPoint x: 659, startPoint y: 227, endPoint x: 657, endPoint y: 384, distance: 156.7
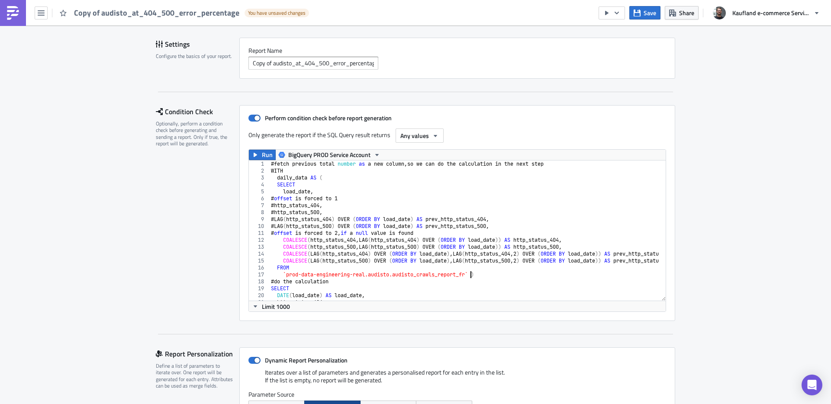
scroll to position [0, 0]
click at [437, 194] on div "# fetch previous total number as a new column , so we can do the calculation in…" at bounding box center [482, 235] width 427 height 148
click at [411, 182] on div "# fetch previous total number as a new column , so we can do the calculation in…" at bounding box center [482, 235] width 427 height 148
click at [384, 171] on div "# fetch previous total number as a new column , so we can do the calculation in…" at bounding box center [482, 235] width 427 height 148
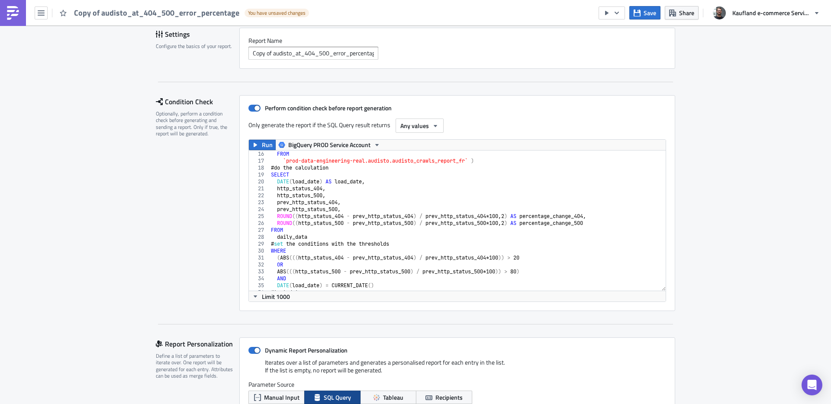
scroll to position [136, 0]
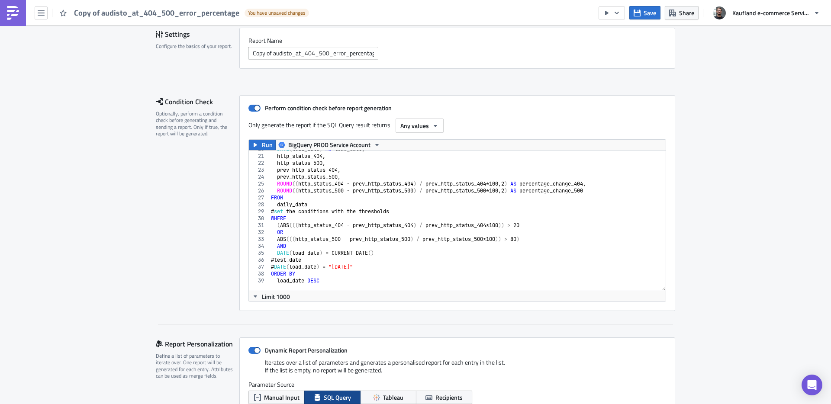
click at [524, 226] on div "DATE ( load_date ) AS load_date , http_status_404 , http_status_500 , prev_http…" at bounding box center [482, 220] width 427 height 148
click at [529, 225] on div "DATE ( load_date ) AS load_date , http_status_404 , http_status_500 , prev_http…" at bounding box center [482, 220] width 427 height 148
click at [522, 240] on div "DATE ( load_date ) AS load_date , http_status_404 , http_status_500 , prev_http…" at bounding box center [482, 220] width 427 height 148
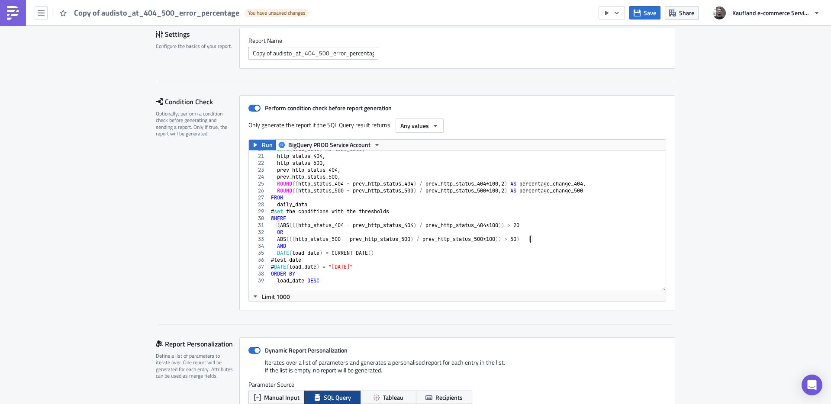
scroll to position [0, 21]
click at [526, 225] on div "DATE ( load_date ) AS load_date , http_status_404 , http_status_500 , prev_http…" at bounding box center [482, 220] width 427 height 148
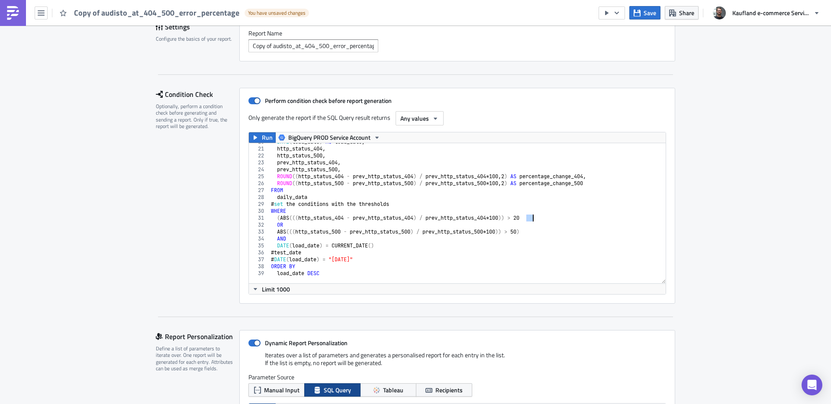
scroll to position [71, 0]
click at [435, 239] on div "DATE ( load_date ) AS load_date , http_status_404 , http_status_500 , prev_http…" at bounding box center [482, 212] width 427 height 148
click at [387, 258] on div "DATE ( load_date ) AS load_date , http_status_404 , http_status_500 , prev_http…" at bounding box center [482, 212] width 427 height 148
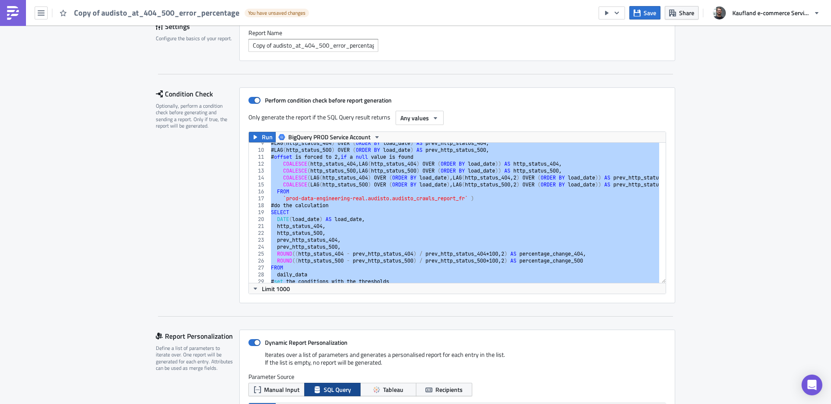
scroll to position [32, 0]
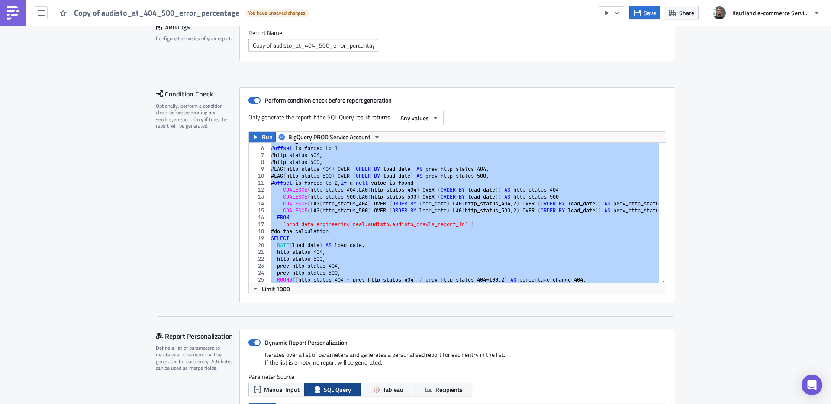
click at [426, 232] on div "load_date , # offset is forced to 1 # http_status_404 , # http_status_500 , # L…" at bounding box center [482, 212] width 427 height 148
type textarea "# do the calculation"
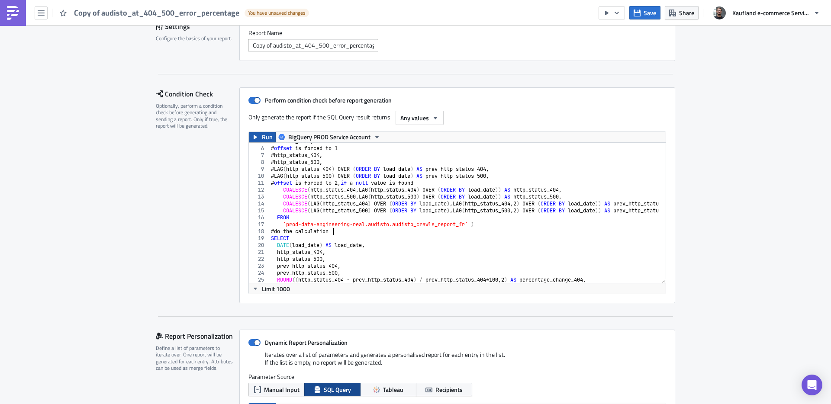
click at [262, 136] on span "Run" at bounding box center [267, 137] width 11 height 10
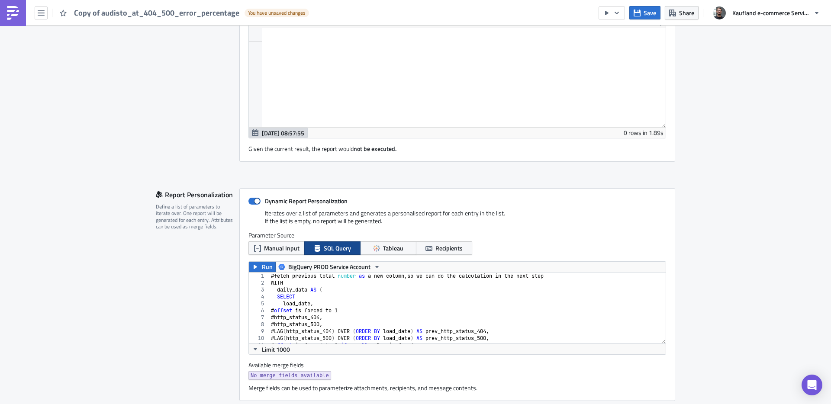
scroll to position [52, 0]
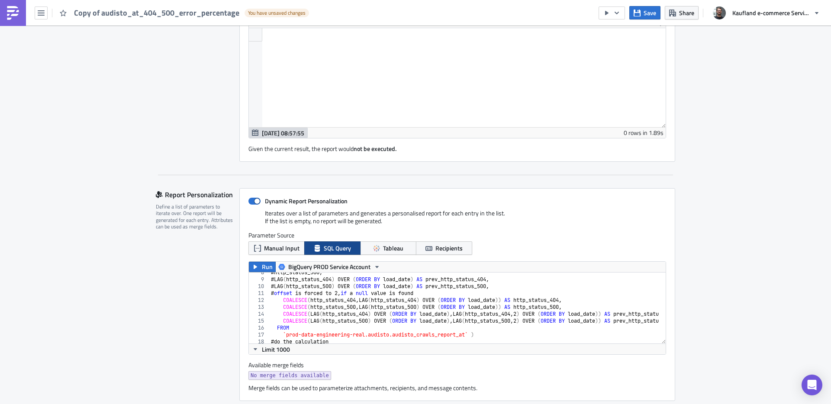
click at [351, 296] on div "# http_status_500 , # LAG ( http_status_404 ) OVER ( ORDER BY load_date ) AS pr…" at bounding box center [482, 308] width 427 height 78
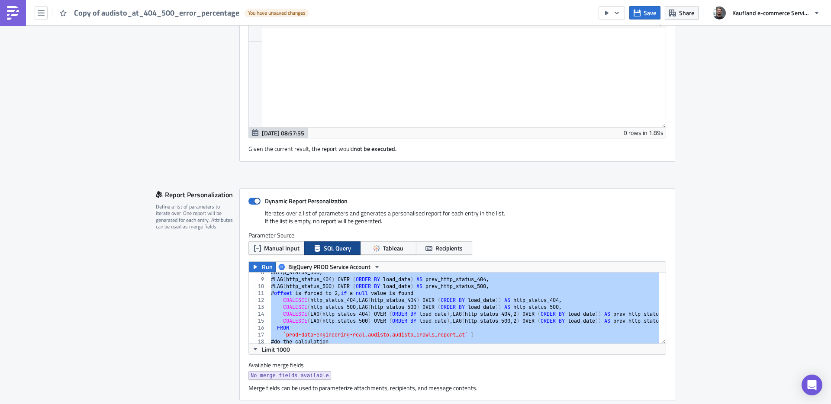
paste textarea
type textarea "load_date DESC"
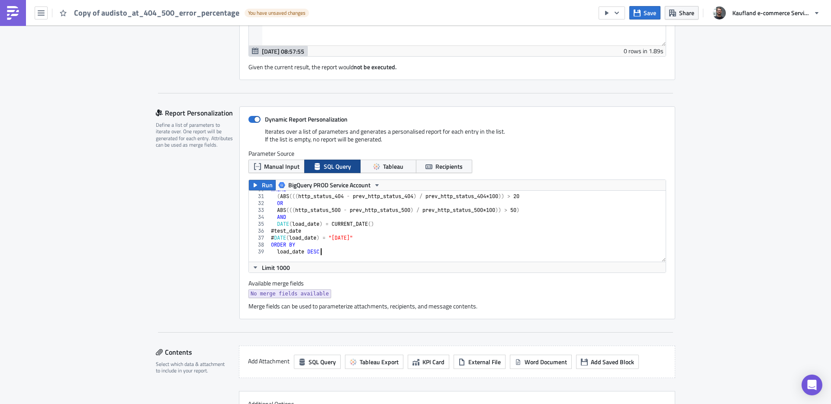
scroll to position [427, 0]
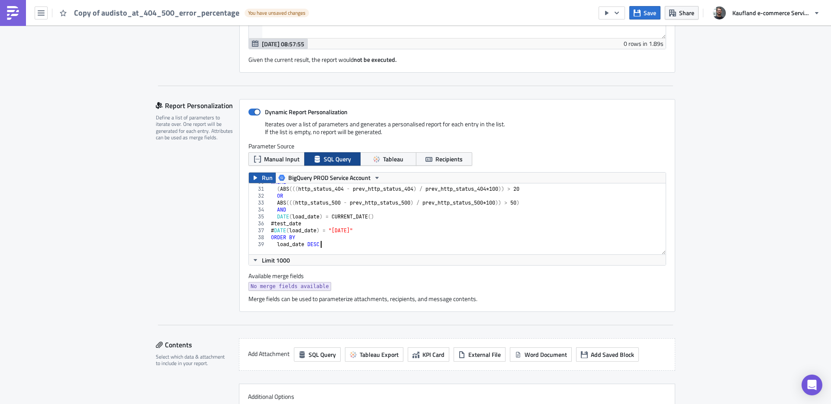
click at [254, 177] on icon "button" at bounding box center [255, 178] width 3 height 4
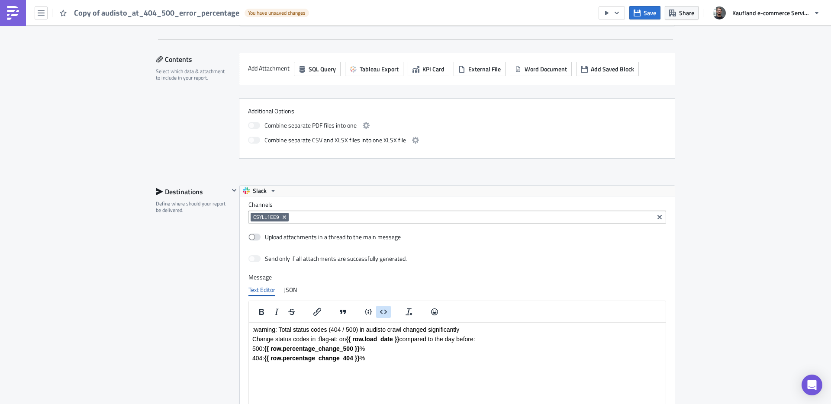
scroll to position [902, 0]
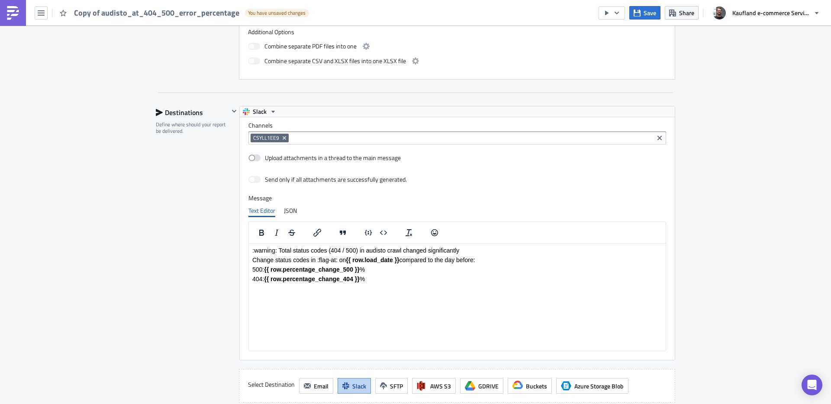
click at [335, 259] on p "Change status codes in :flag-at: on {{ row.load_date }} compared to the day bef…" at bounding box center [457, 260] width 410 height 7
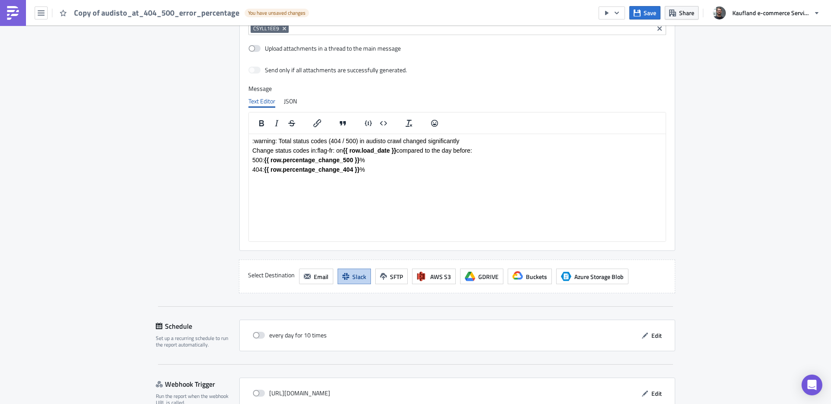
scroll to position [1059, 0]
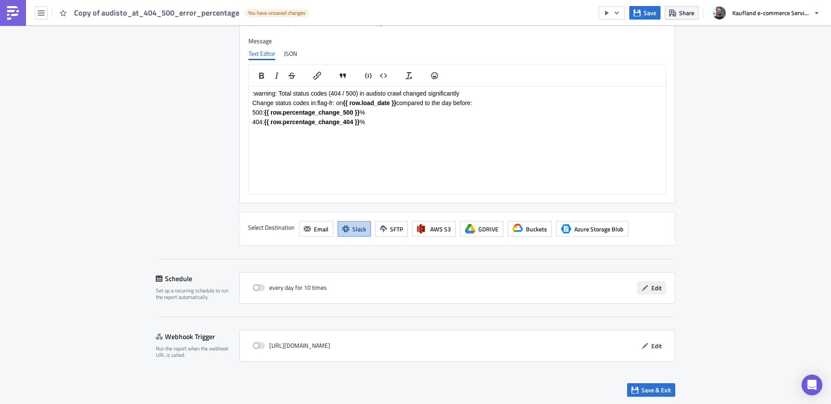
click at [651, 284] on span "Edit" at bounding box center [656, 288] width 10 height 9
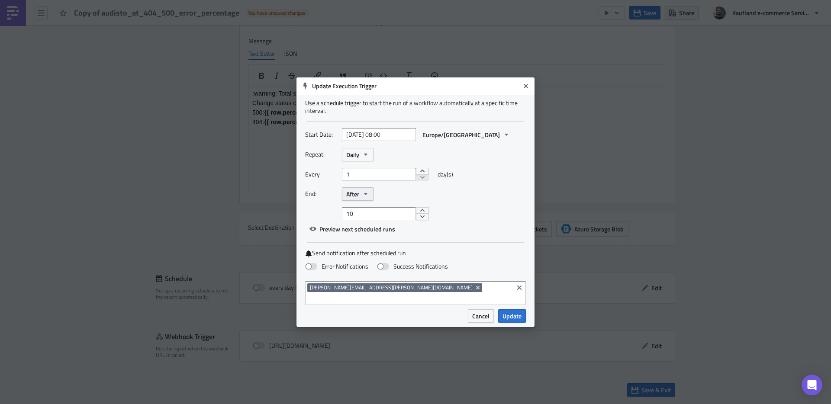
click at [369, 197] on icon "button" at bounding box center [365, 193] width 7 height 7
click at [361, 210] on link "Never" at bounding box center [383, 209] width 78 height 13
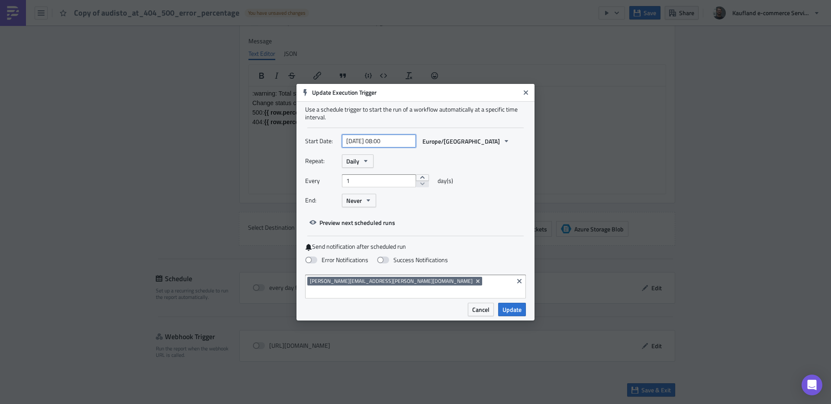
click at [388, 148] on input "[DATE] 08:00" at bounding box center [379, 141] width 74 height 13
select select "9"
select select "2025"
click at [386, 146] on input "[DATE] 08:00" at bounding box center [379, 141] width 74 height 13
type input "[DATE] 11:00"
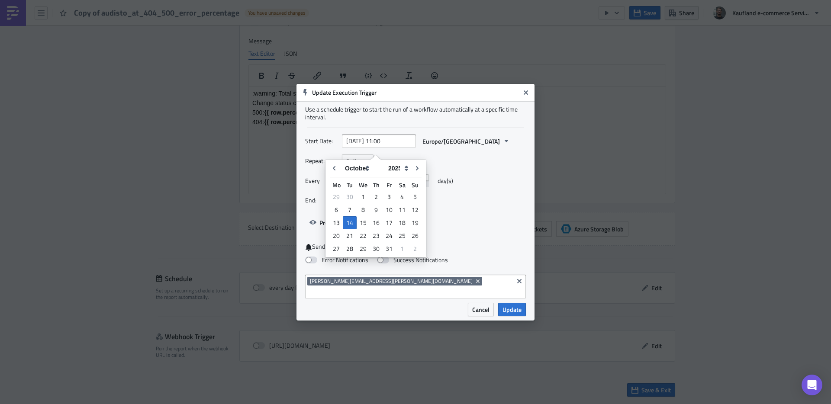
click at [490, 168] on div "Repeat: Daily" at bounding box center [415, 161] width 221 height 13
click at [367, 207] on button "Never" at bounding box center [359, 200] width 34 height 13
click at [461, 204] on div "End: Never Never After On date" at bounding box center [415, 200] width 221 height 13
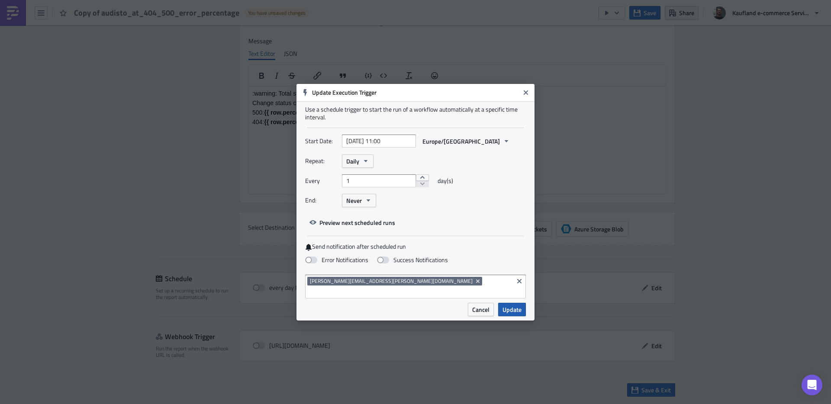
click at [506, 305] on span "Update" at bounding box center [512, 309] width 19 height 9
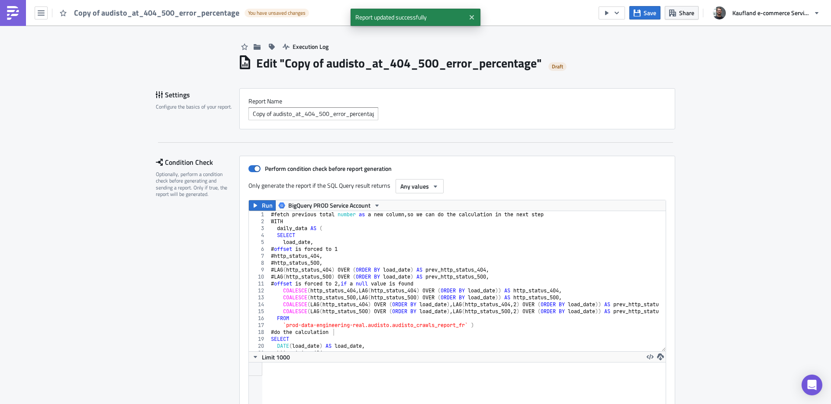
scroll to position [0, 0]
drag, startPoint x: 270, startPoint y: 113, endPoint x: 245, endPoint y: 113, distance: 24.7
click at [248, 113] on input "Copy of audisto_at_404_500_error_percentage" at bounding box center [313, 112] width 130 height 13
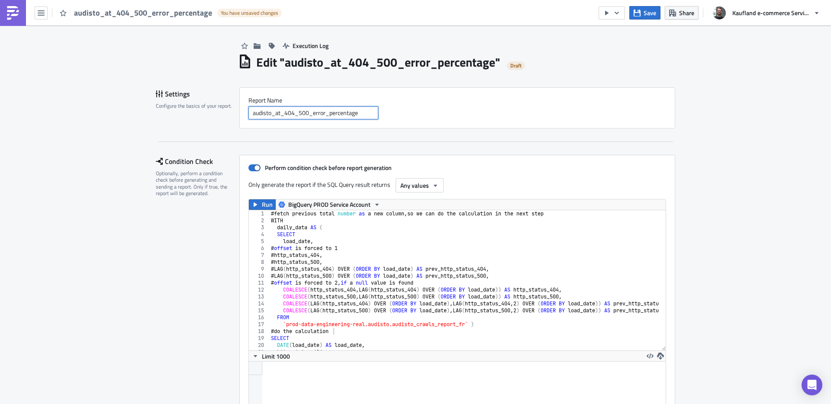
click at [276, 115] on input "audisto_at_404_500_error_percentage" at bounding box center [313, 112] width 130 height 13
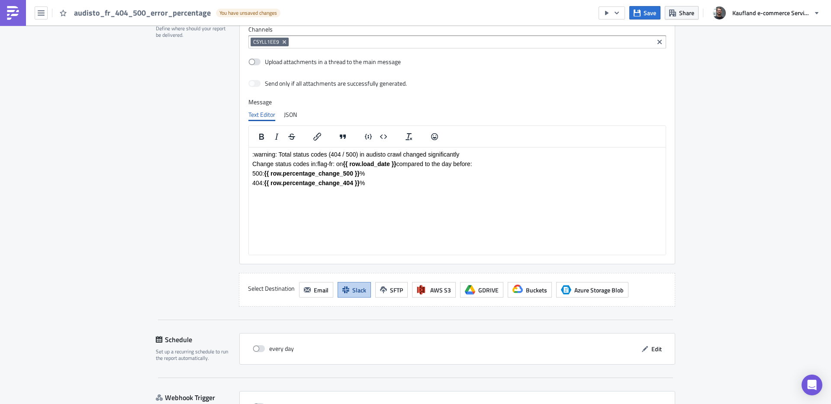
scroll to position [1059, 0]
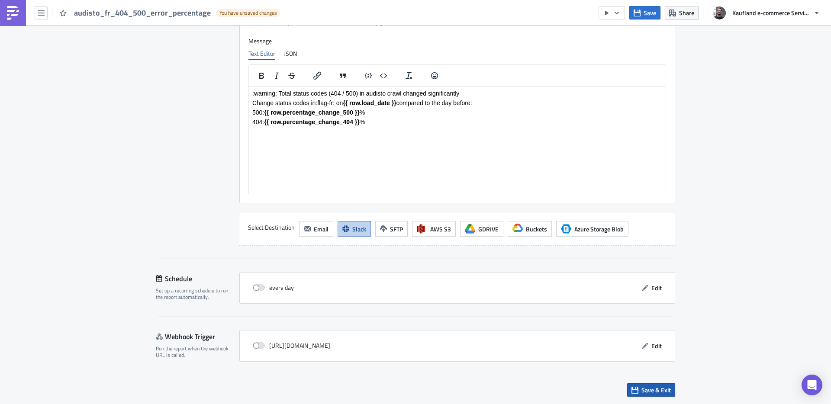
type input "audisto_fr_404_500_error_percentage"
click at [642, 390] on span "Save & Exit" at bounding box center [656, 390] width 29 height 9
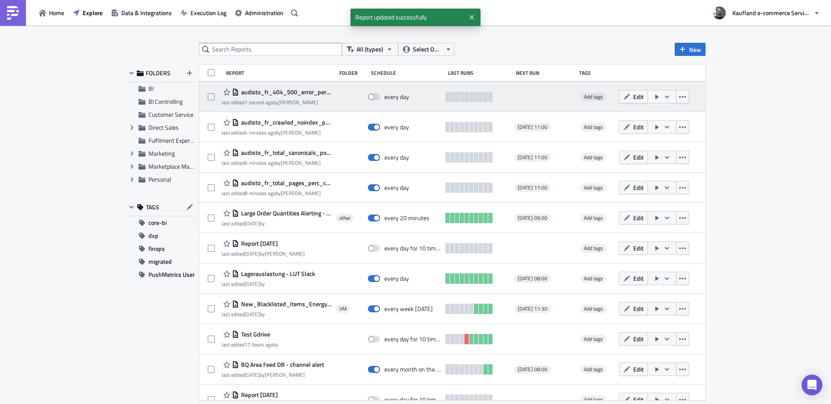
click at [391, 97] on div "every day" at bounding box center [396, 97] width 25 height 8
click at [374, 96] on span at bounding box center [374, 97] width 12 height 7
click at [374, 96] on input "checkbox" at bounding box center [373, 97] width 6 height 6
checkbox input "true"
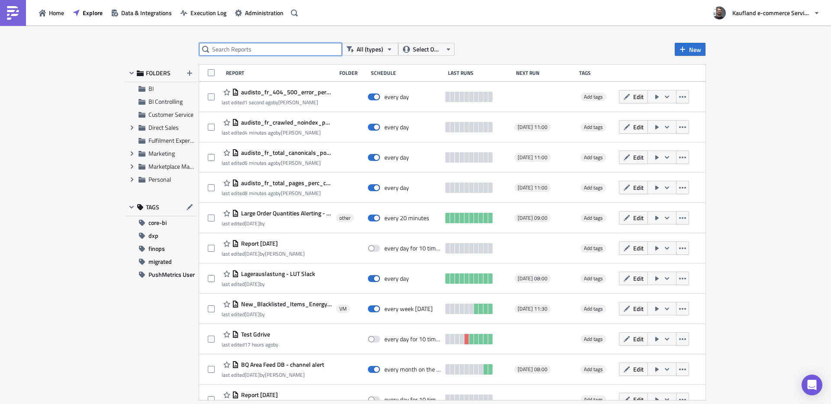
click at [253, 50] on input "text" at bounding box center [270, 49] width 143 height 13
type input "audisto"
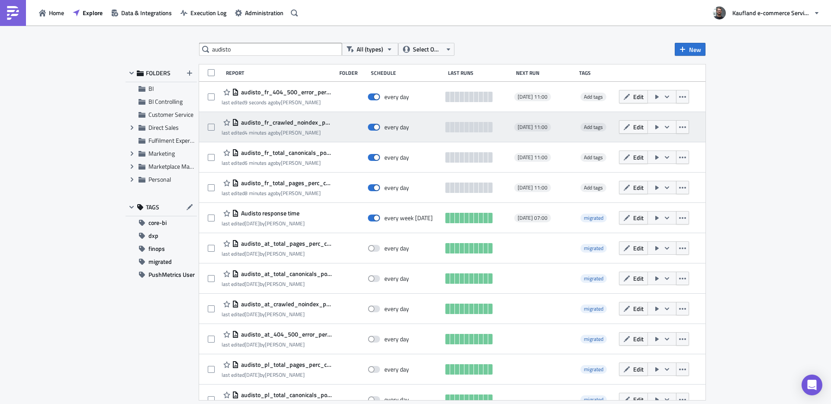
click at [288, 122] on span "audisto_fr_crawled_noindex_pages" at bounding box center [285, 123] width 93 height 8
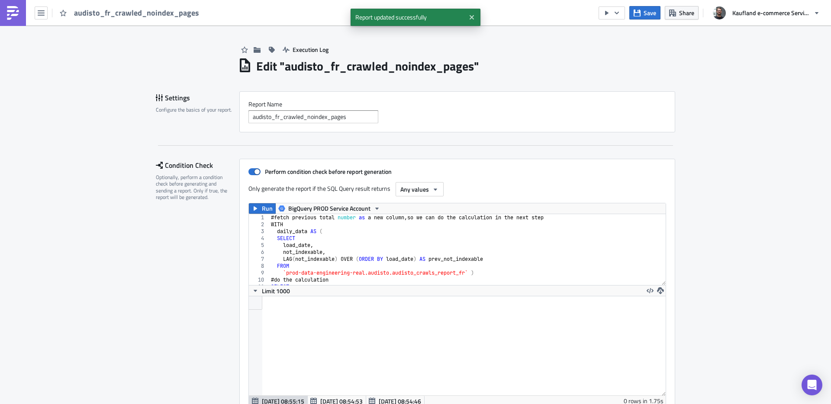
scroll to position [99, 417]
type textarea "WITH"
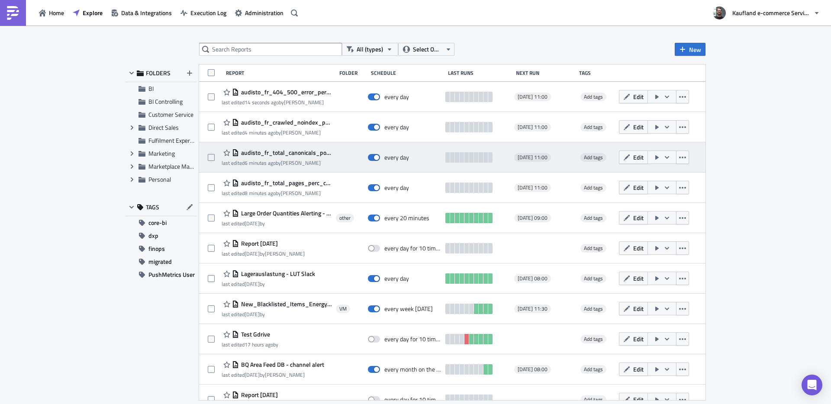
click at [284, 153] on span "audisto_fr_total_canonicals_pointing_to_other_url" at bounding box center [285, 153] width 93 height 8
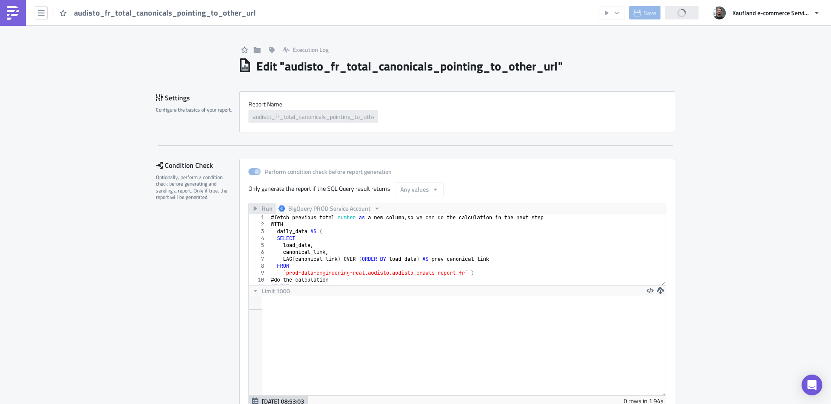
scroll to position [99, 417]
